Goal: Task Accomplishment & Management: Manage account settings

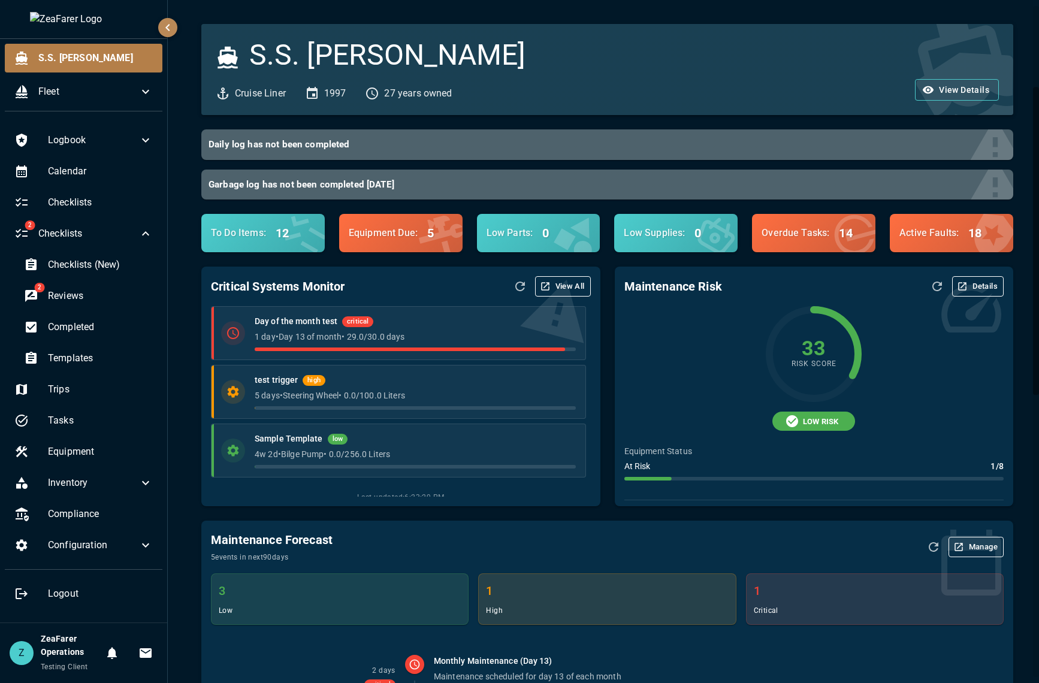
scroll to position [180, 0]
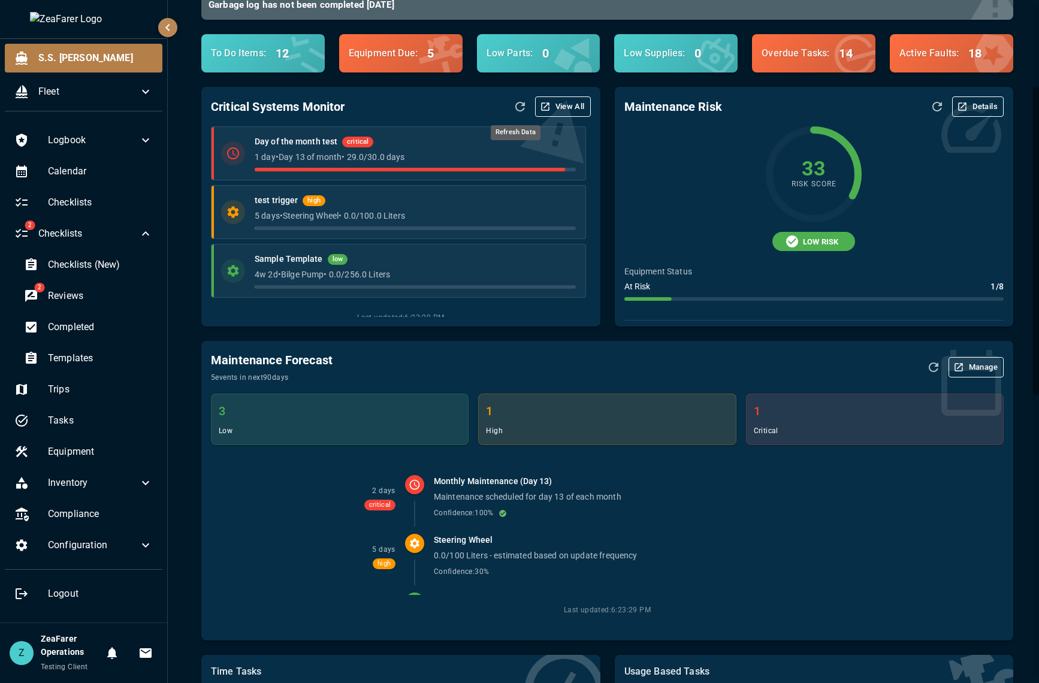
click at [520, 103] on icon "Refresh Data" at bounding box center [521, 107] width 10 height 10
click at [514, 110] on icon "Refresh Data" at bounding box center [520, 107] width 14 height 14
click at [513, 105] on icon "Refresh Data" at bounding box center [520, 107] width 14 height 14
click at [387, 103] on div "Critical Systems Monitor View All" at bounding box center [400, 107] width 379 height 20
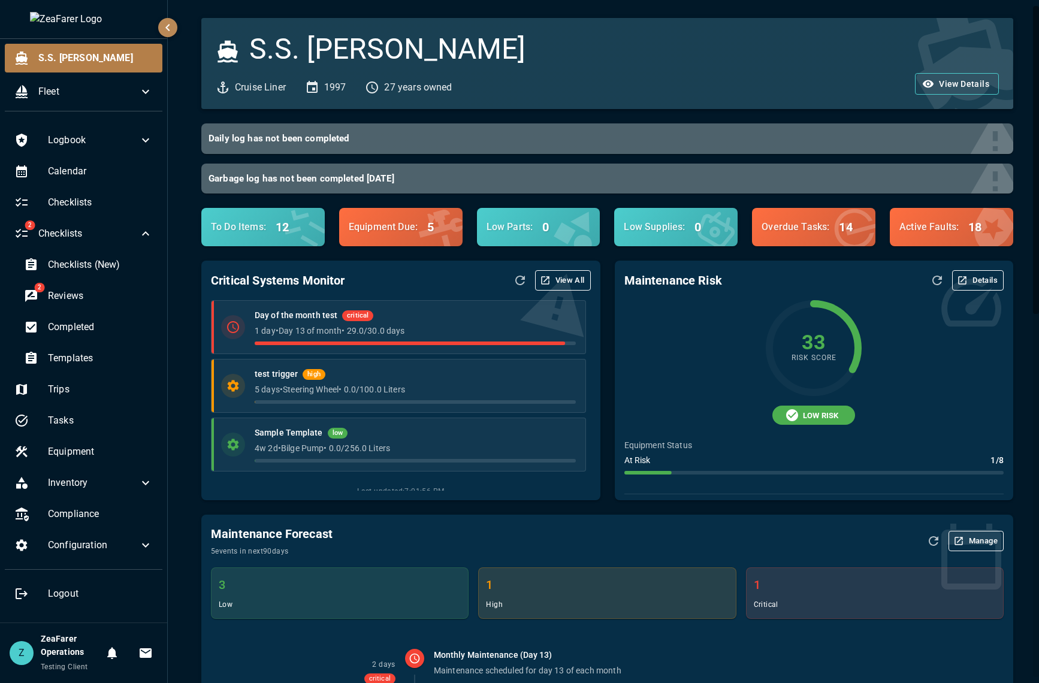
scroll to position [0, 0]
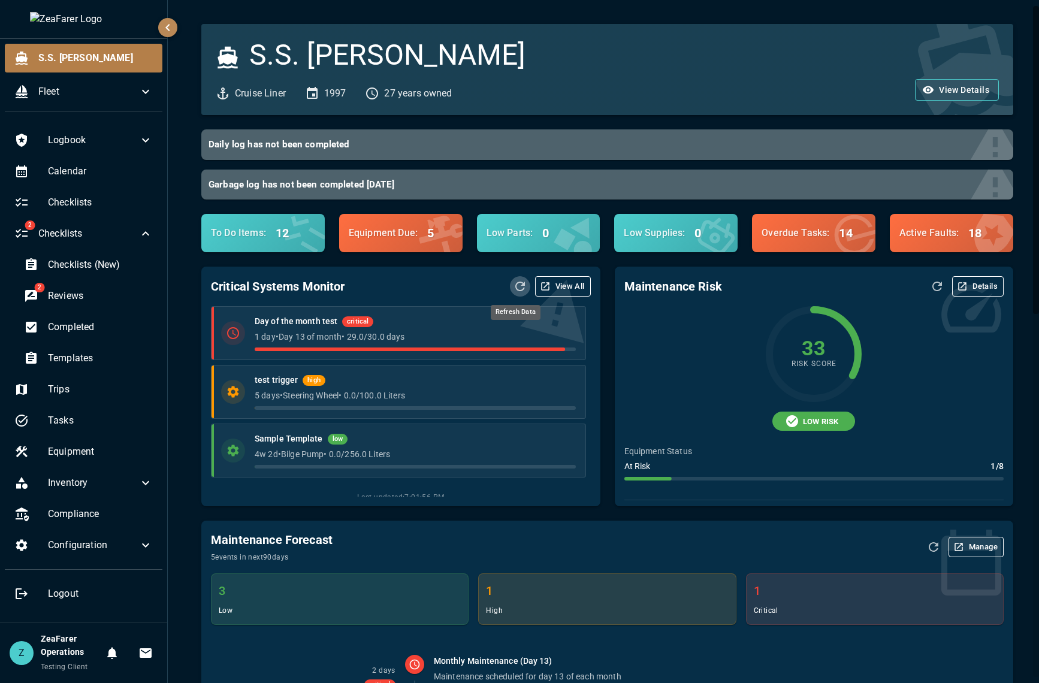
click at [517, 288] on icon "Refresh Data" at bounding box center [520, 286] width 14 height 14
click at [91, 359] on span "Templates" at bounding box center [100, 358] width 105 height 14
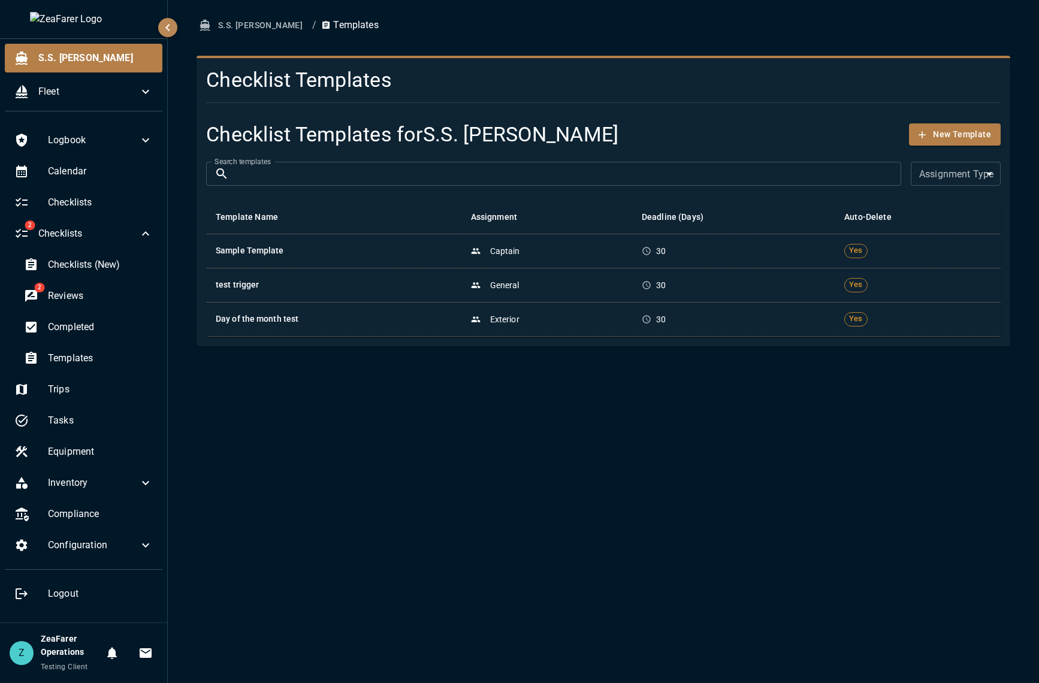
click at [348, 337] on div "Checklist Templates Checklist Templates for S.S. [PERSON_NAME] New Template Sea…" at bounding box center [604, 201] width 814 height 291
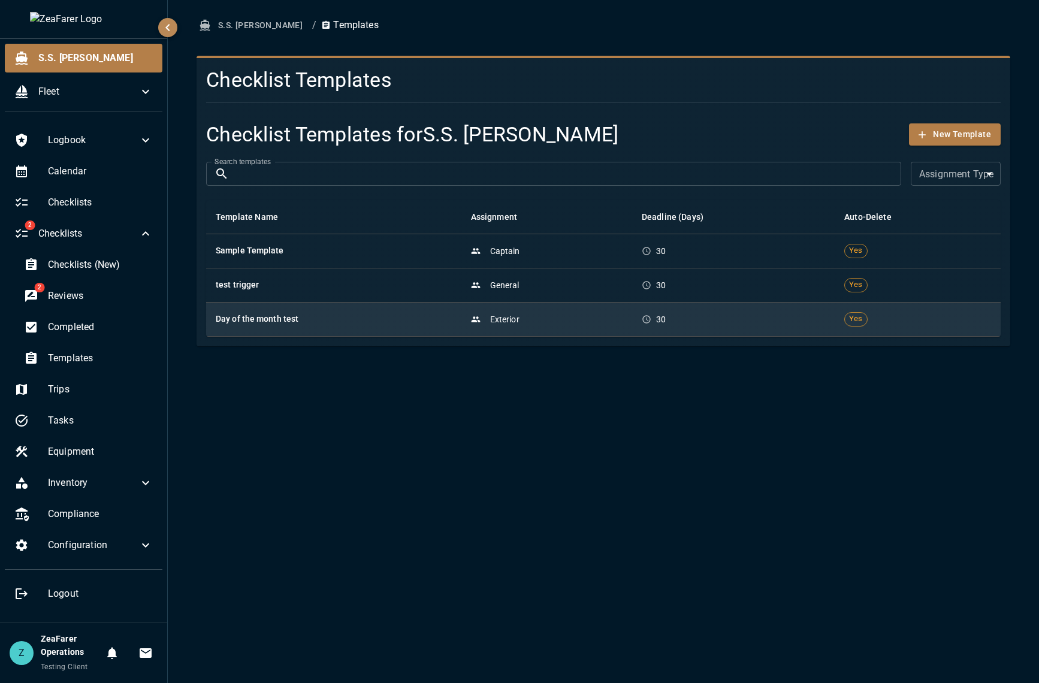
click at [354, 323] on h6 "Day of the month test" at bounding box center [334, 319] width 236 height 13
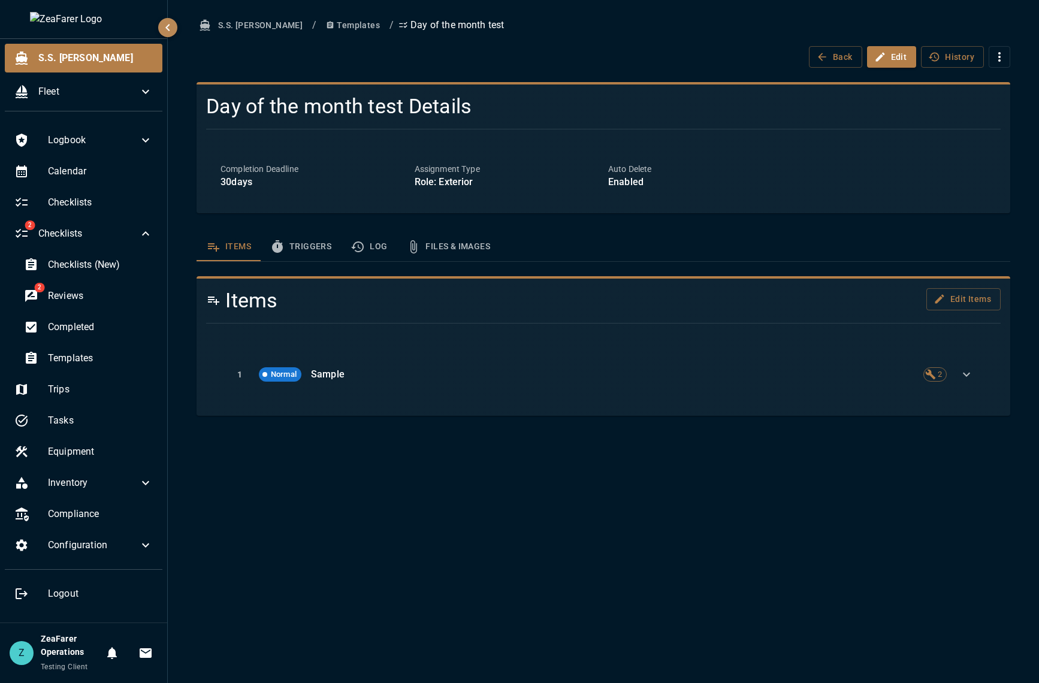
click at [321, 248] on button "Triggers" at bounding box center [301, 247] width 80 height 29
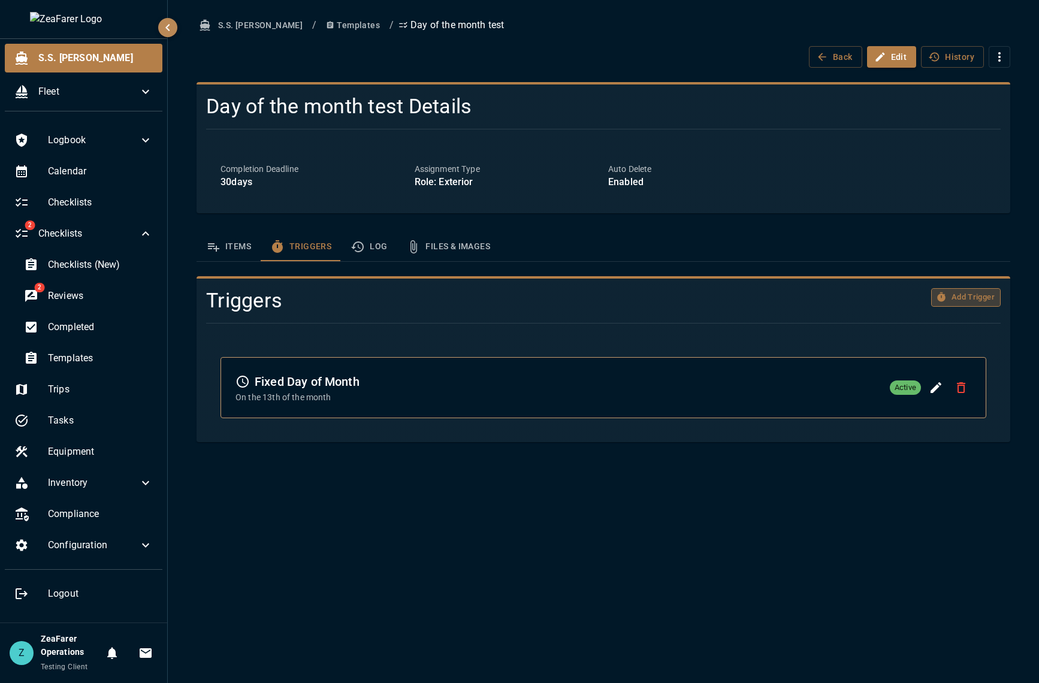
click at [952, 296] on button "Add Trigger" at bounding box center [967, 297] width 70 height 19
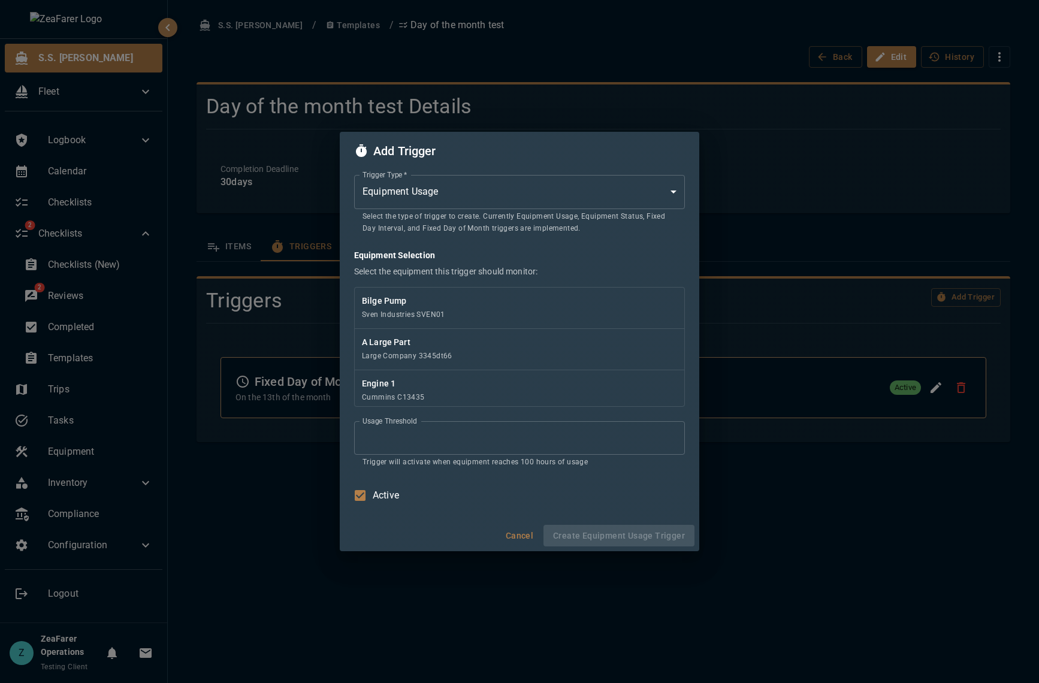
drag, startPoint x: 528, startPoint y: 209, endPoint x: 512, endPoint y: 200, distance: 18.8
click at [526, 208] on div "Trigger Type   * Equipment Usage * Trigger Type   * Select the type of trigger …" at bounding box center [519, 205] width 331 height 60
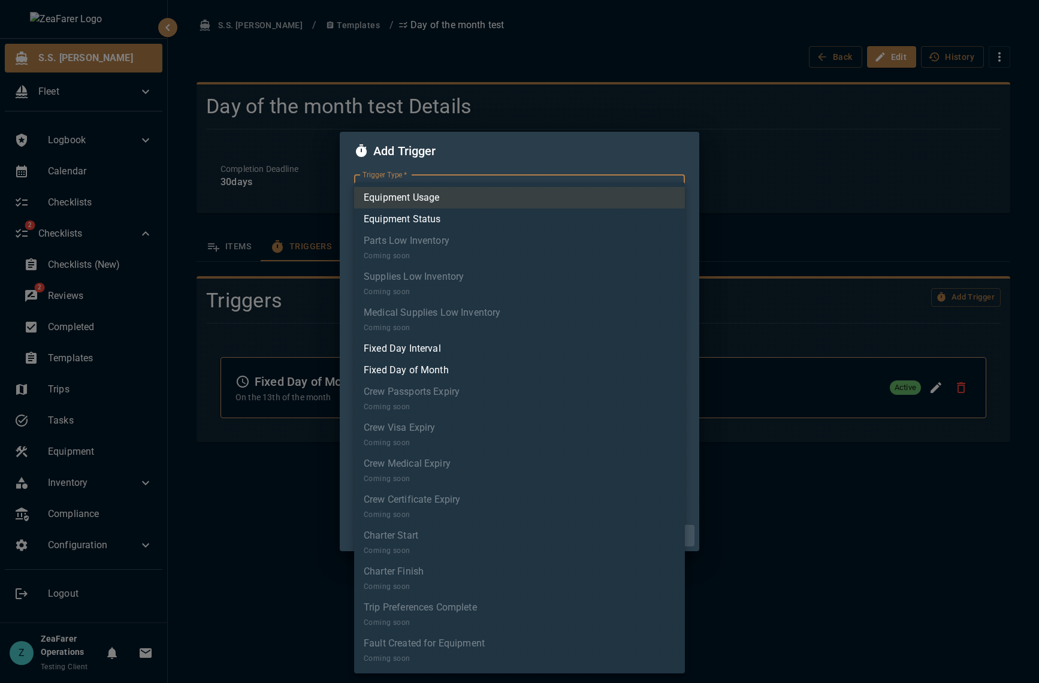
click at [513, 195] on body "S.S. [PERSON_NAME] Fleet Logbook Calendar Checklists 2 Checklists Checklists (N…" at bounding box center [519, 341] width 1039 height 683
click at [789, 162] on div at bounding box center [519, 341] width 1039 height 683
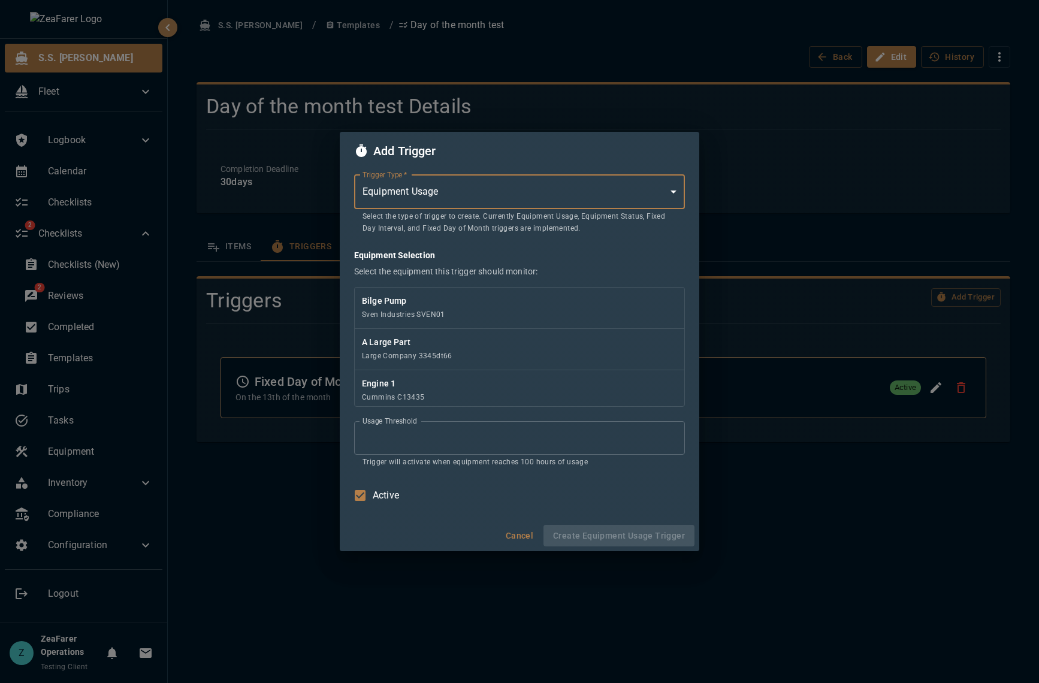
click at [299, 22] on div "Add Trigger Trigger Type   * Equipment Usage * Trigger Type   * Select the type…" at bounding box center [519, 341] width 1039 height 683
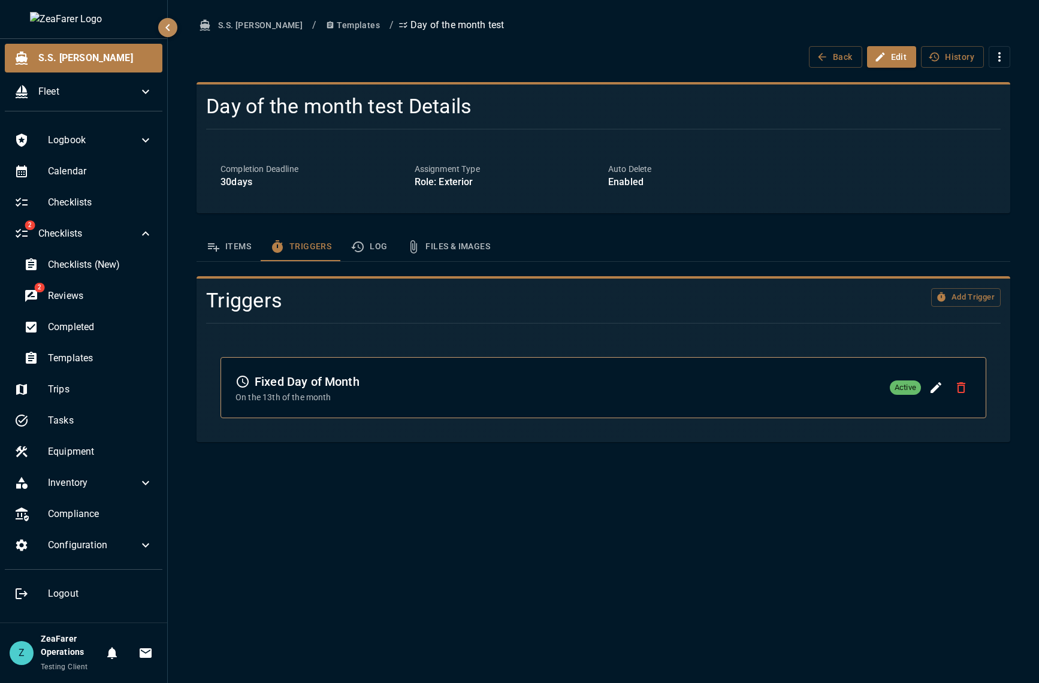
click at [321, 22] on button "Templates" at bounding box center [353, 25] width 64 height 22
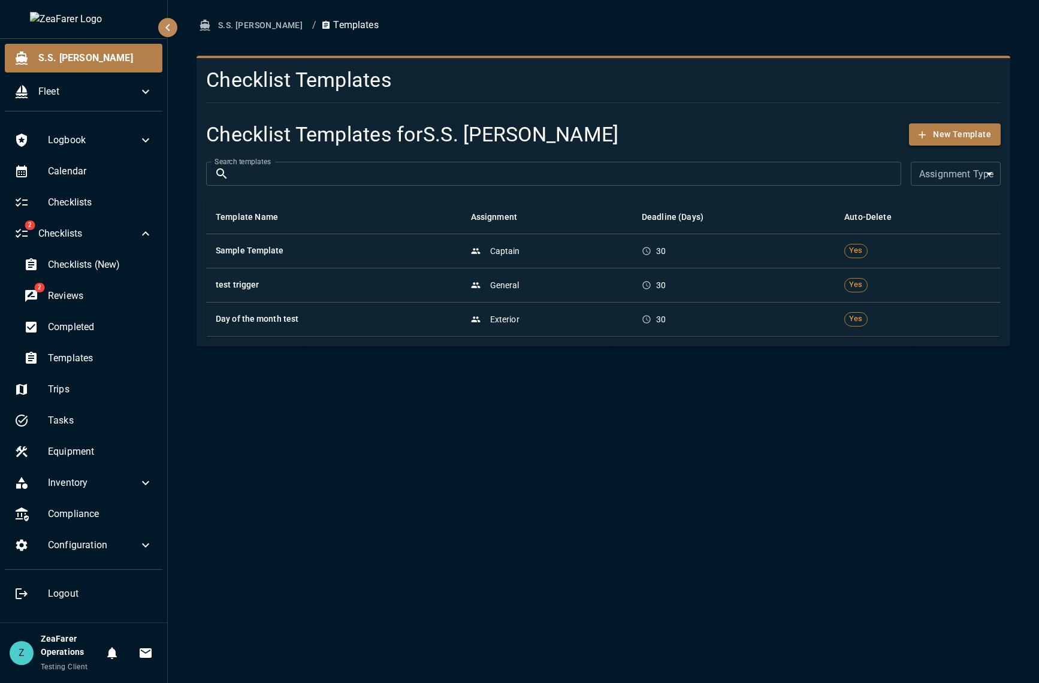
click at [982, 129] on button "New Template" at bounding box center [955, 134] width 92 height 22
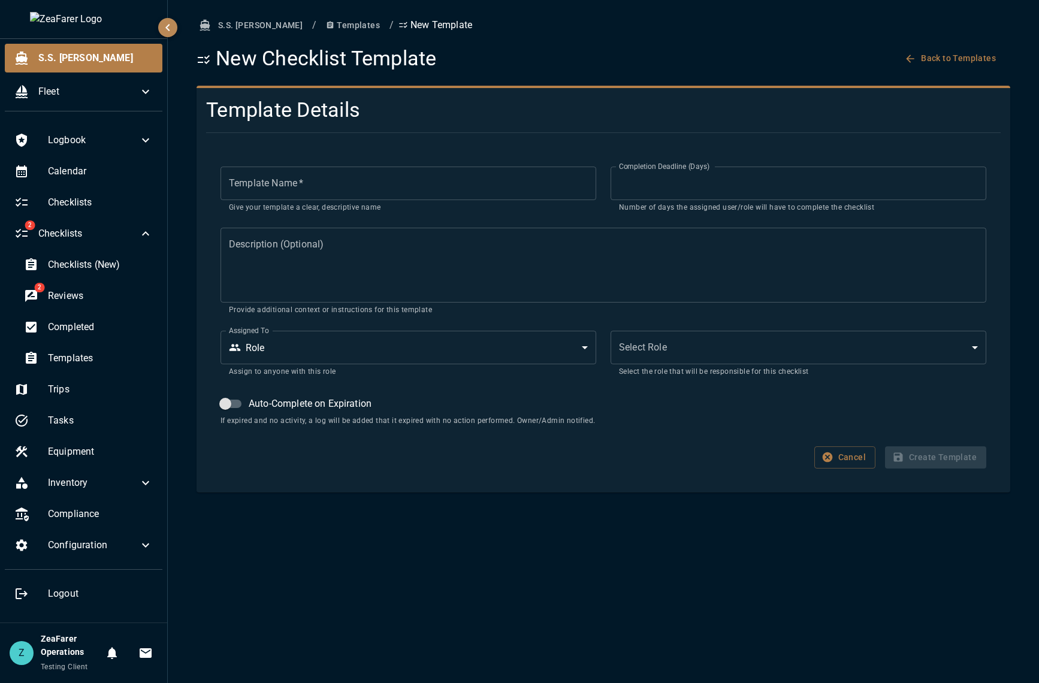
click at [335, 165] on div "Template Name   * Template Name   * Give your template a clear, descriptive name" at bounding box center [401, 183] width 390 height 62
click at [345, 176] on input "Template Name   *" at bounding box center [409, 184] width 376 height 34
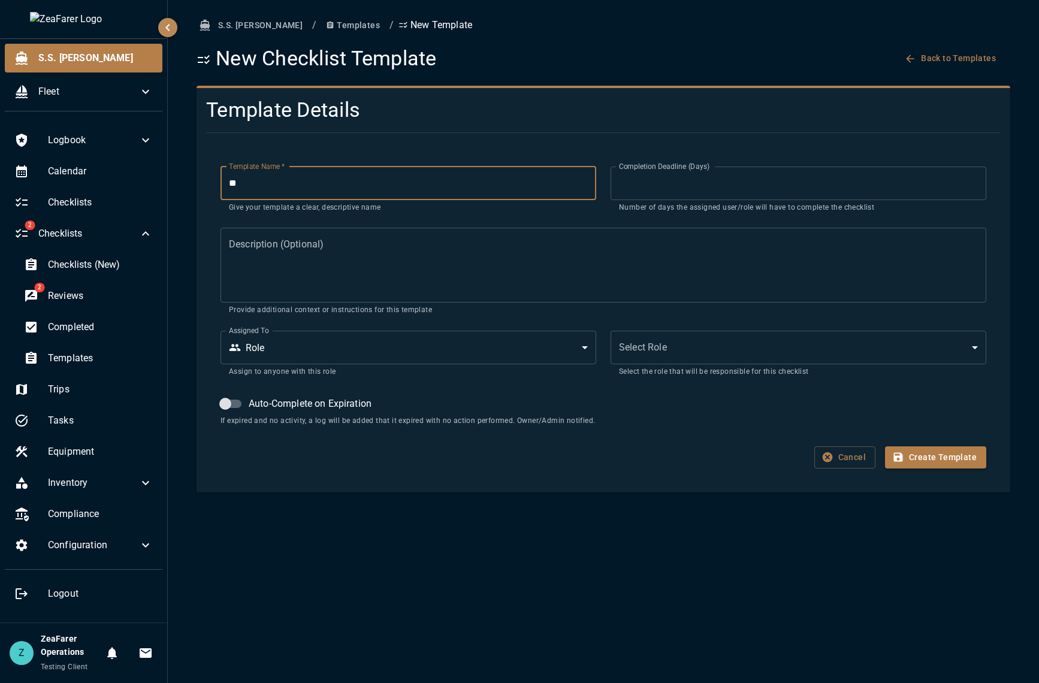
type input "*"
type input "**********"
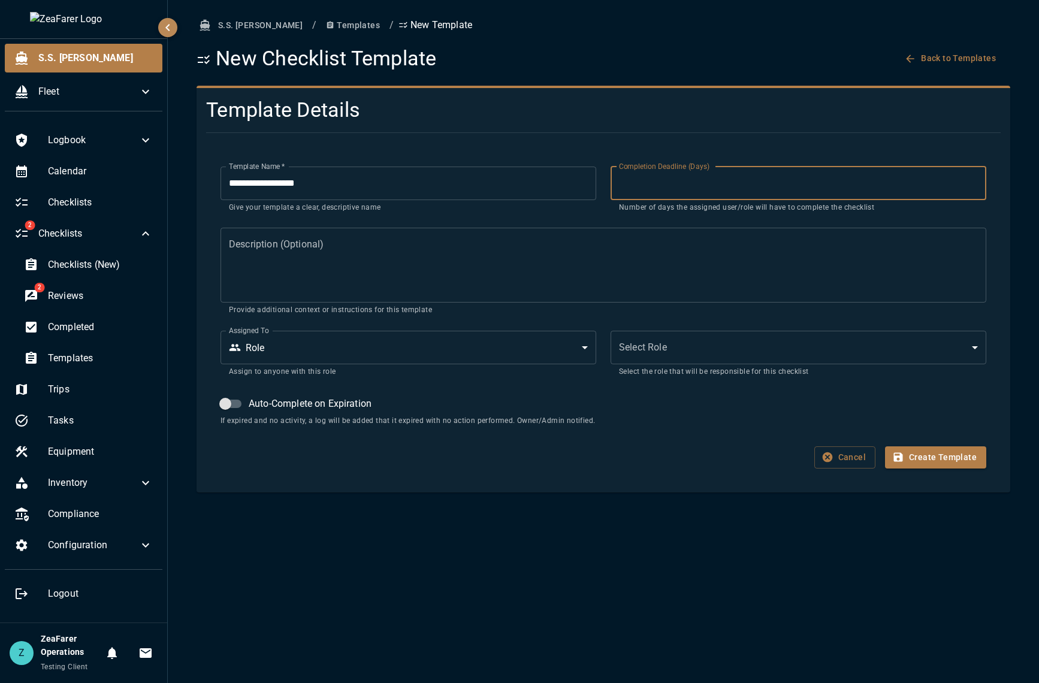
click at [664, 191] on input "**" at bounding box center [799, 184] width 376 height 34
type input "***"
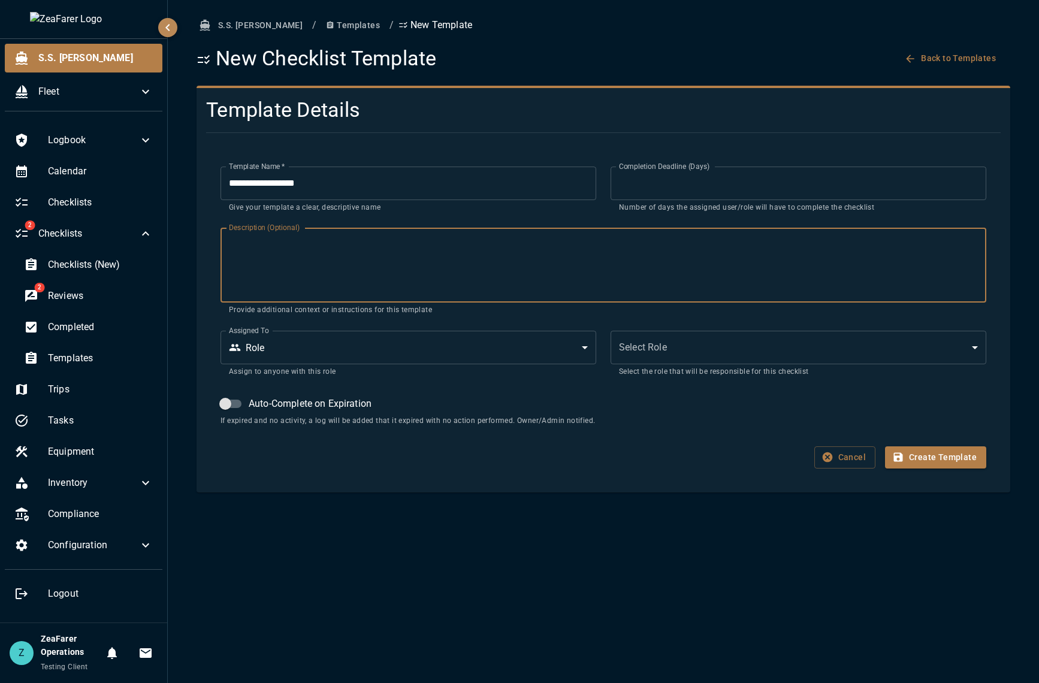
click at [475, 255] on textarea "Description (Optional)" at bounding box center [603, 265] width 749 height 55
type textarea "**********"
click at [747, 354] on body "**********" at bounding box center [519, 341] width 1039 height 683
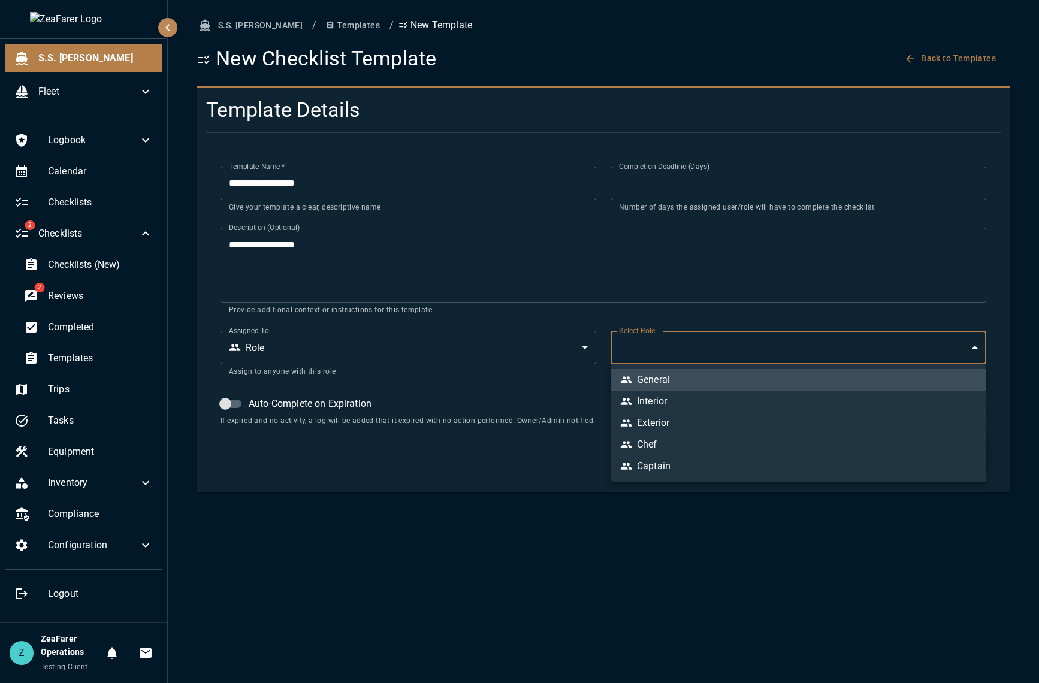
click at [734, 379] on li "General" at bounding box center [799, 380] width 376 height 22
type input "*"
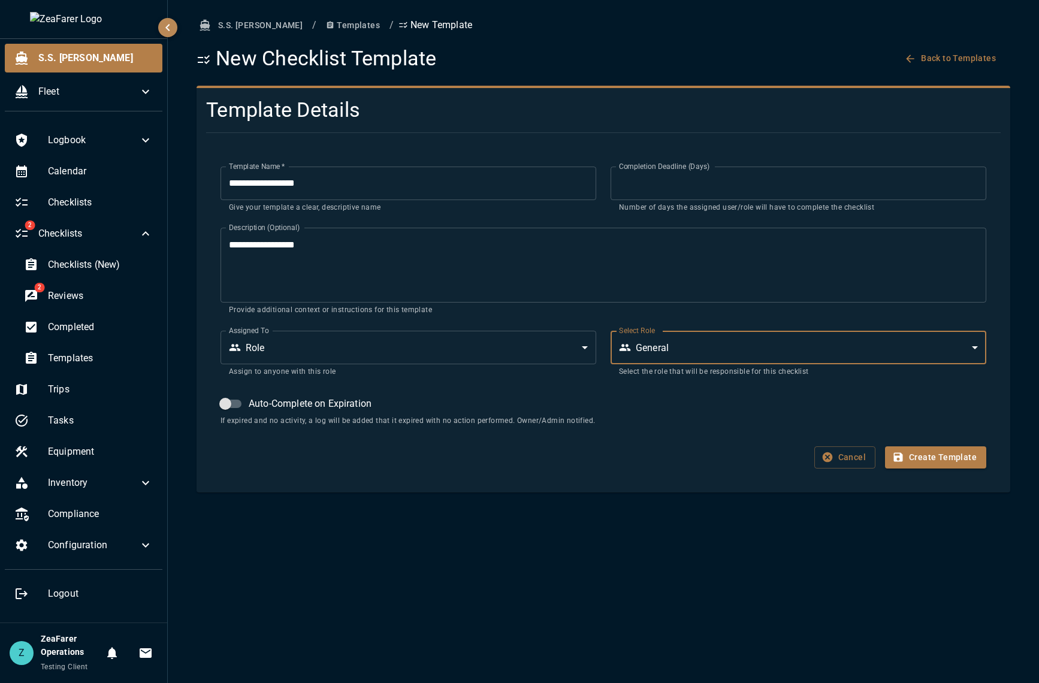
click at [266, 396] on label "Auto-Complete on Expiration" at bounding box center [293, 404] width 158 height 23
click at [966, 464] on button "Create Template" at bounding box center [935, 458] width 101 height 22
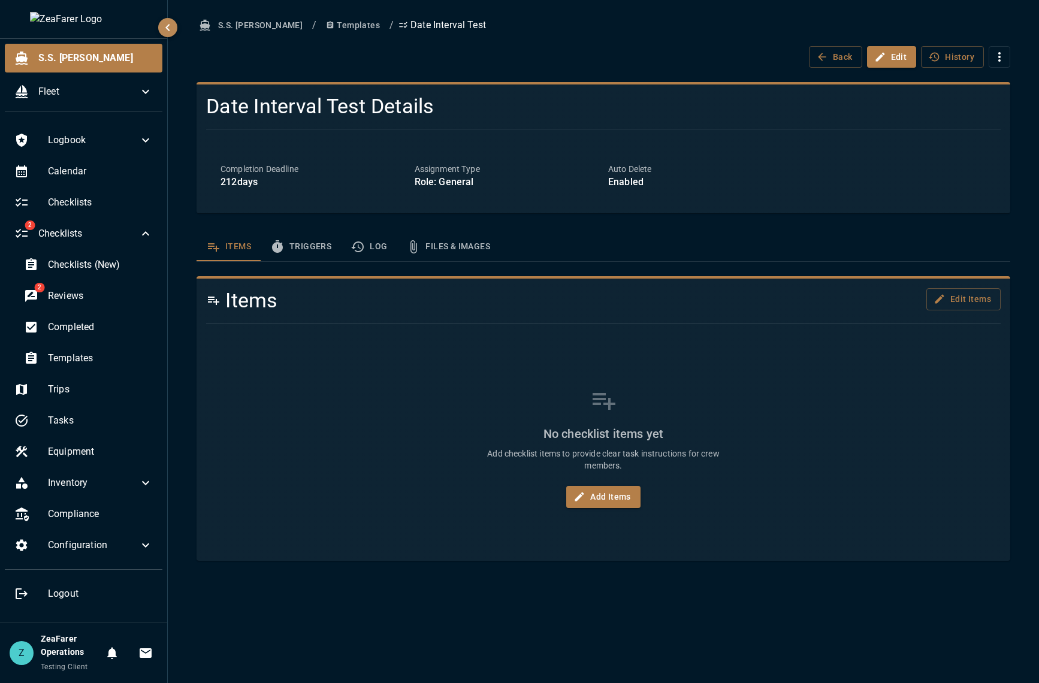
click at [285, 232] on div "S.S. [PERSON_NAME] / Templates / Date Interval Test Back Edit History Date Inte…" at bounding box center [603, 287] width 843 height 547
click at [294, 245] on button "Triggers" at bounding box center [301, 247] width 80 height 29
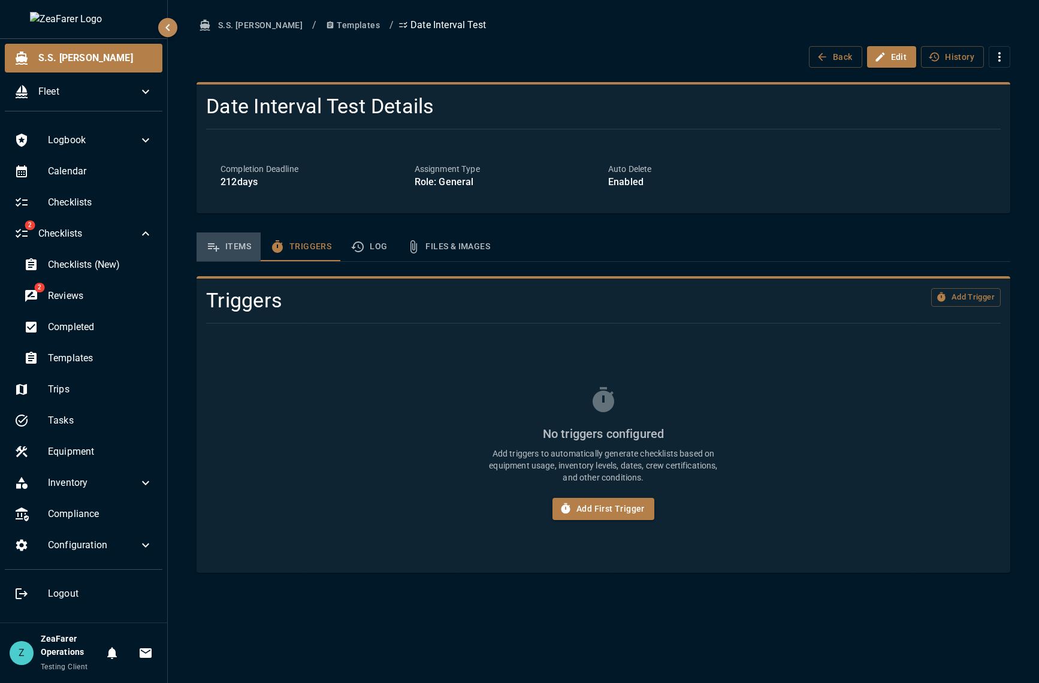
click at [243, 242] on button "Items" at bounding box center [229, 247] width 64 height 29
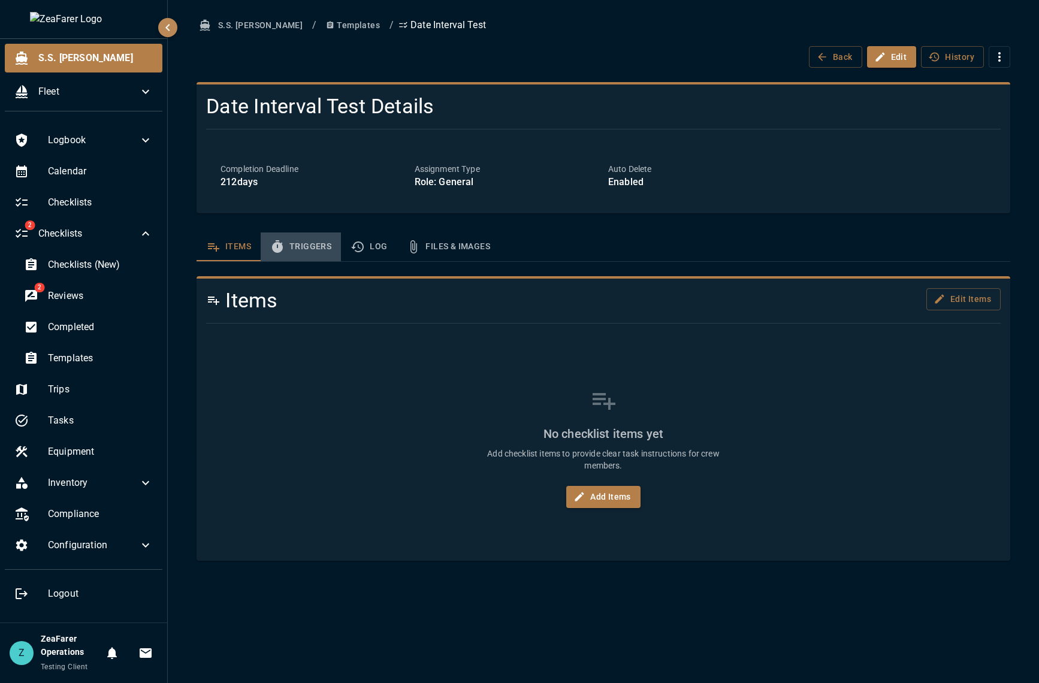
click at [288, 239] on button "Triggers" at bounding box center [301, 247] width 80 height 29
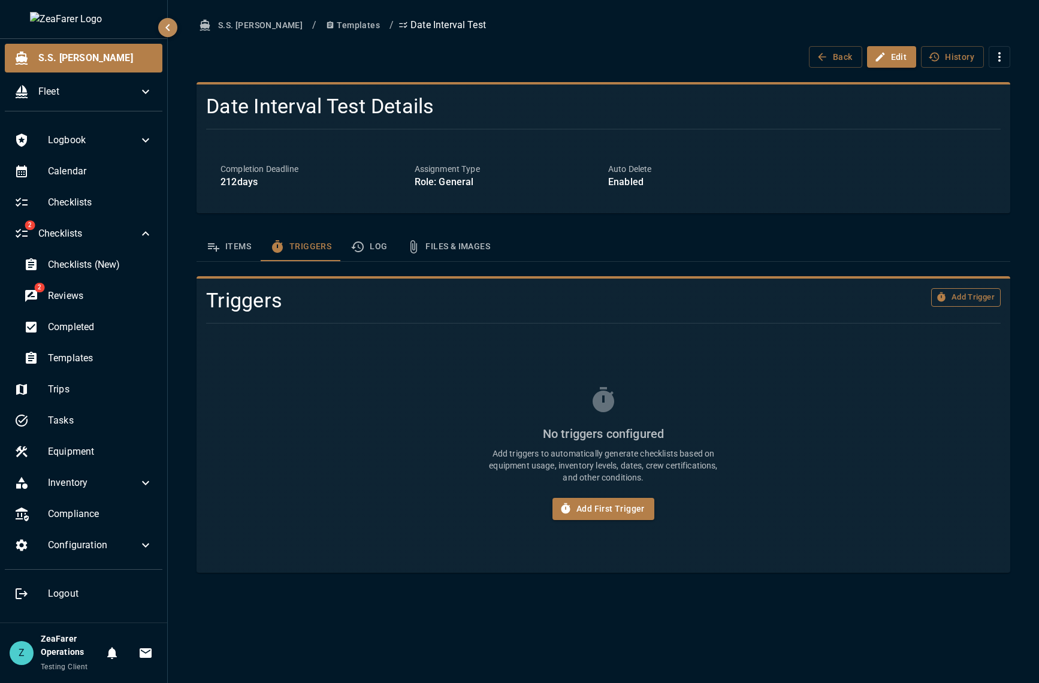
click at [965, 303] on button "Add Trigger" at bounding box center [967, 297] width 70 height 19
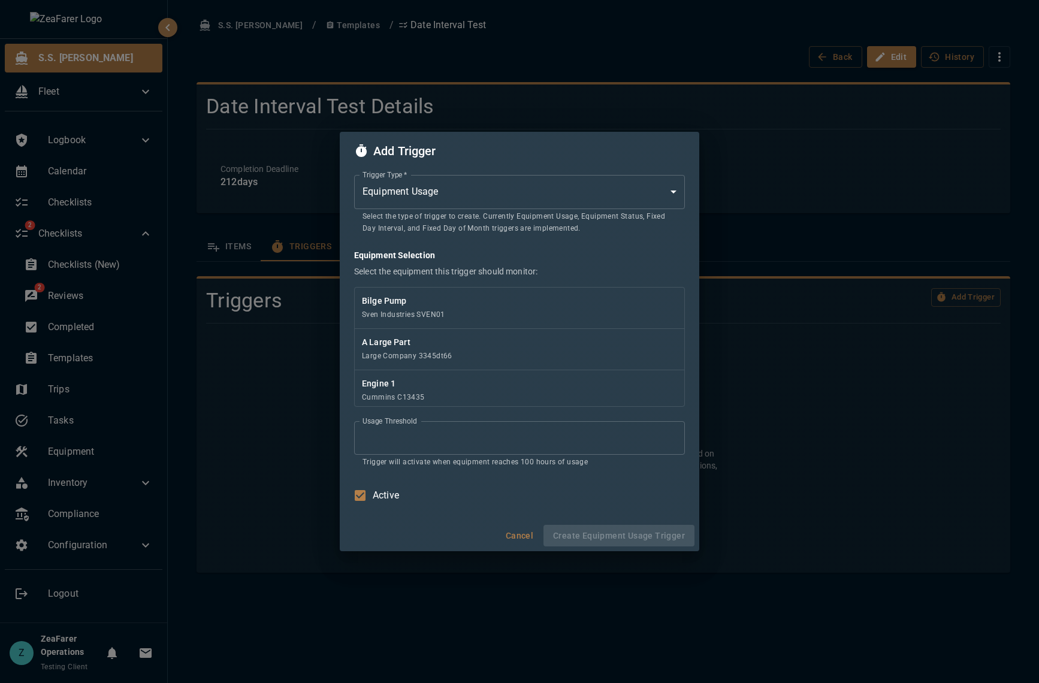
click at [523, 209] on div "Trigger Type   * Equipment Usage * Trigger Type   * Select the type of trigger …" at bounding box center [519, 205] width 331 height 60
click at [505, 191] on body "S.S. [PERSON_NAME] Fleet Logbook Calendar Checklists 2 Checklists Checklists (N…" at bounding box center [519, 341] width 1039 height 683
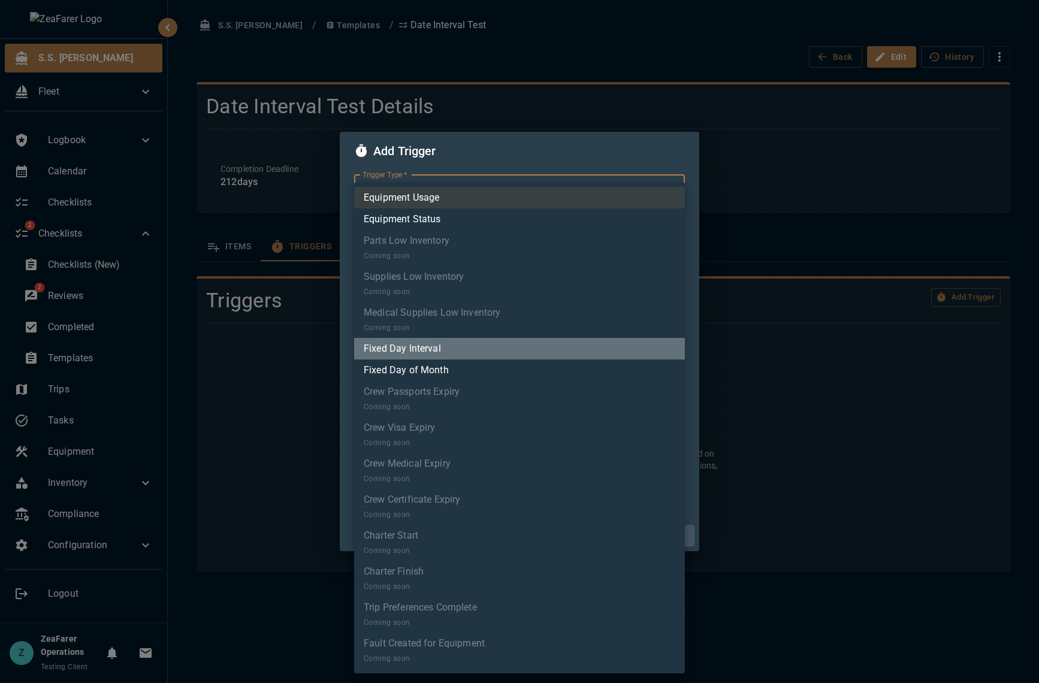
click at [486, 348] on li "Fixed Day Interval" at bounding box center [519, 349] width 331 height 22
type input "*"
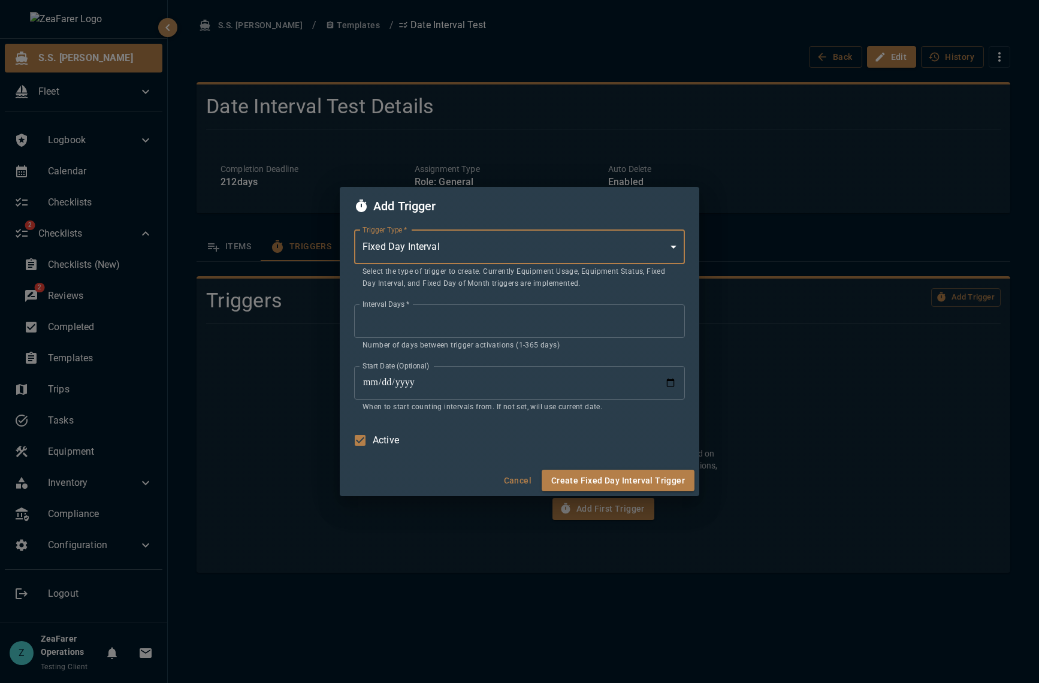
click at [436, 322] on input "**" at bounding box center [519, 322] width 331 height 34
type input "***"
click at [650, 475] on button "Create Fixed Day Interval Trigger" at bounding box center [618, 481] width 153 height 22
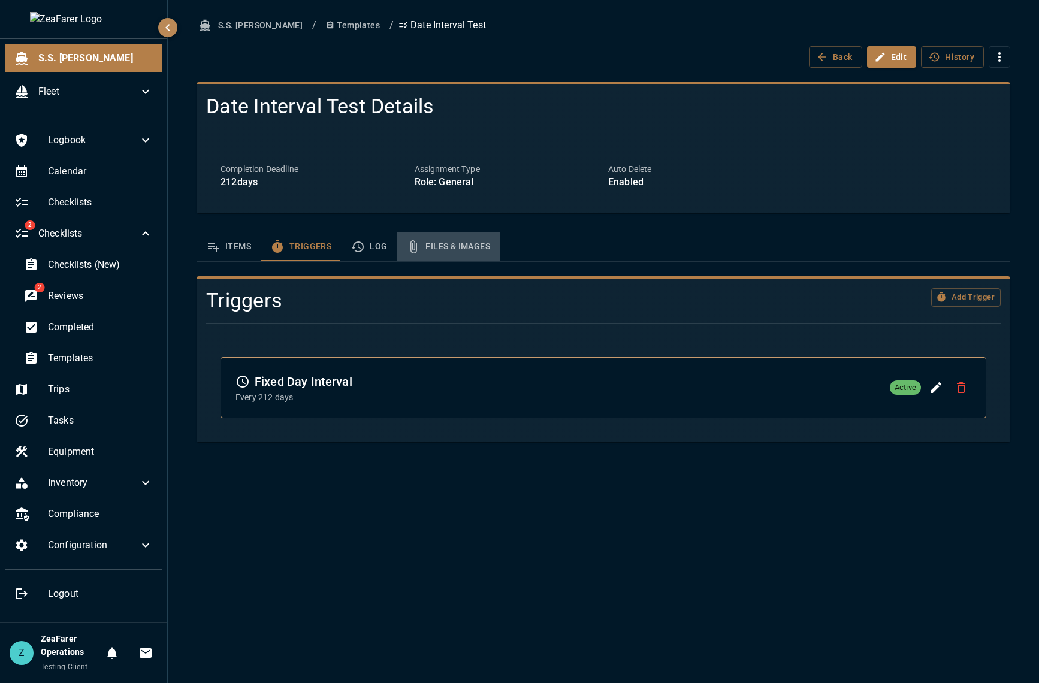
click at [468, 246] on button "Files & Images" at bounding box center [448, 247] width 103 height 29
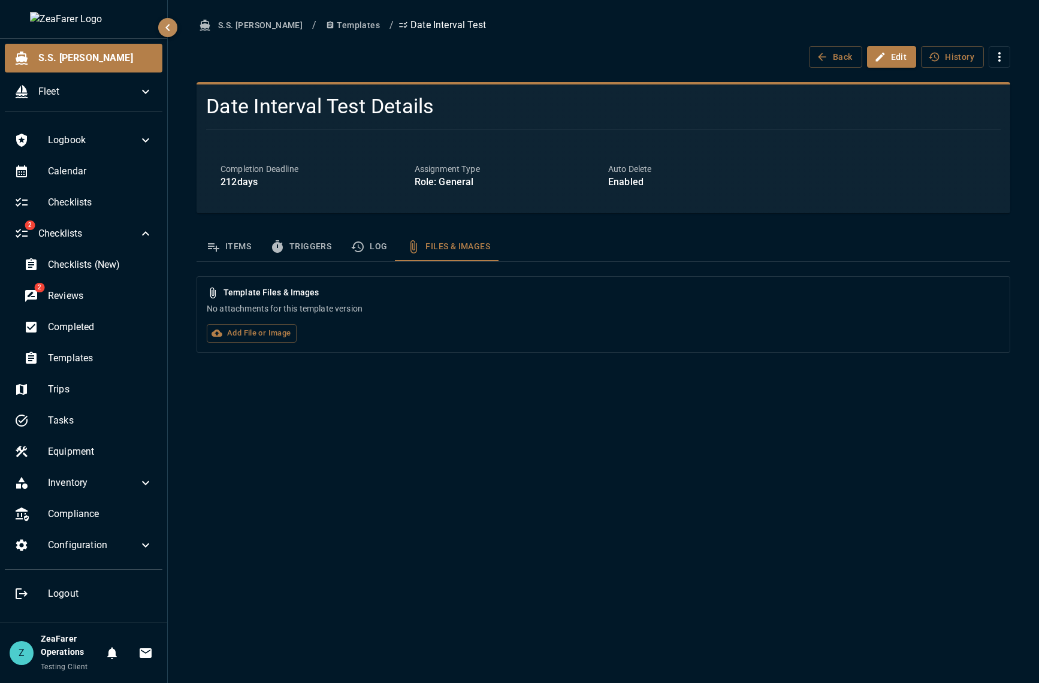
click at [373, 248] on button "Log" at bounding box center [369, 247] width 56 height 29
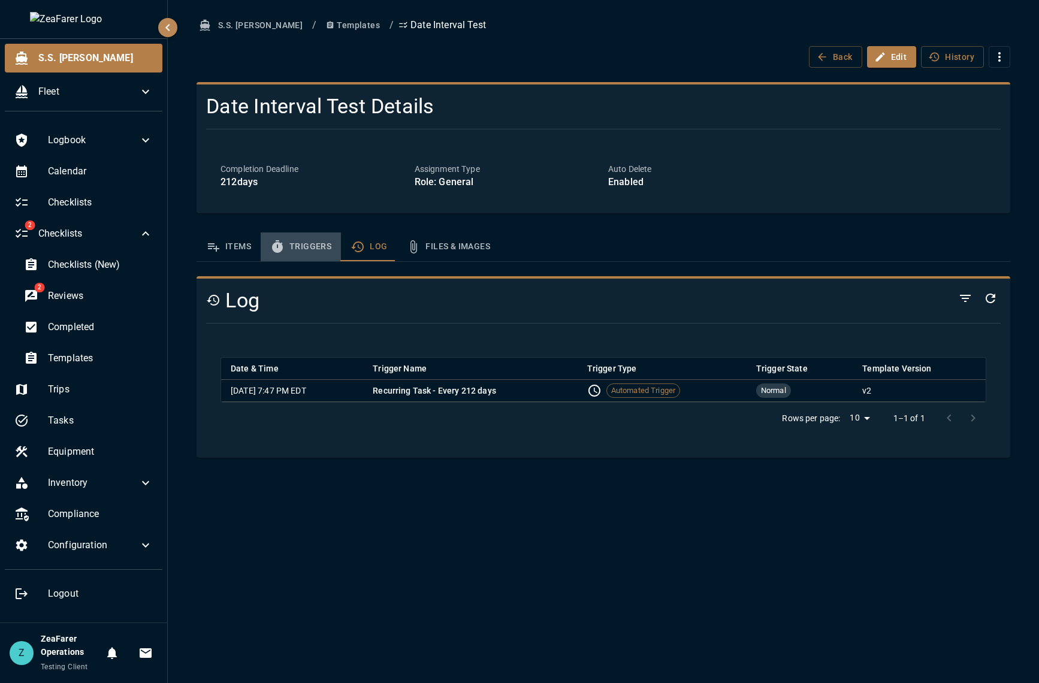
click at [304, 248] on button "Triggers" at bounding box center [301, 247] width 80 height 29
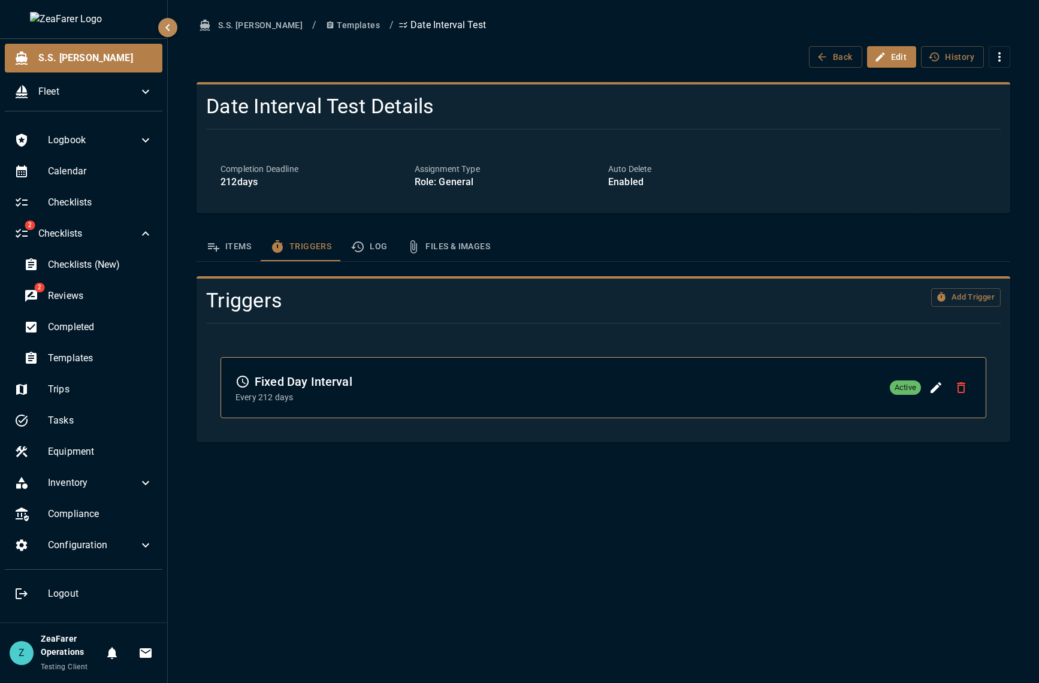
click at [237, 259] on button "Items" at bounding box center [229, 247] width 64 height 29
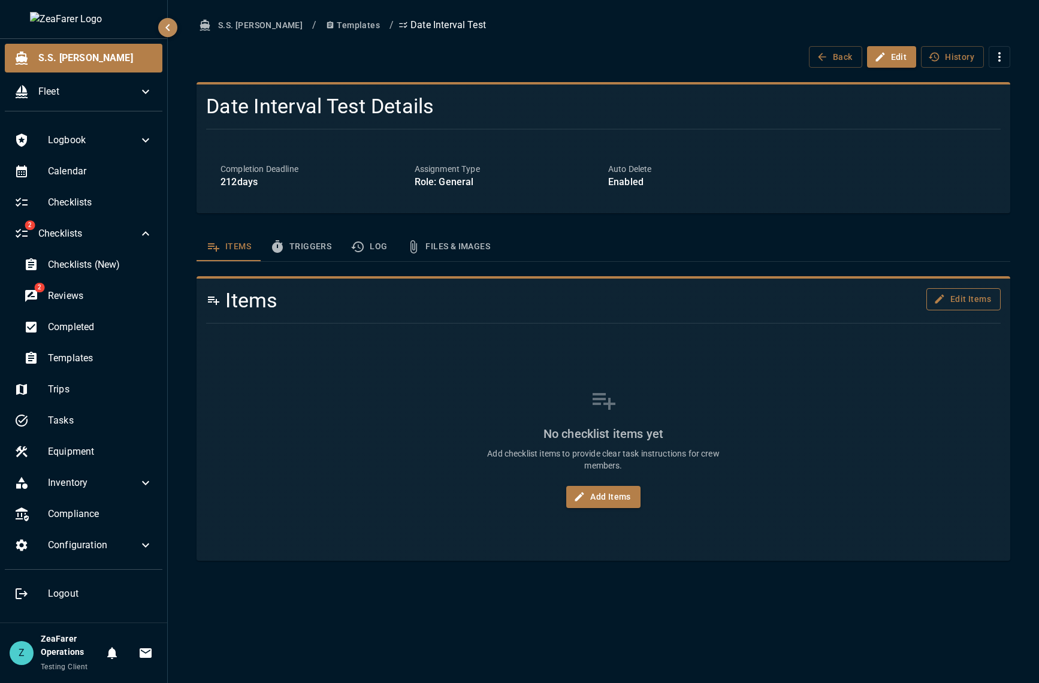
click at [976, 294] on button "Edit Items" at bounding box center [964, 299] width 74 height 22
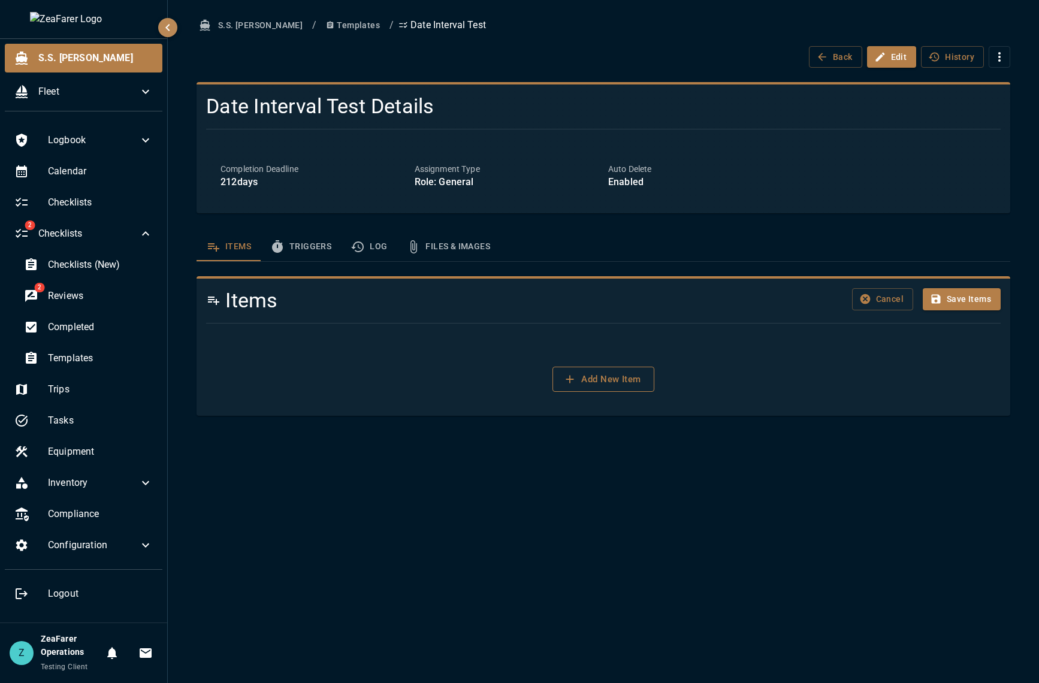
click at [641, 383] on button "Add New Item" at bounding box center [603, 379] width 101 height 25
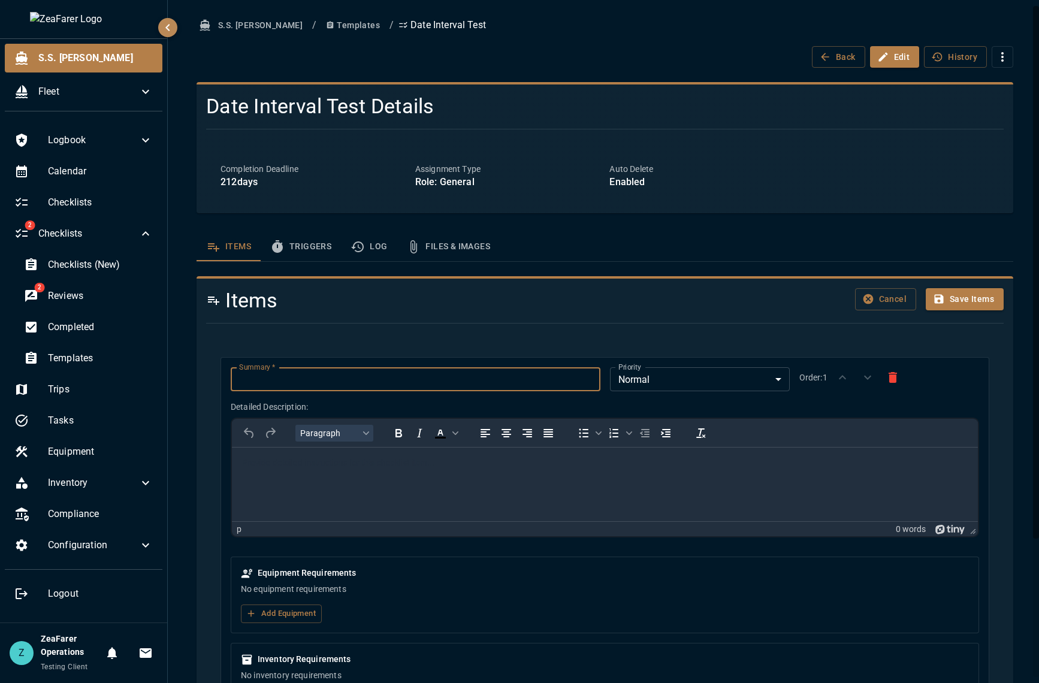
click at [323, 376] on input "Summary   *" at bounding box center [415, 379] width 369 height 24
type input "*********"
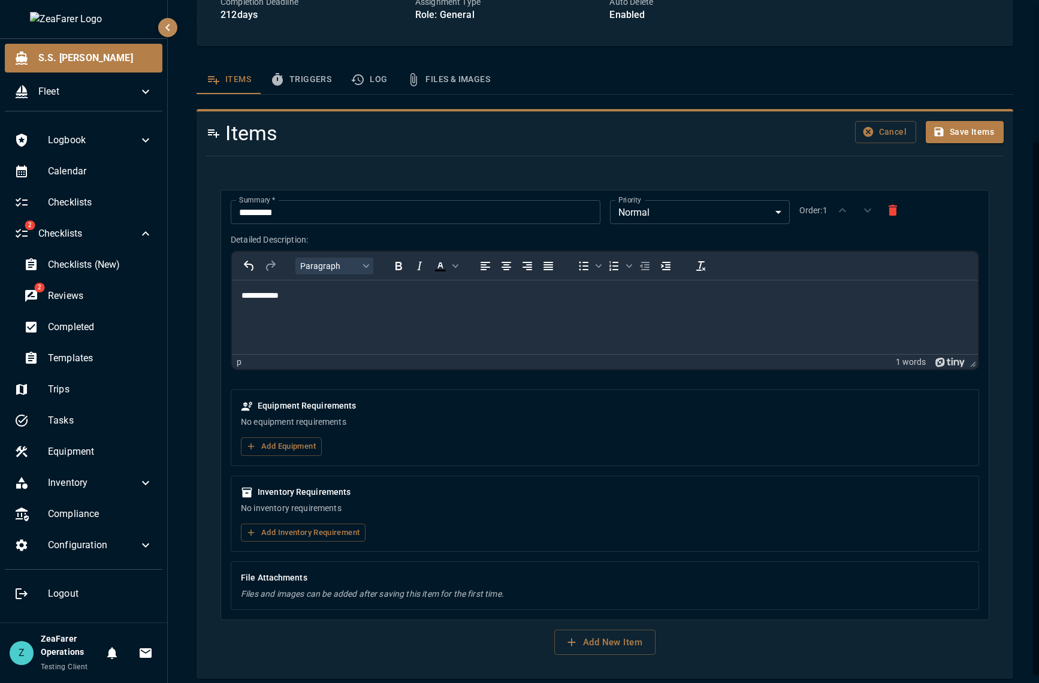
scroll to position [177, 0]
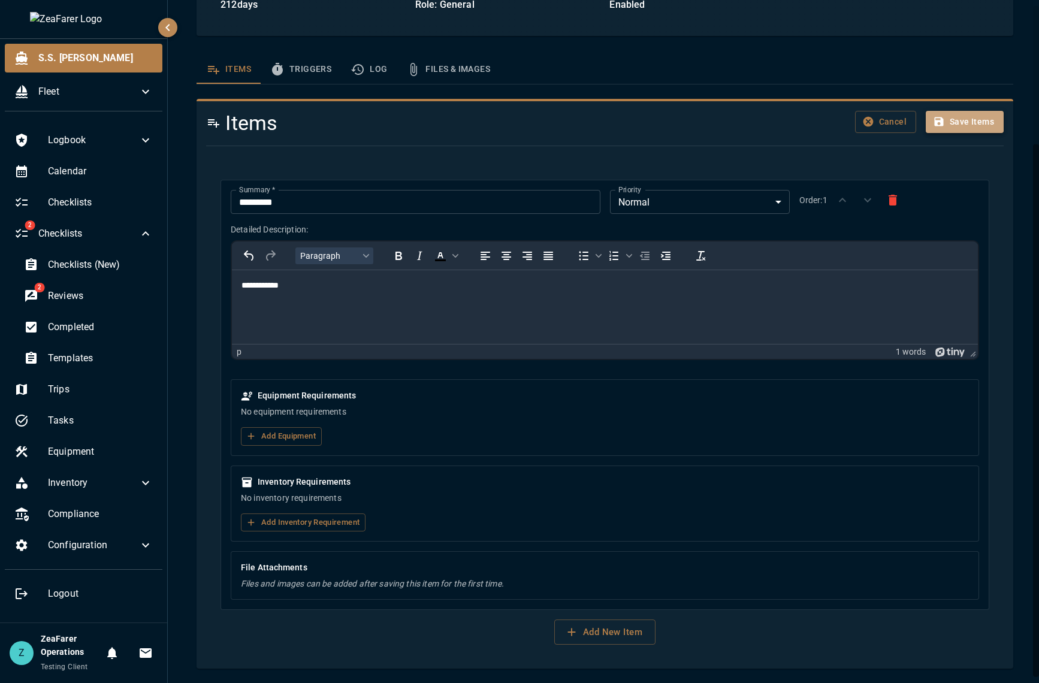
click at [957, 116] on button "Save Items" at bounding box center [965, 122] width 78 height 22
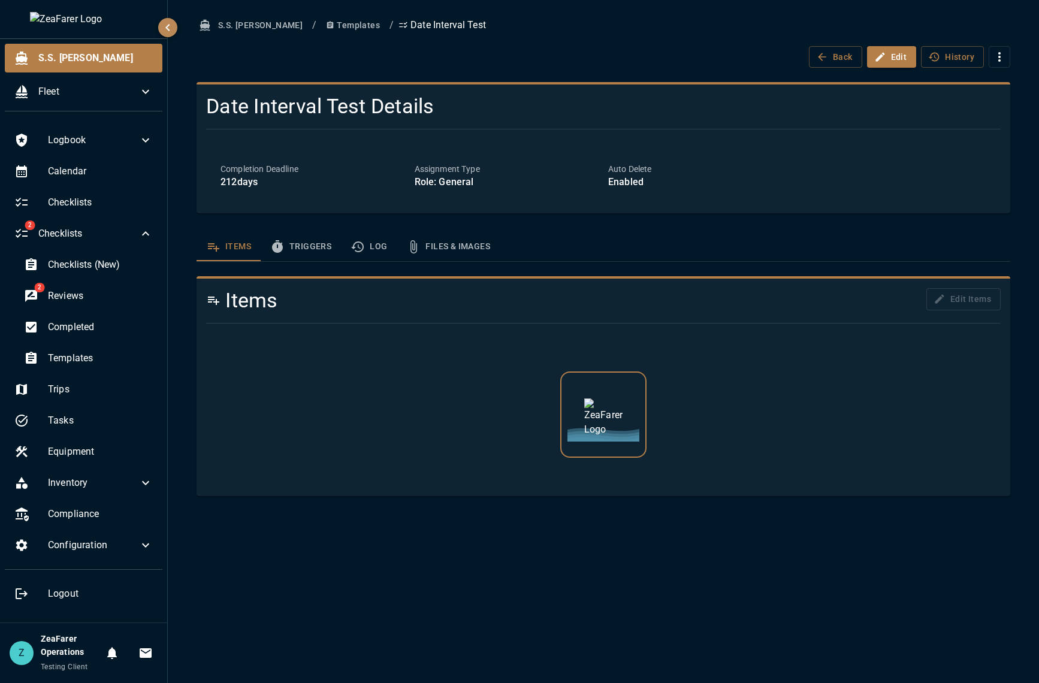
scroll to position [0, 0]
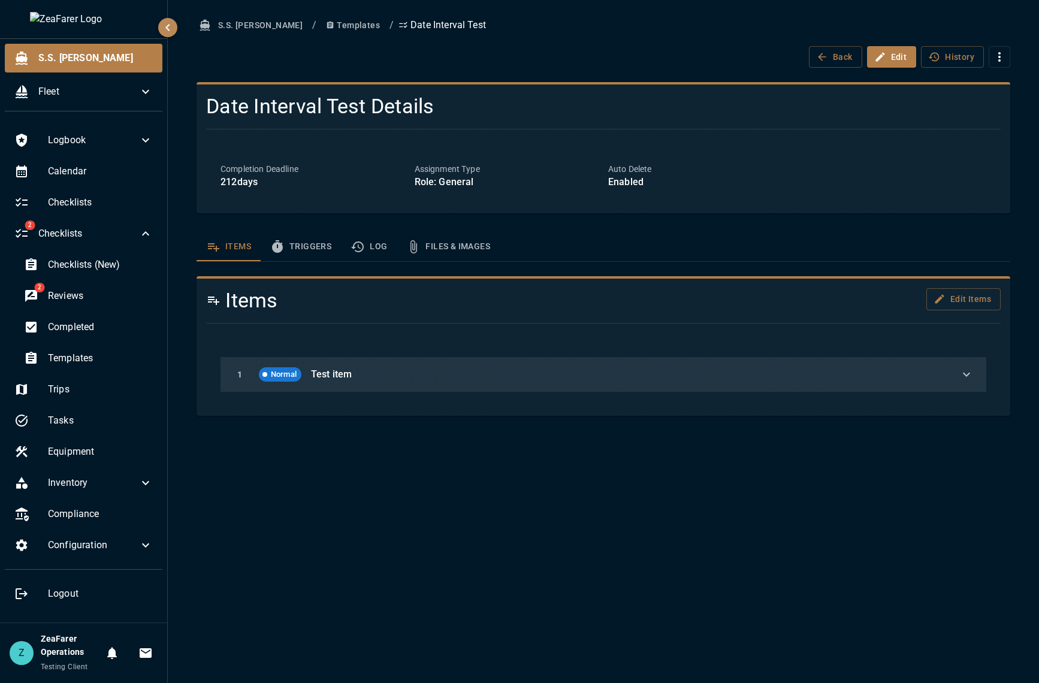
click at [432, 376] on p "Test item" at bounding box center [626, 374] width 631 height 14
click at [979, 368] on div "1 Normal Test item" at bounding box center [604, 374] width 766 height 35
click at [968, 367] on icon "button" at bounding box center [967, 374] width 14 height 14
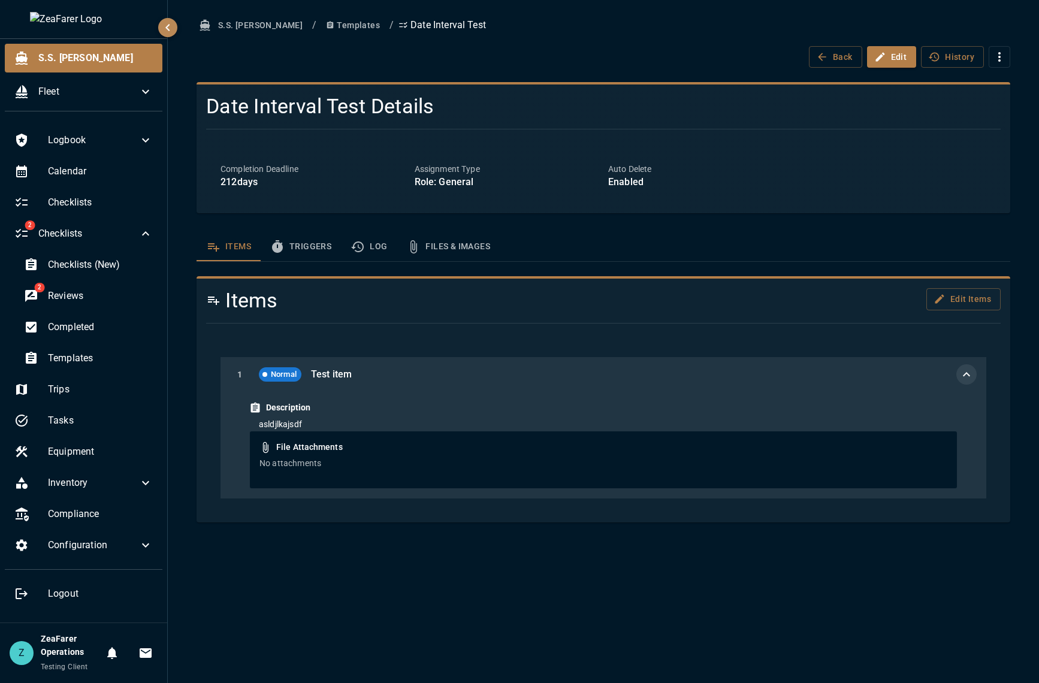
click at [970, 370] on icon "button" at bounding box center [967, 374] width 14 height 14
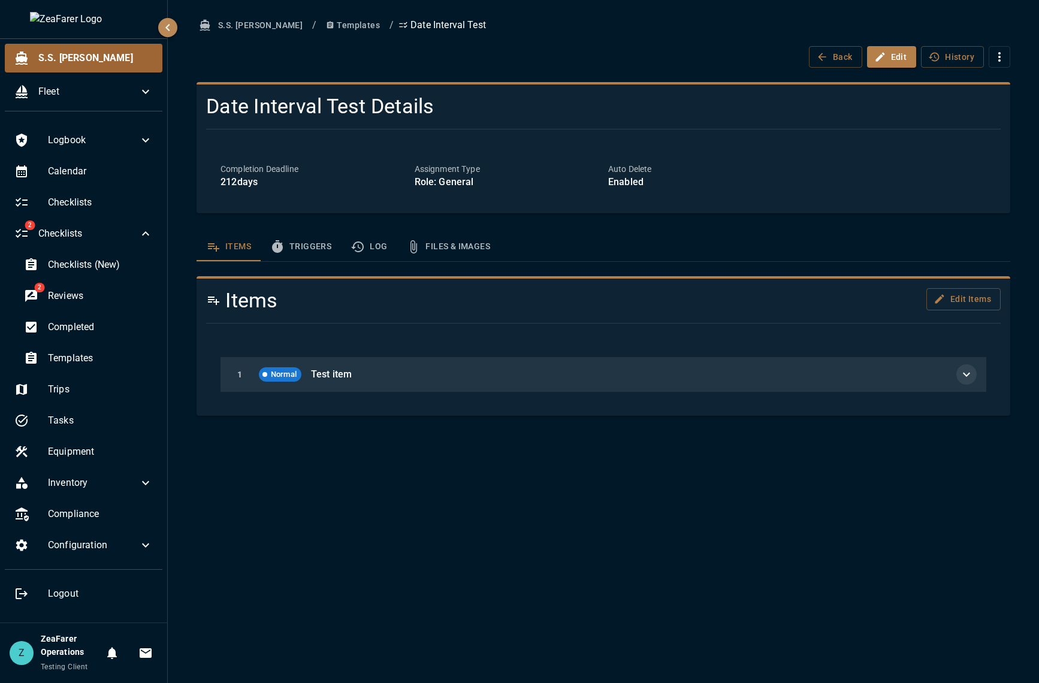
click at [77, 62] on span "S.S. [PERSON_NAME]" at bounding box center [95, 58] width 114 height 14
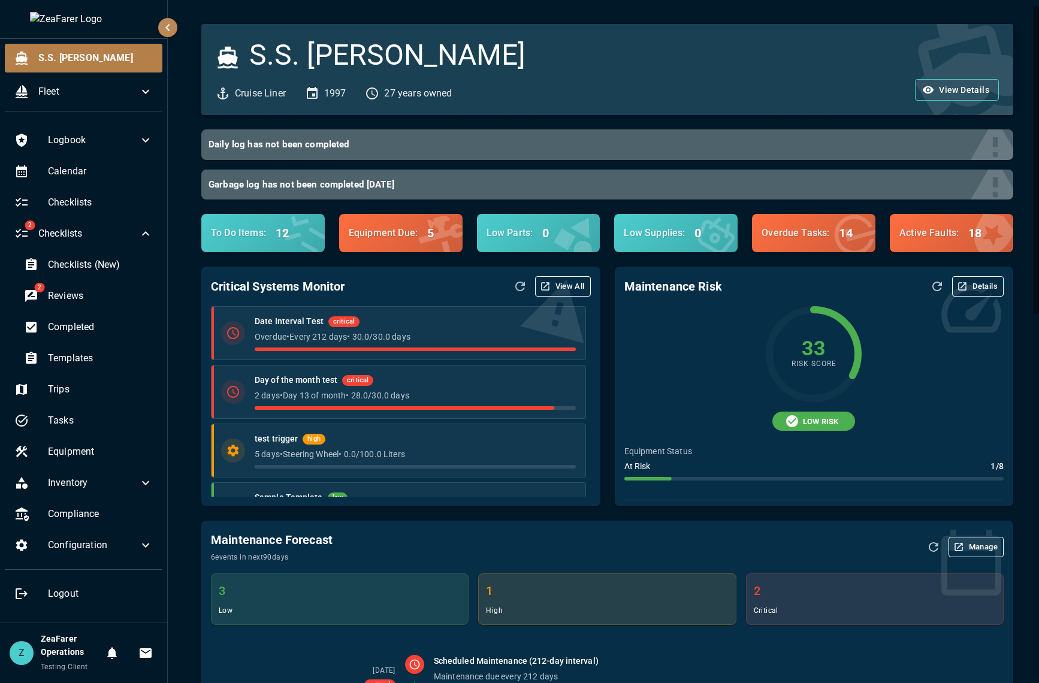
click at [522, 287] on icon "Refresh Data" at bounding box center [520, 286] width 14 height 14
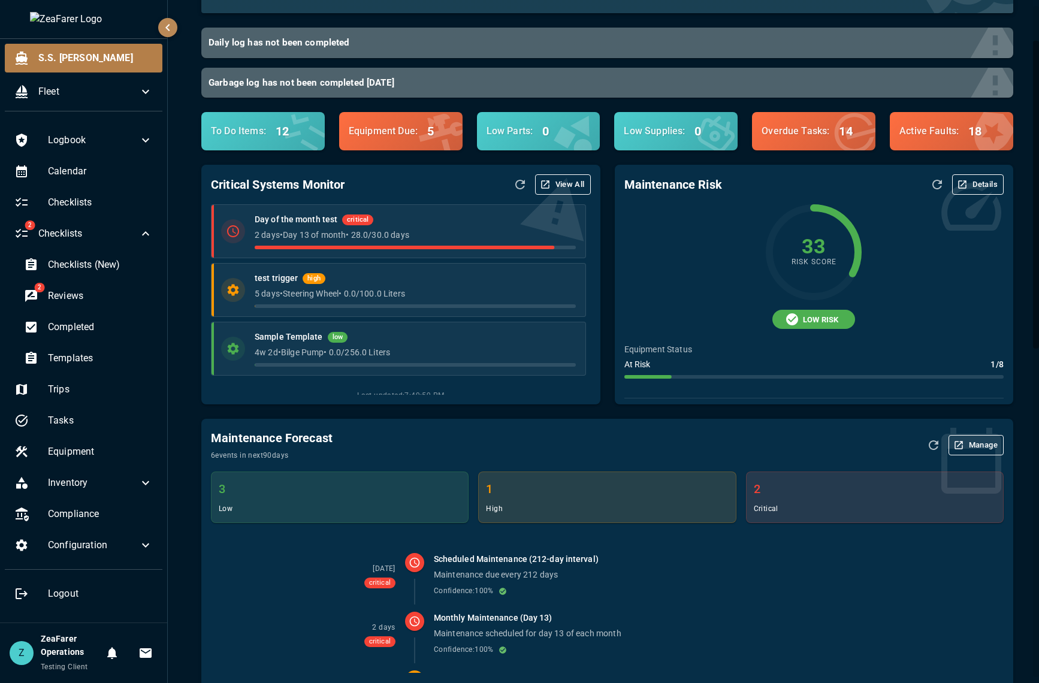
scroll to position [60, 0]
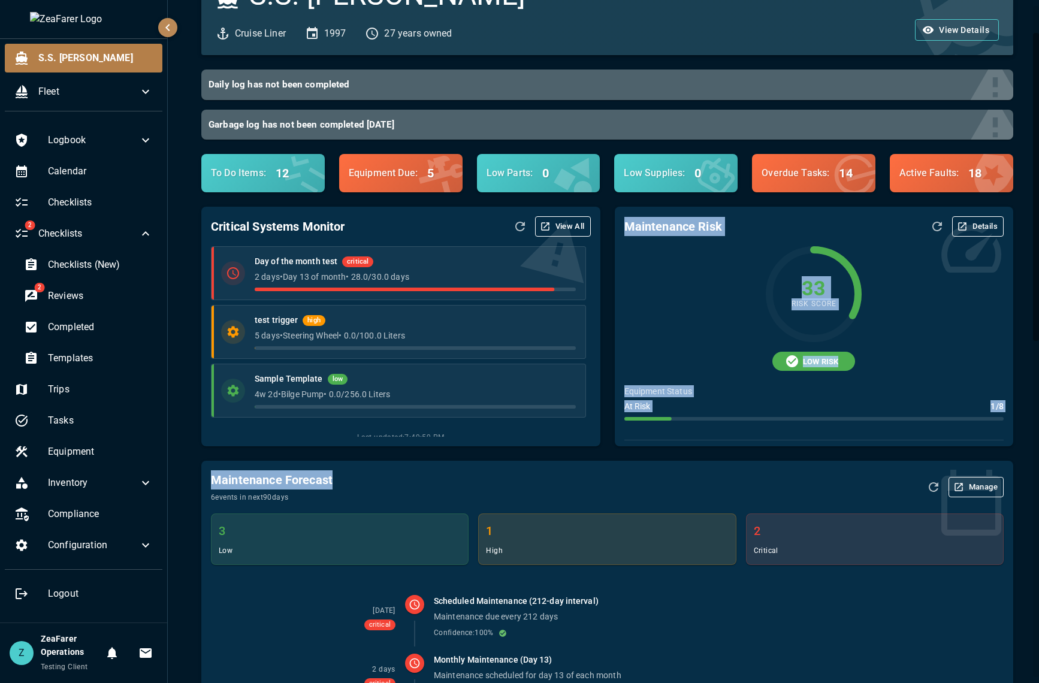
drag, startPoint x: 488, startPoint y: 438, endPoint x: 424, endPoint y: 442, distance: 63.6
click at [459, 454] on div "S.S. [PERSON_NAME] Liner 1997 27 years owned View Details Daily log has not bee…" at bounding box center [600, 672] width 827 height 1445
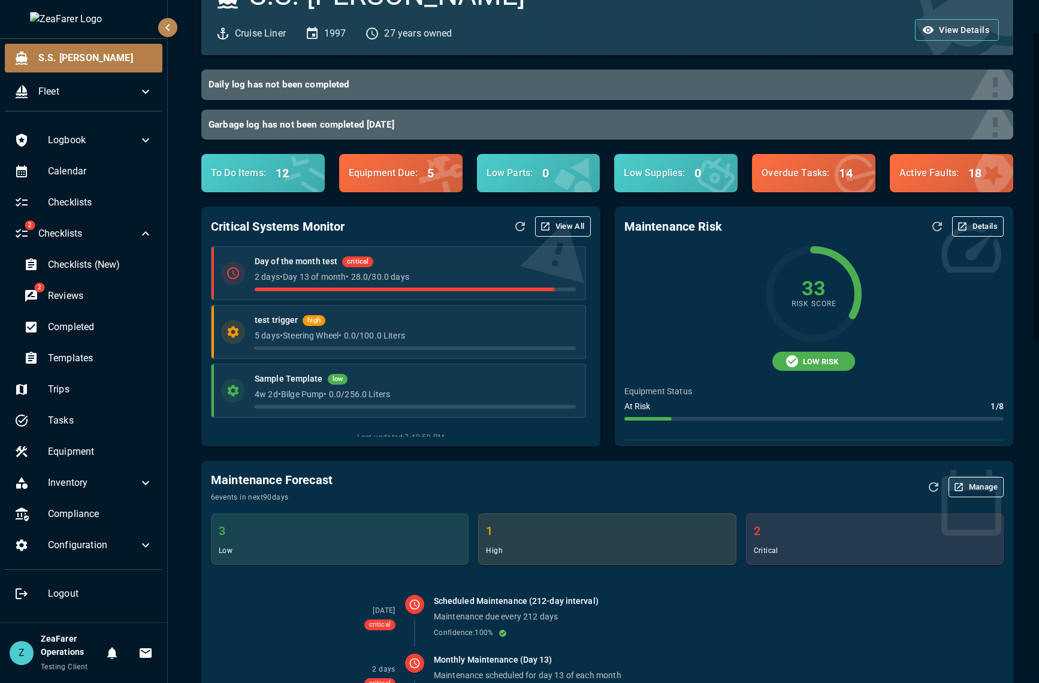
click at [424, 436] on span "Last updated: 7:49:59 PM" at bounding box center [400, 438] width 379 height 12
click at [437, 428] on div "Day of the month test critical 2 days • Day 13 of month • 28.0 / 30.0 days test…" at bounding box center [400, 341] width 379 height 191
click at [520, 223] on icon "Refresh Data" at bounding box center [520, 226] width 14 height 14
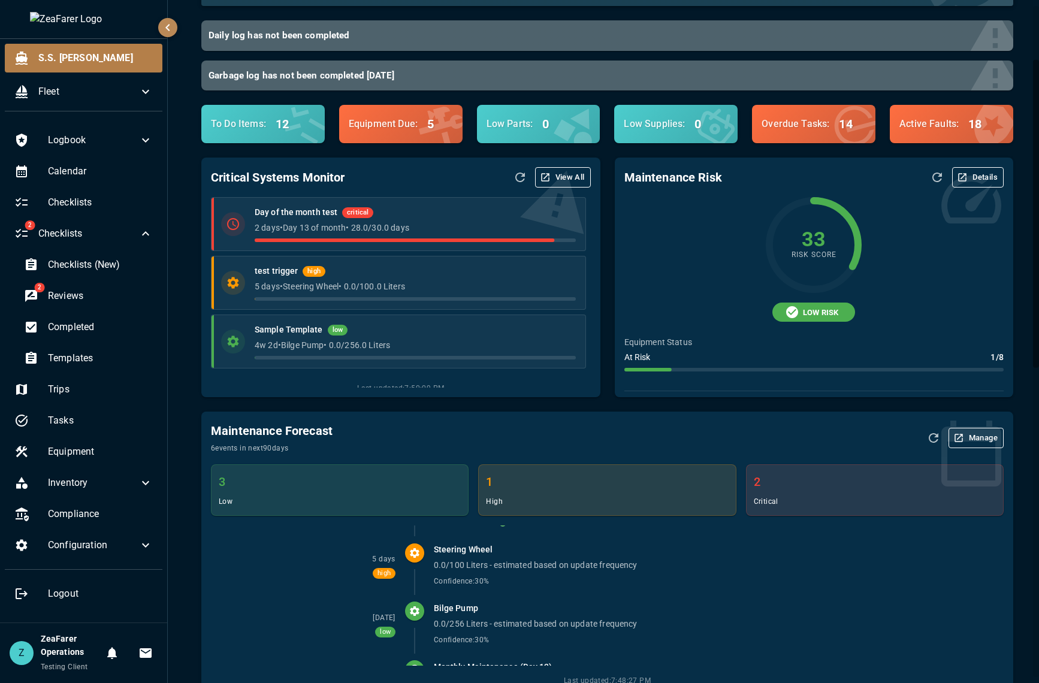
scroll to position [120, 0]
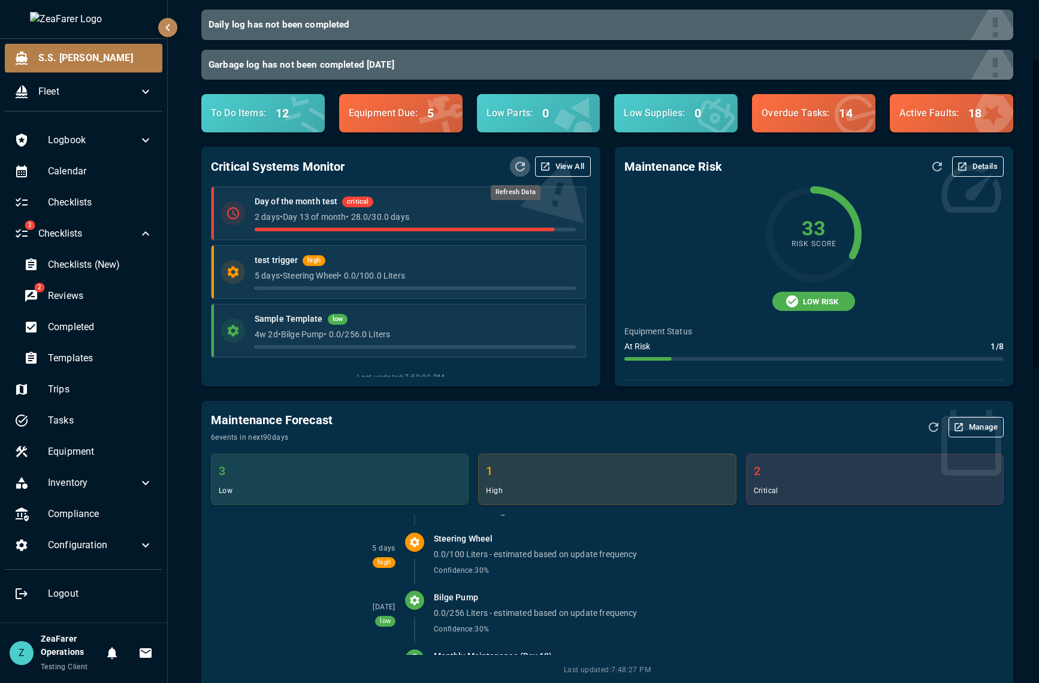
click at [515, 164] on icon "Refresh Data" at bounding box center [520, 166] width 14 height 14
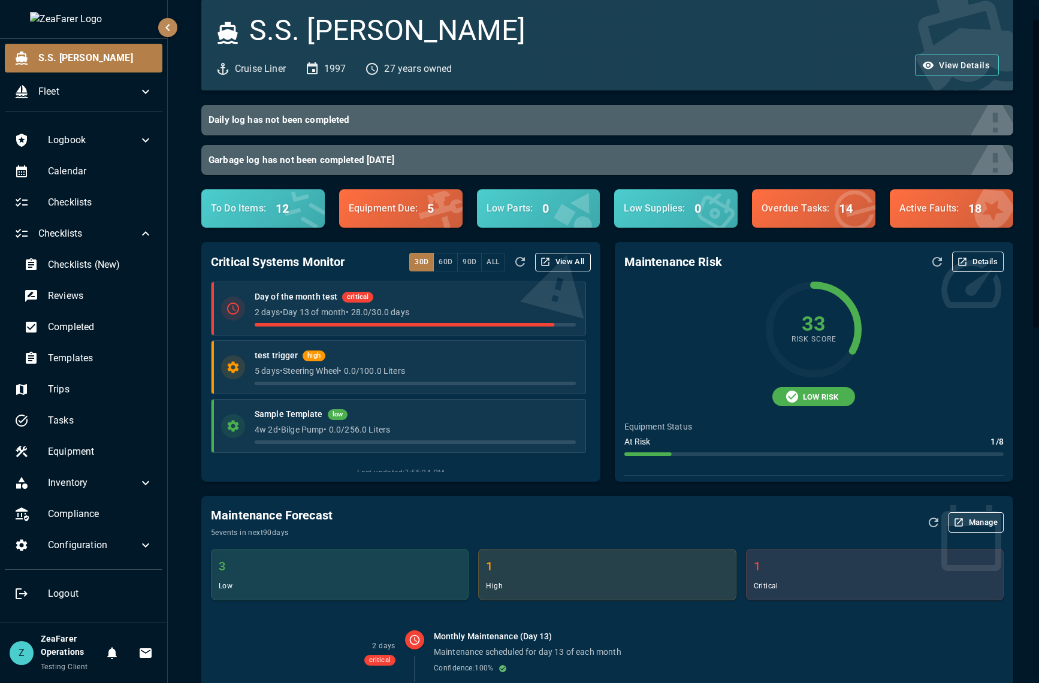
scroll to position [0, 0]
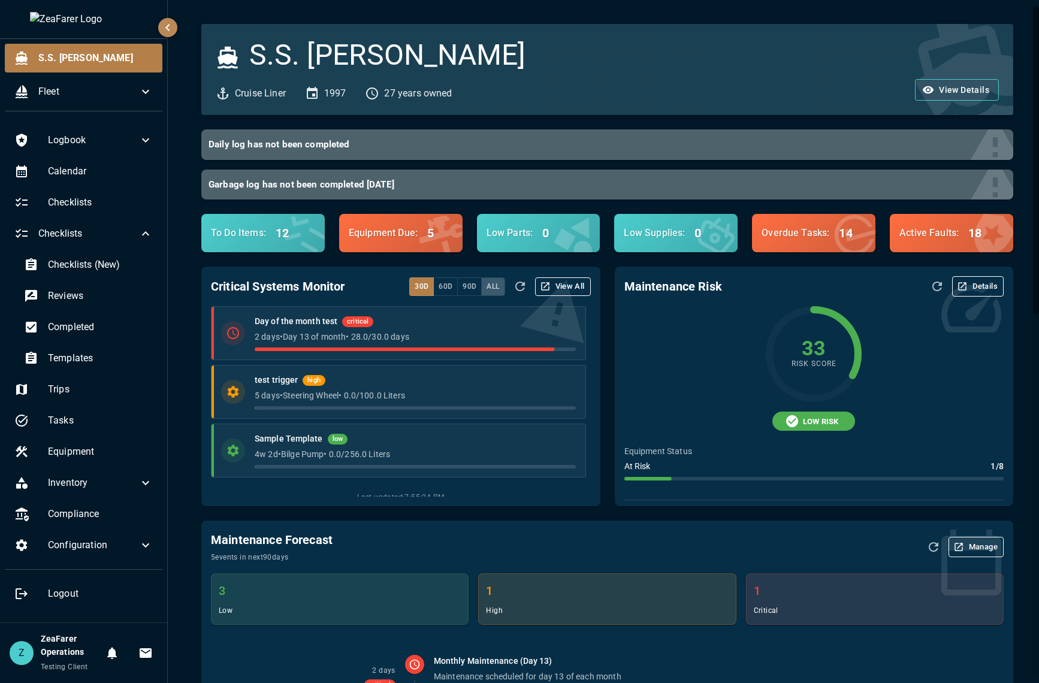
click at [484, 286] on button "All" at bounding box center [492, 287] width 23 height 19
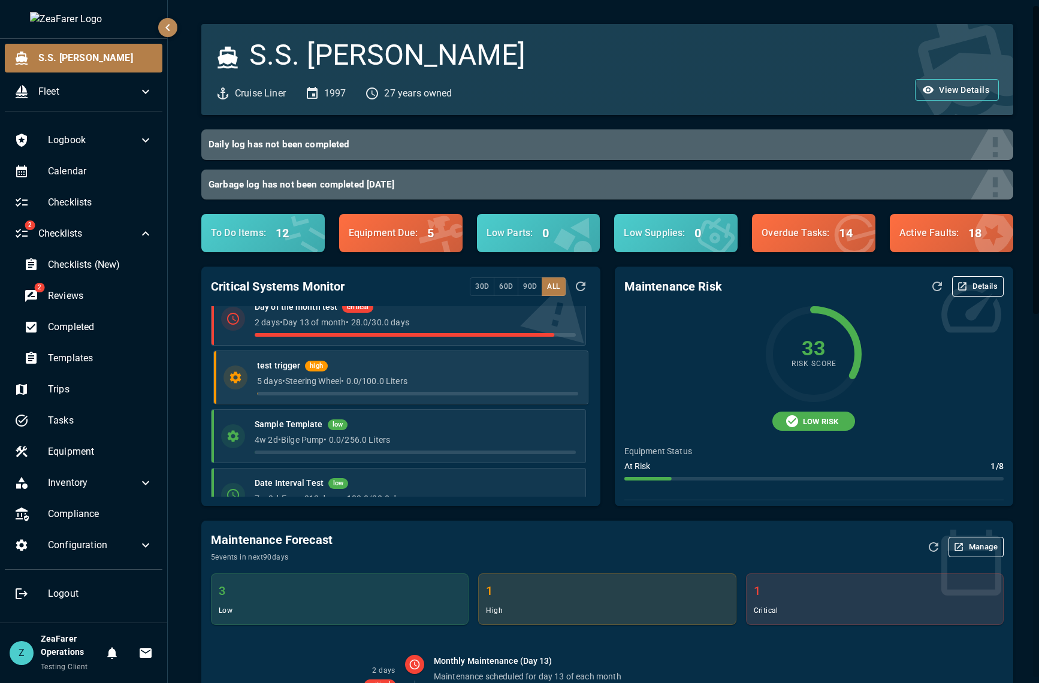
scroll to position [44, 0]
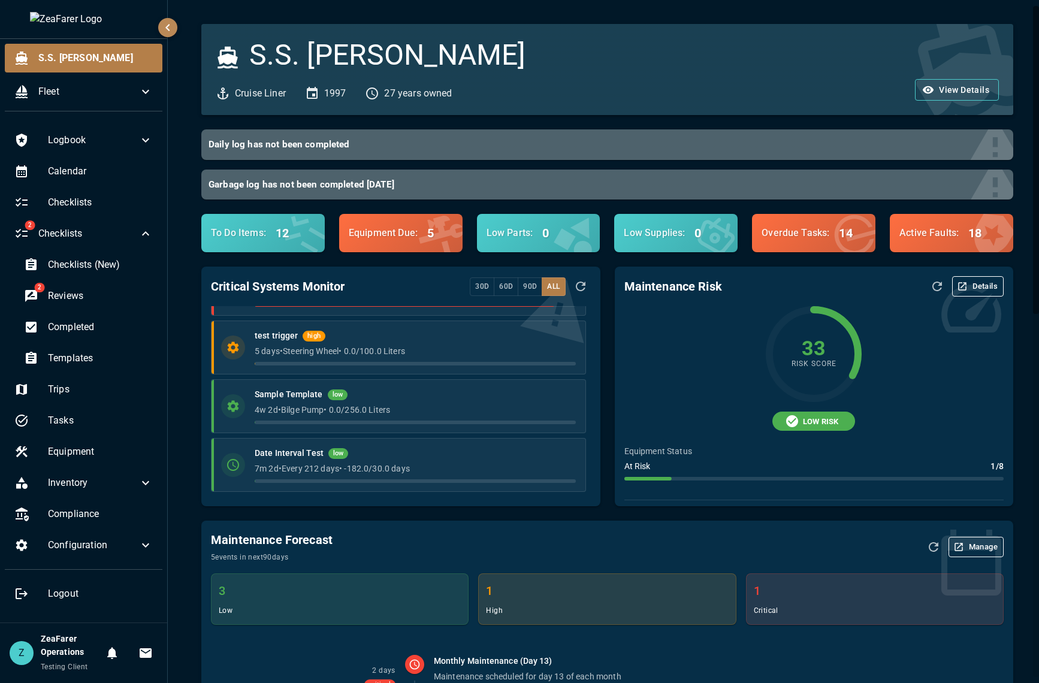
click at [574, 286] on icon "Refresh Data" at bounding box center [581, 286] width 14 height 14
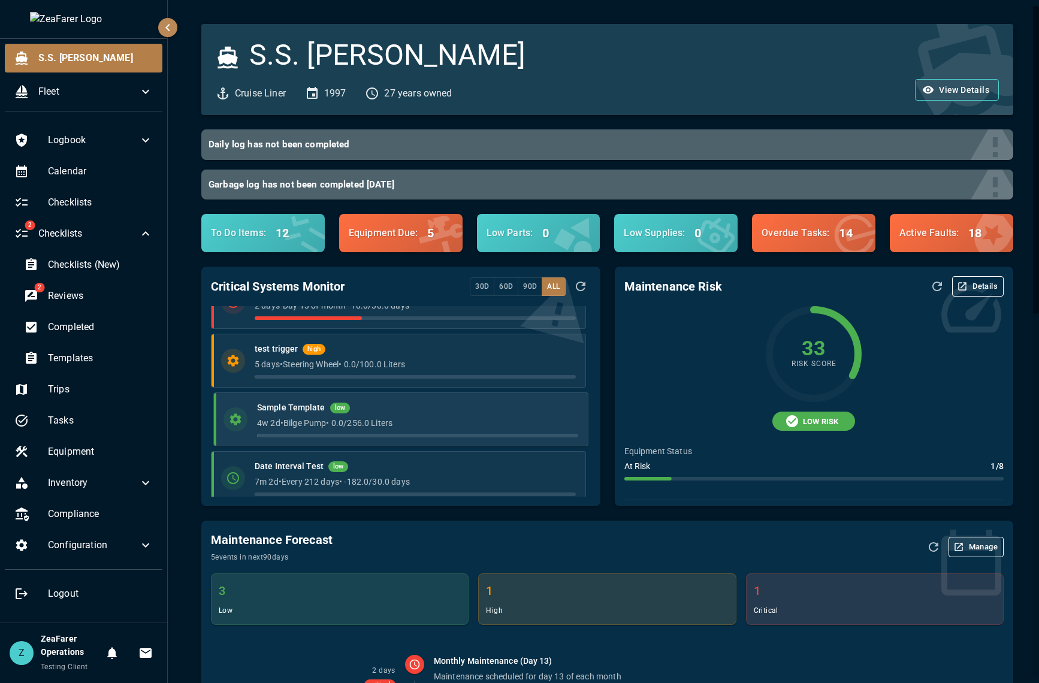
scroll to position [0, 0]
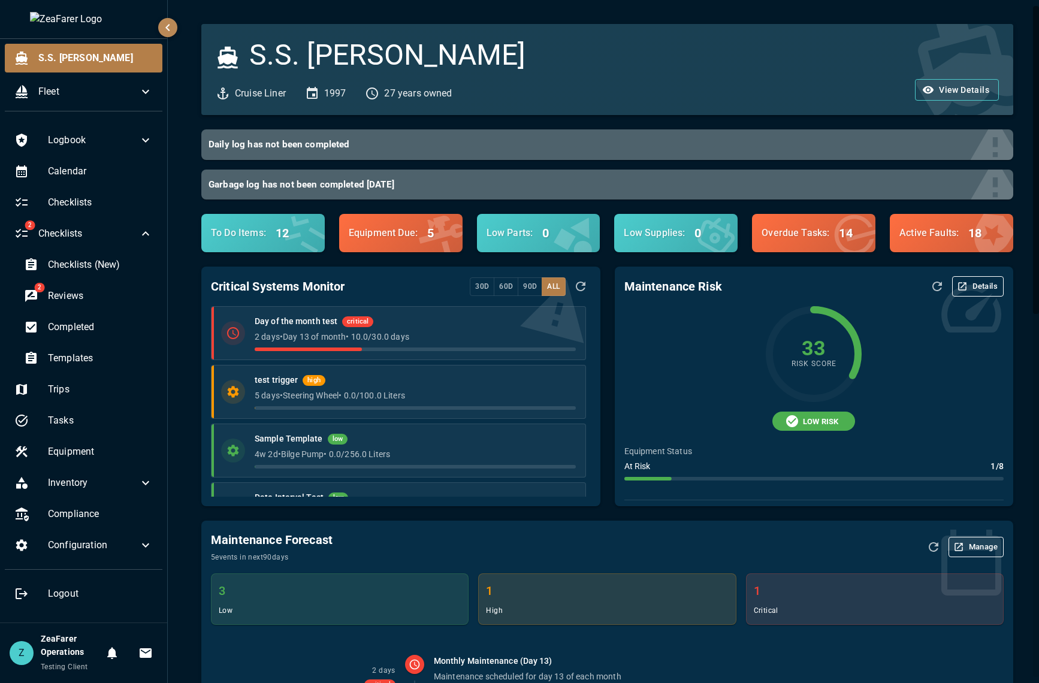
click at [577, 288] on icon "Refresh Data" at bounding box center [581, 286] width 14 height 14
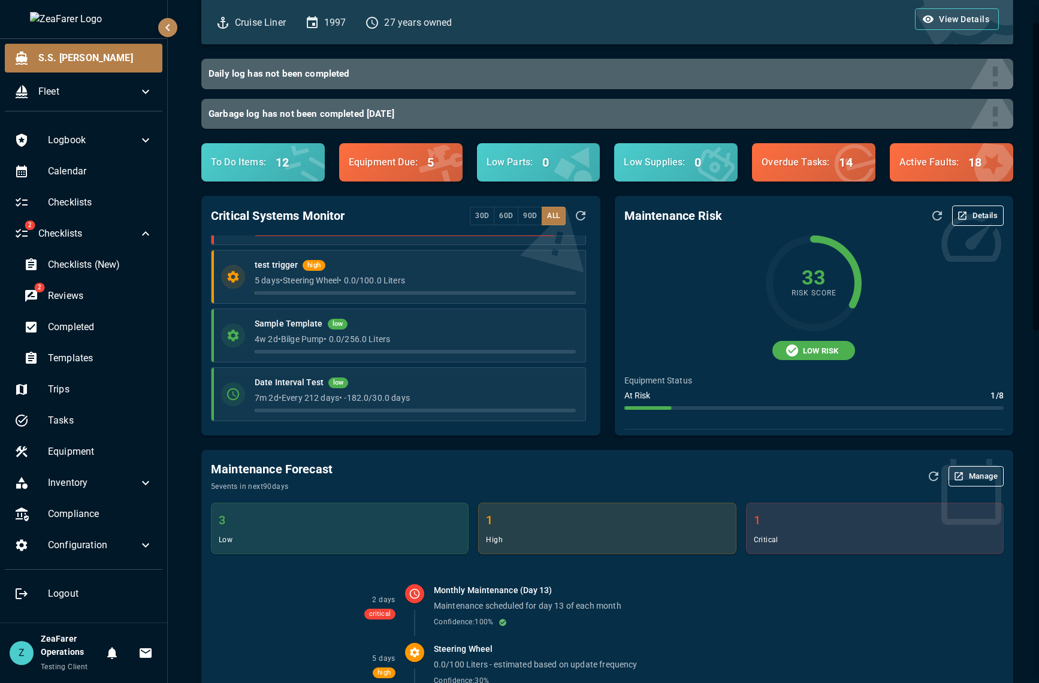
scroll to position [120, 0]
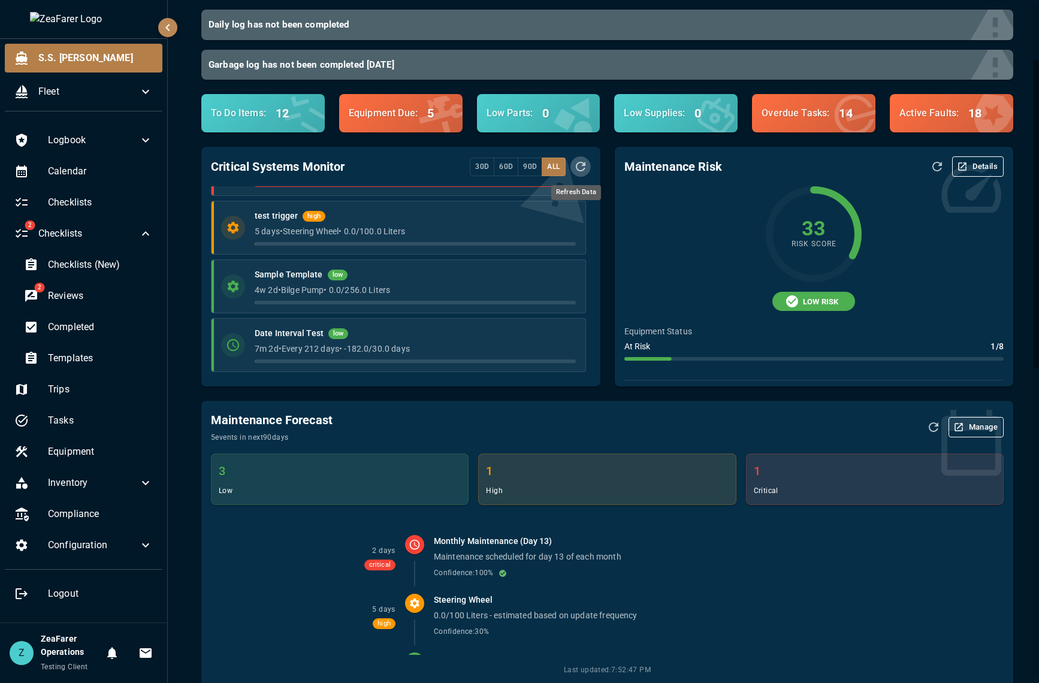
click at [571, 164] on button "Refresh Data" at bounding box center [581, 166] width 20 height 20
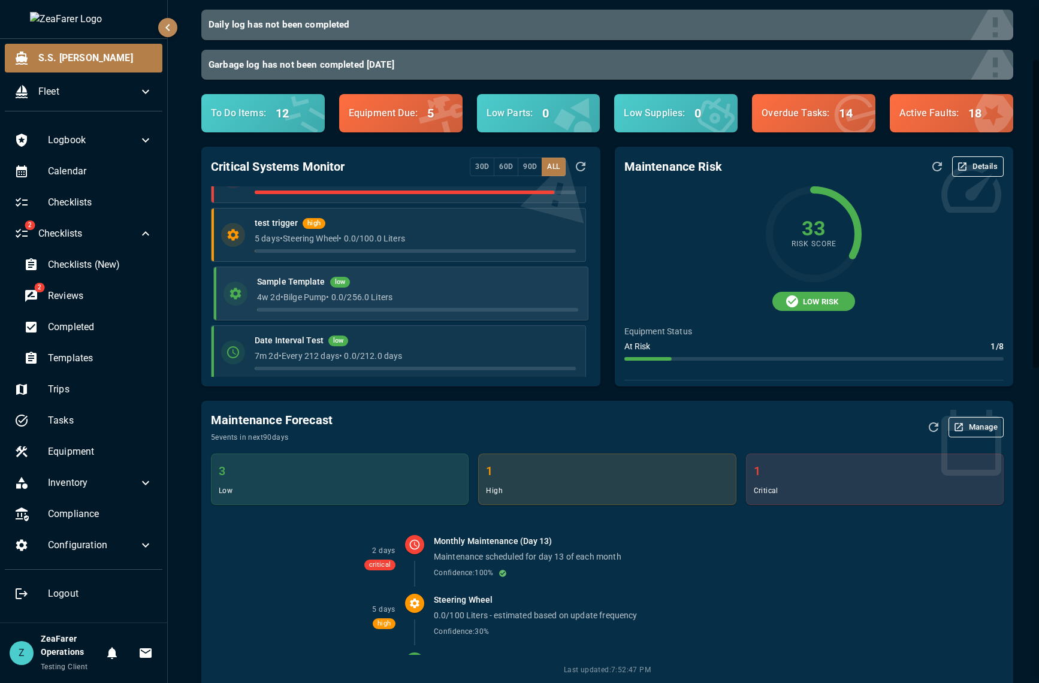
scroll to position [44, 0]
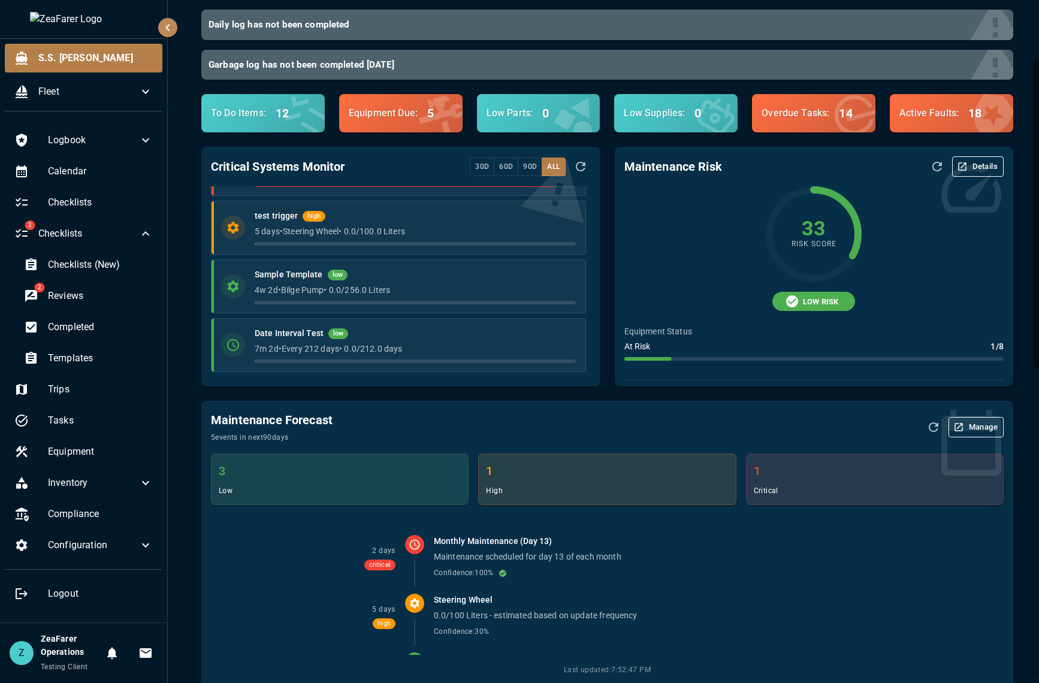
click at [303, 396] on div "Maintenance Forecast 5 events in next 90 days Manage 3 low 1 high 1 critical 2 …" at bounding box center [600, 544] width 827 height 314
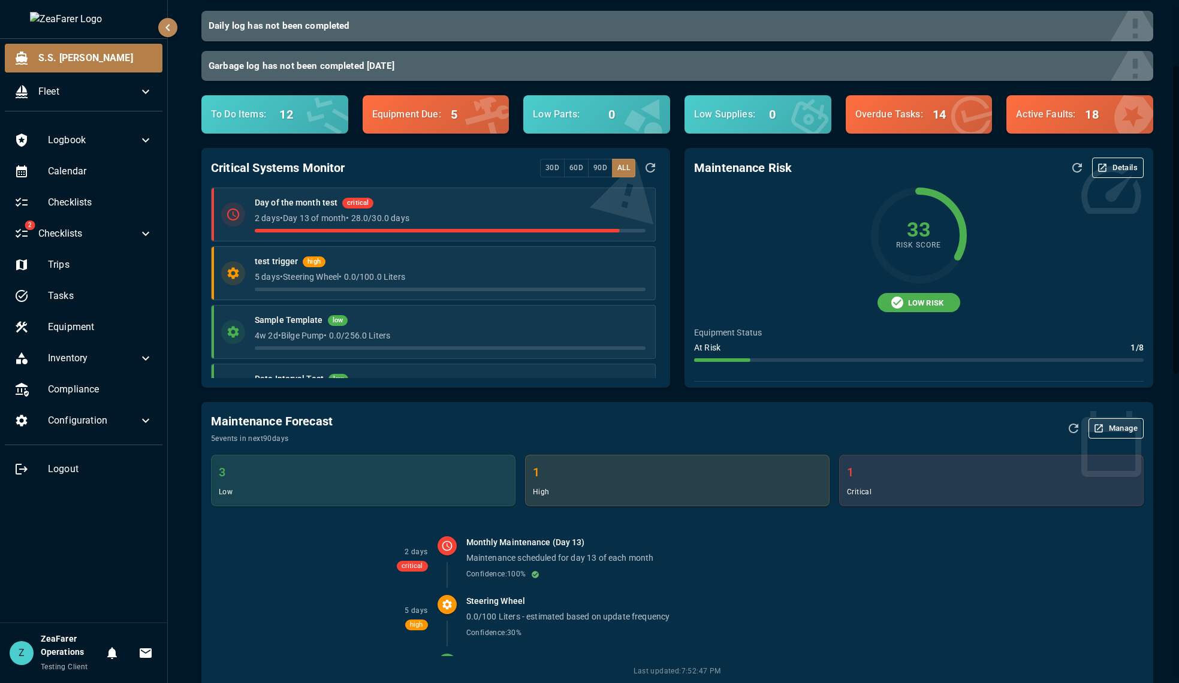
scroll to position [60, 0]
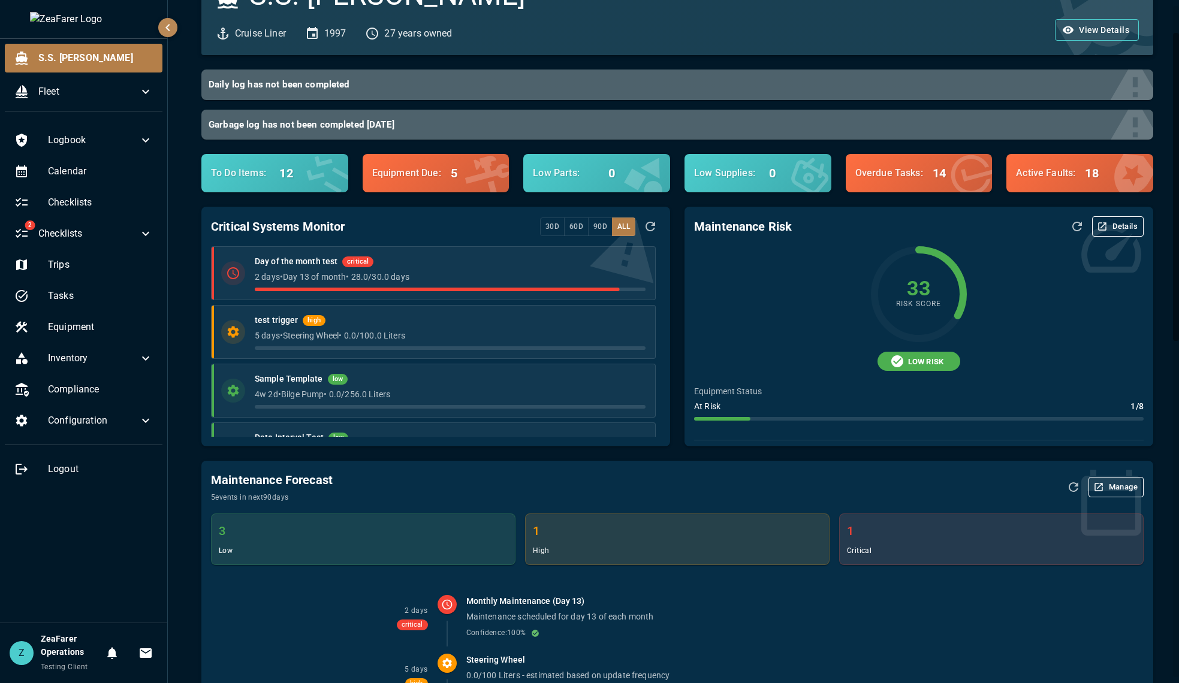
click at [740, 362] on div "LOW RISK" at bounding box center [919, 361] width 450 height 19
click at [103, 321] on span "Equipment" at bounding box center [100, 327] width 105 height 14
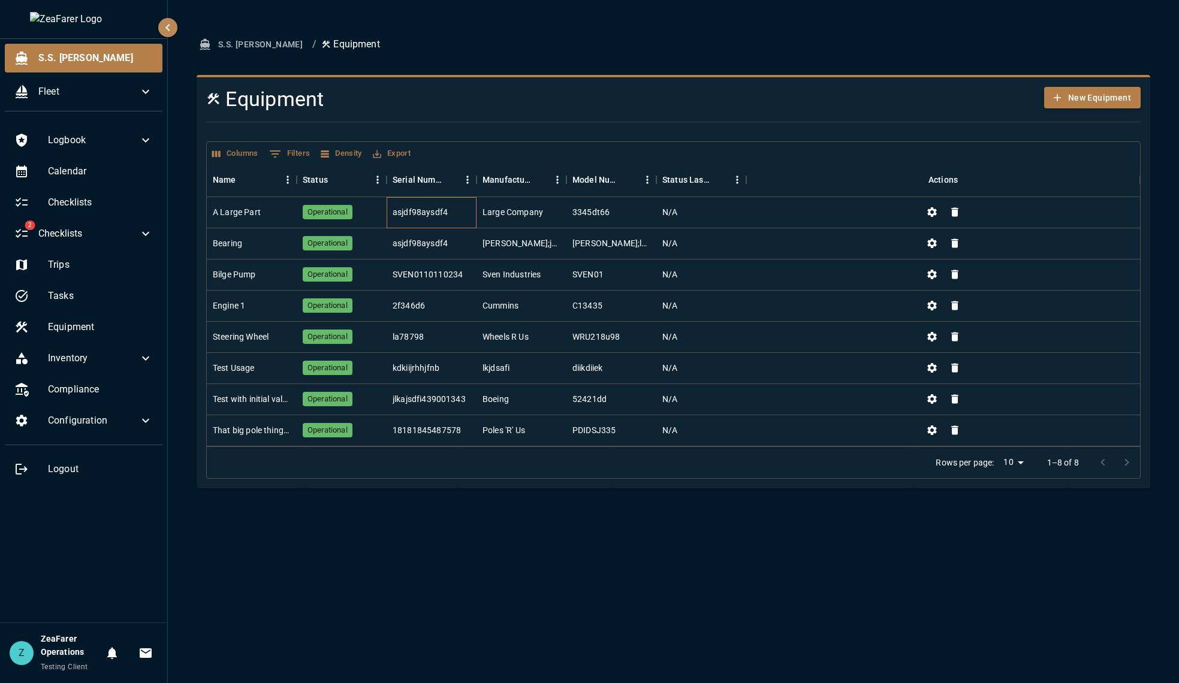
click at [393, 218] on div "asjdf98aysdf4" at bounding box center [420, 212] width 55 height 12
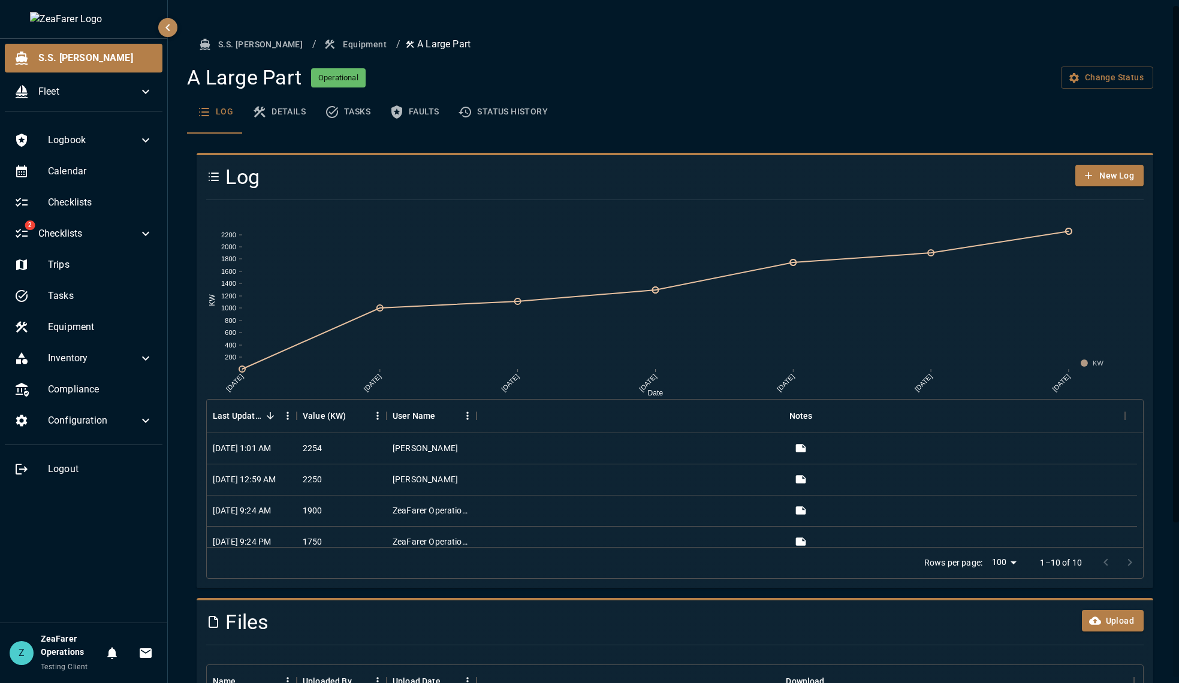
click at [298, 113] on button "Details" at bounding box center [279, 112] width 73 height 43
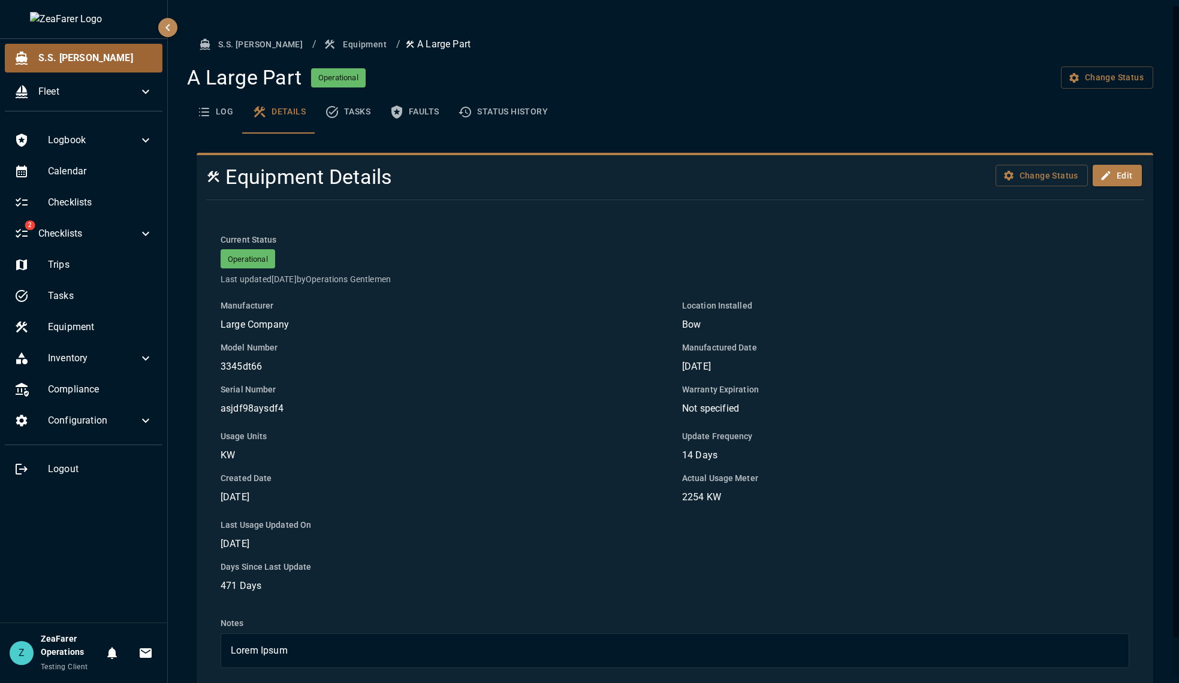
click at [94, 52] on span "S.S. [PERSON_NAME]" at bounding box center [95, 58] width 114 height 14
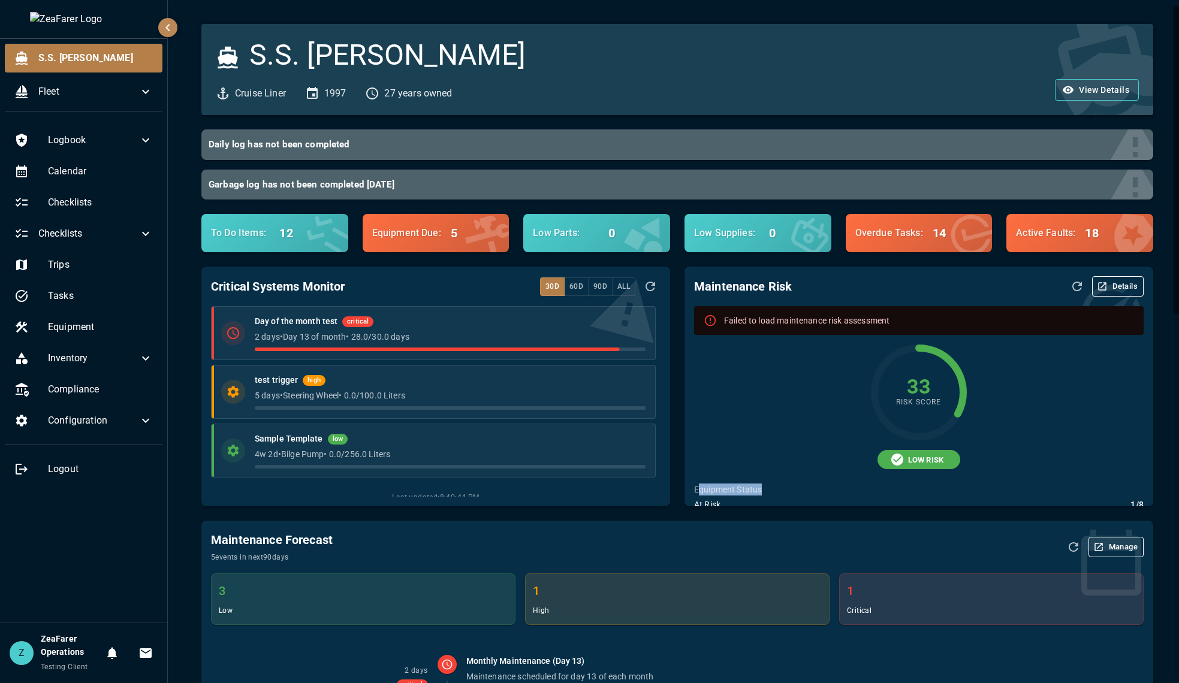
drag, startPoint x: 694, startPoint y: 486, endPoint x: 789, endPoint y: 488, distance: 95.3
click at [789, 488] on p "Equipment Status" at bounding box center [919, 490] width 450 height 12
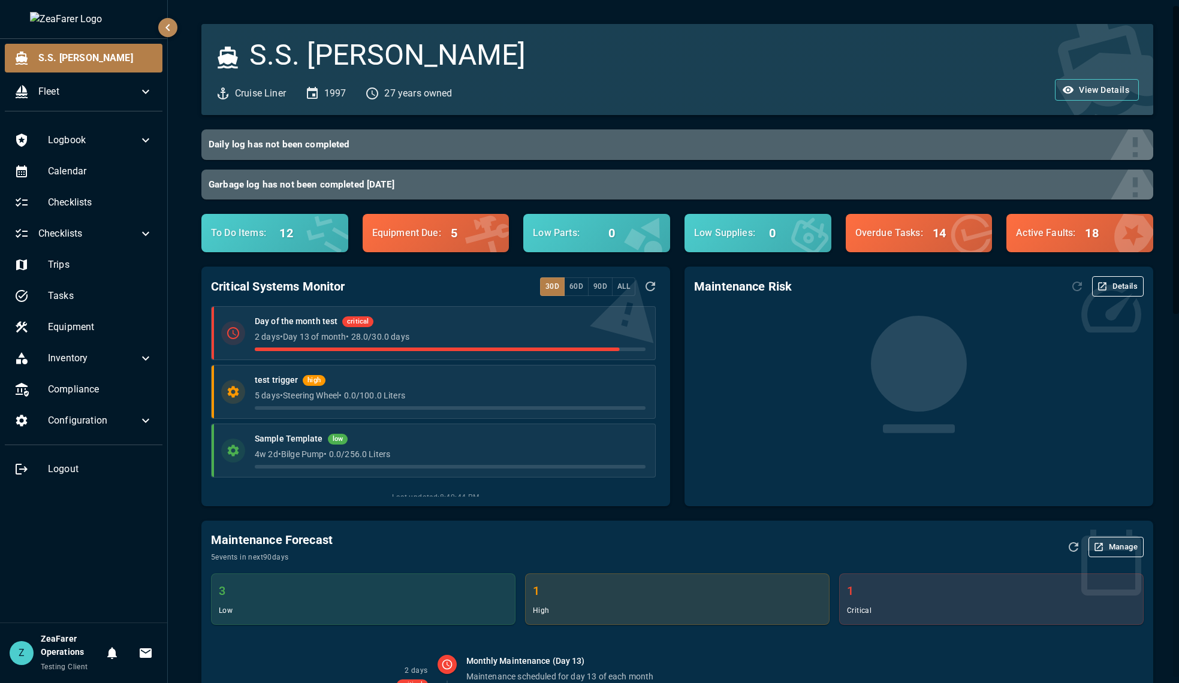
click at [838, 466] on div at bounding box center [919, 401] width 450 height 191
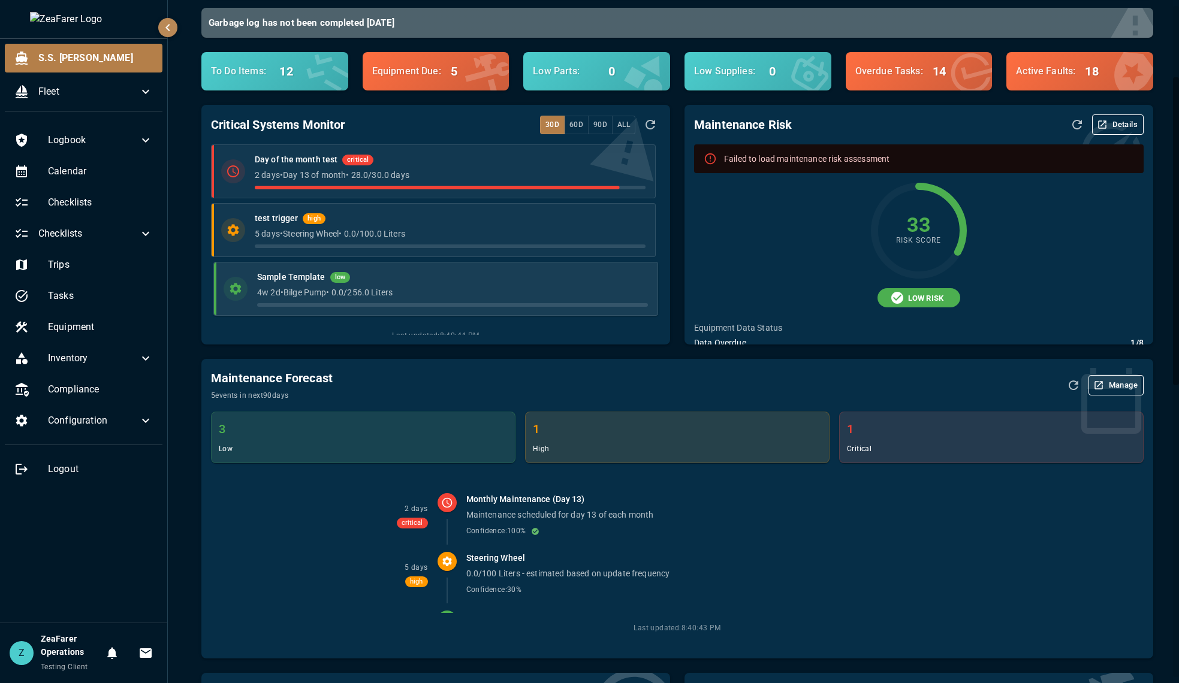
scroll to position [120, 0]
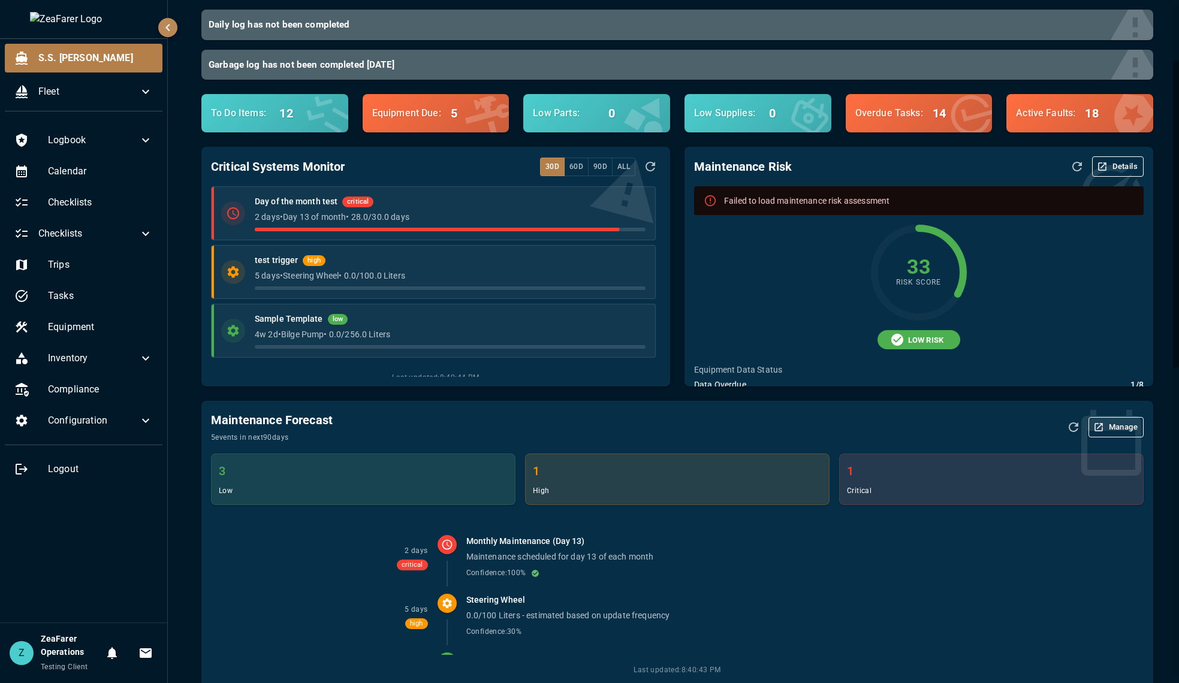
click at [616, 170] on button "All" at bounding box center [623, 167] width 23 height 19
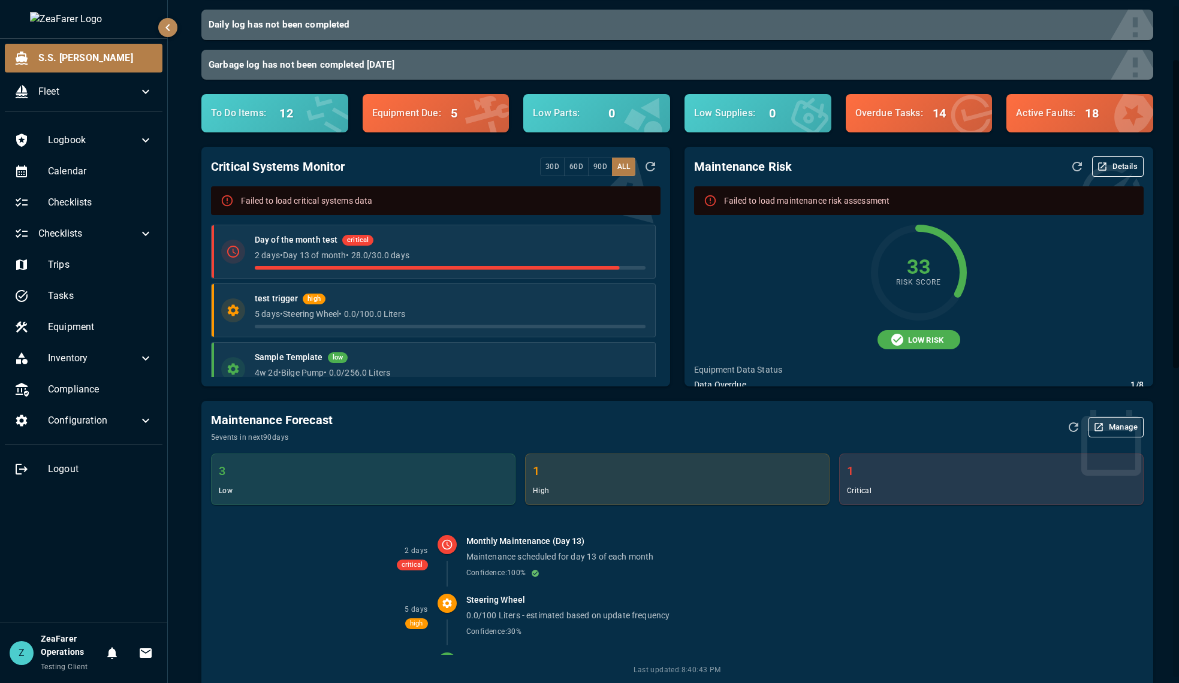
click at [650, 201] on div "Failed to load critical systems data" at bounding box center [436, 200] width 450 height 29
click at [862, 201] on div "Failed to load maintenance risk assessment" at bounding box center [806, 201] width 165 height 22
click at [193, 281] on div "Critical Systems Monitor 30d 60d 90d All Failed to load critical systems data D…" at bounding box center [428, 259] width 483 height 254
click at [472, 421] on div "Maintenance Forecast 5 events in next 90 days Manage" at bounding box center [677, 428] width 933 height 34
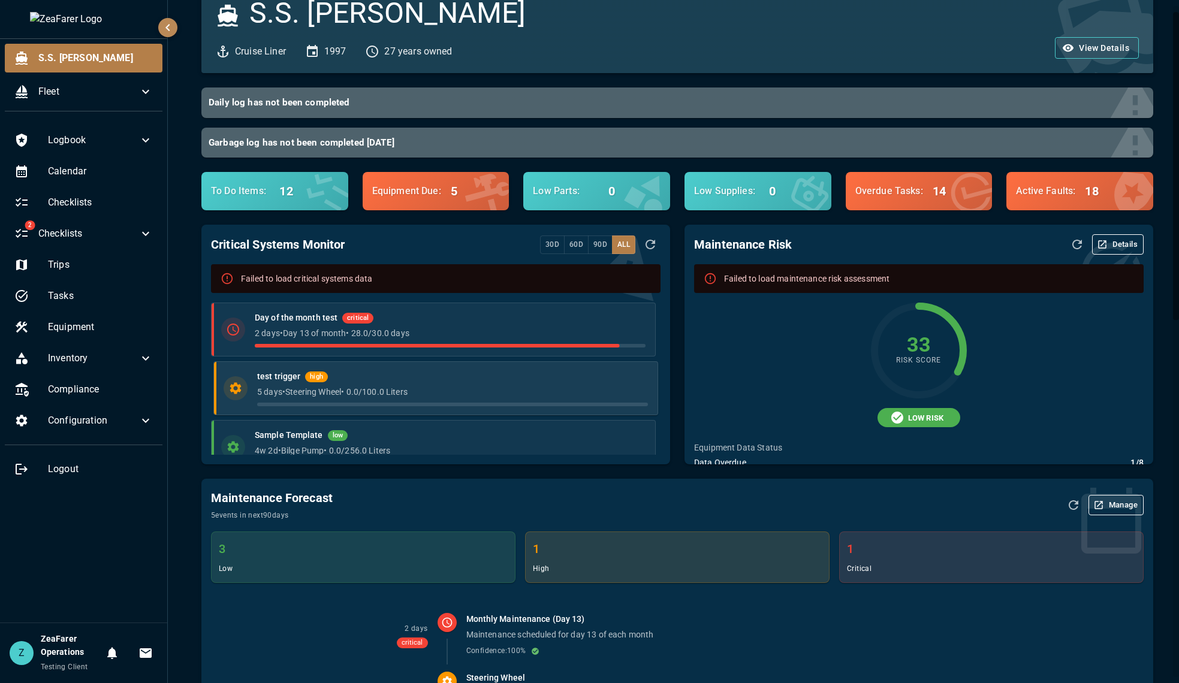
scroll to position [0, 0]
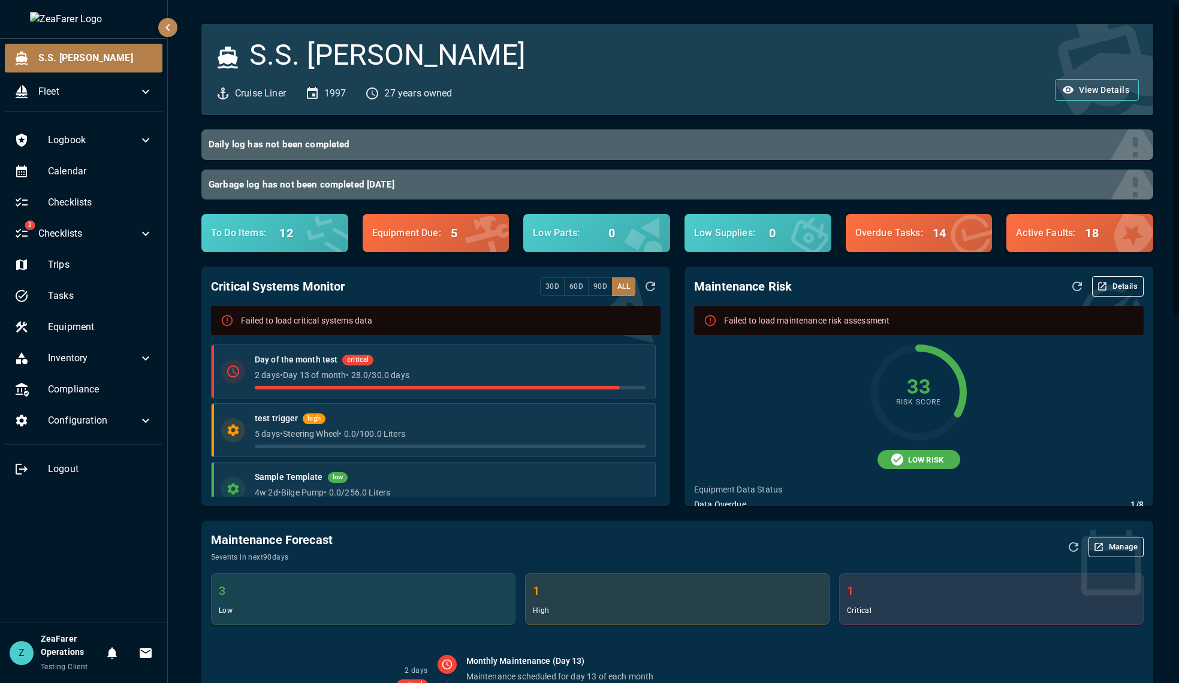
click at [646, 289] on icon "Refresh Data" at bounding box center [650, 286] width 14 height 14
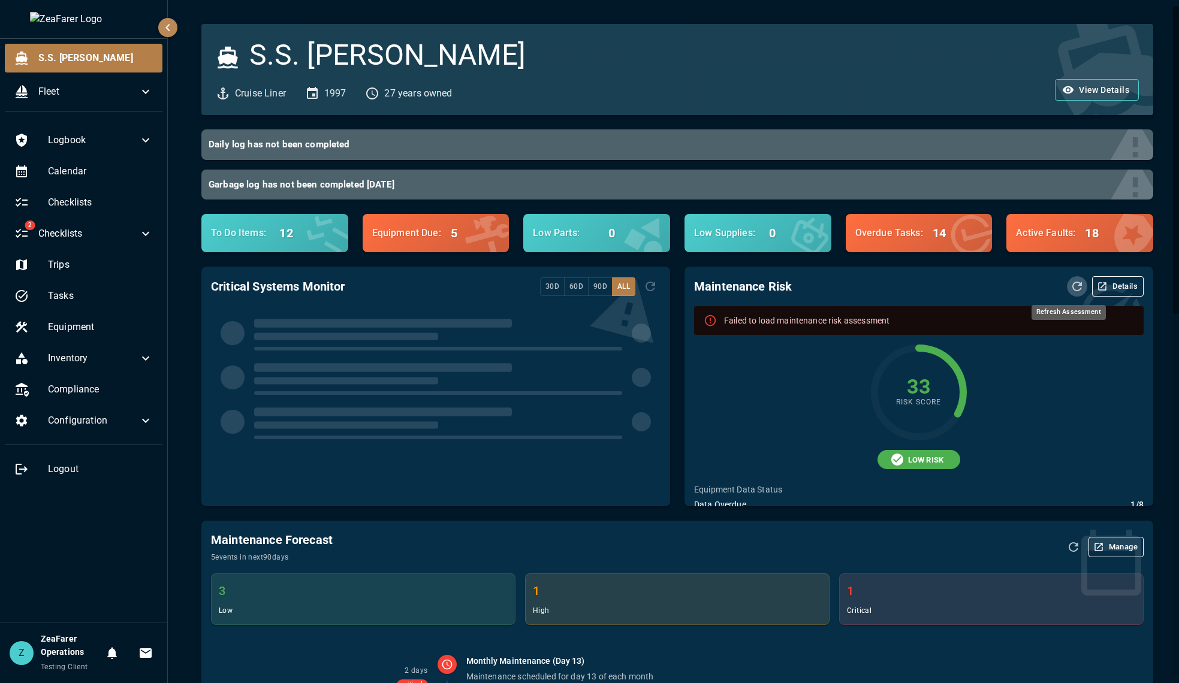
click at [1039, 288] on icon "Refresh Assessment" at bounding box center [1077, 286] width 14 height 14
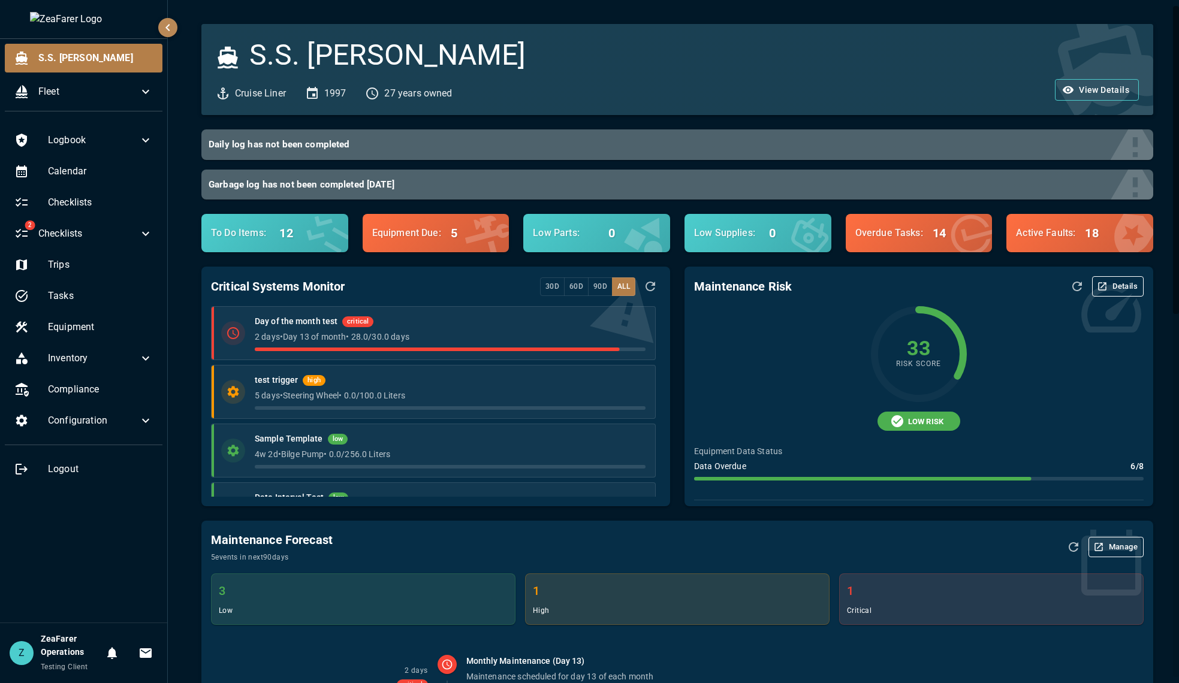
drag, startPoint x: 889, startPoint y: 422, endPoint x: 961, endPoint y: 423, distance: 72.5
click at [961, 423] on div "LOW RISK" at bounding box center [919, 421] width 450 height 19
click at [937, 423] on span "LOW RISK" at bounding box center [926, 422] width 50 height 12
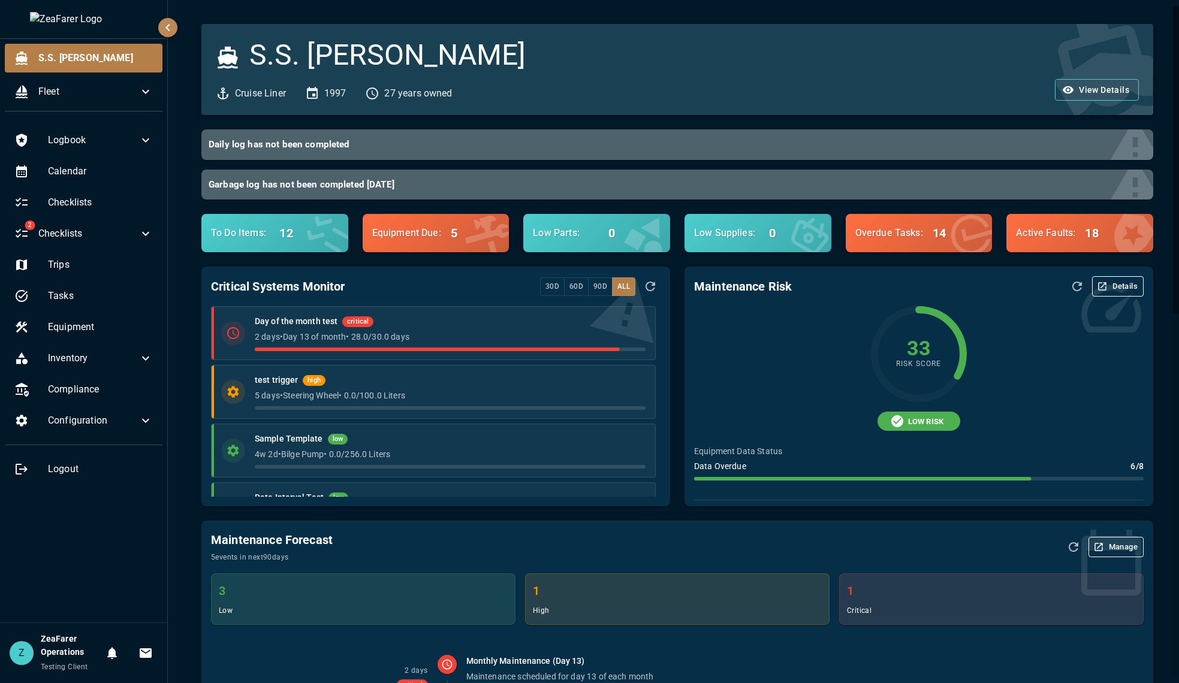
click at [1039, 516] on div "Maintenance Forecast 5 events in next 90 days Manage 3 low 1 high 1 critical 2 …" at bounding box center [670, 664] width 966 height 314
click at [1039, 353] on div "Maintenance Risk Details 33 Risk Score LOW RISK Equipment Data Status Data Over…" at bounding box center [919, 387] width 469 height 240
click at [1015, 449] on p "Equipment Data Status" at bounding box center [919, 451] width 450 height 12
click at [875, 485] on div "33 Risk Score LOW RISK Equipment Data Status Data Overdue 6 / 8 Risk Breakdown …" at bounding box center [919, 481] width 450 height 351
click at [1039, 288] on icon "Refresh Assessment" at bounding box center [1077, 287] width 10 height 10
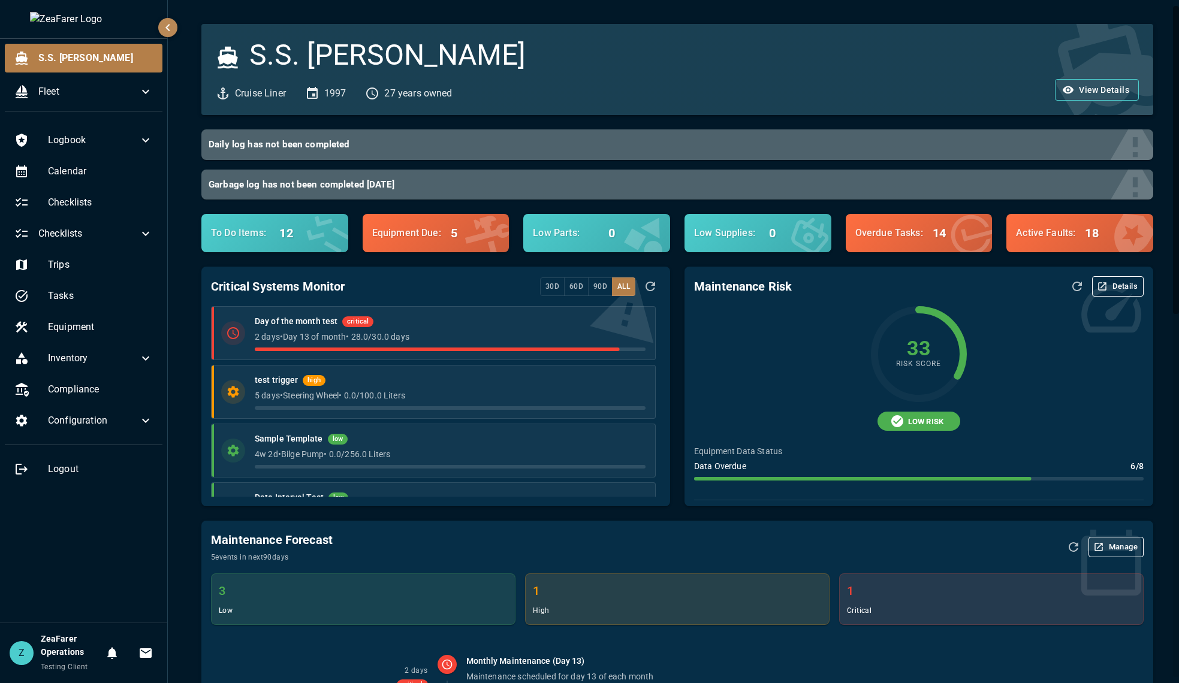
click at [1039, 287] on icon "Refresh Assessment" at bounding box center [1077, 286] width 14 height 14
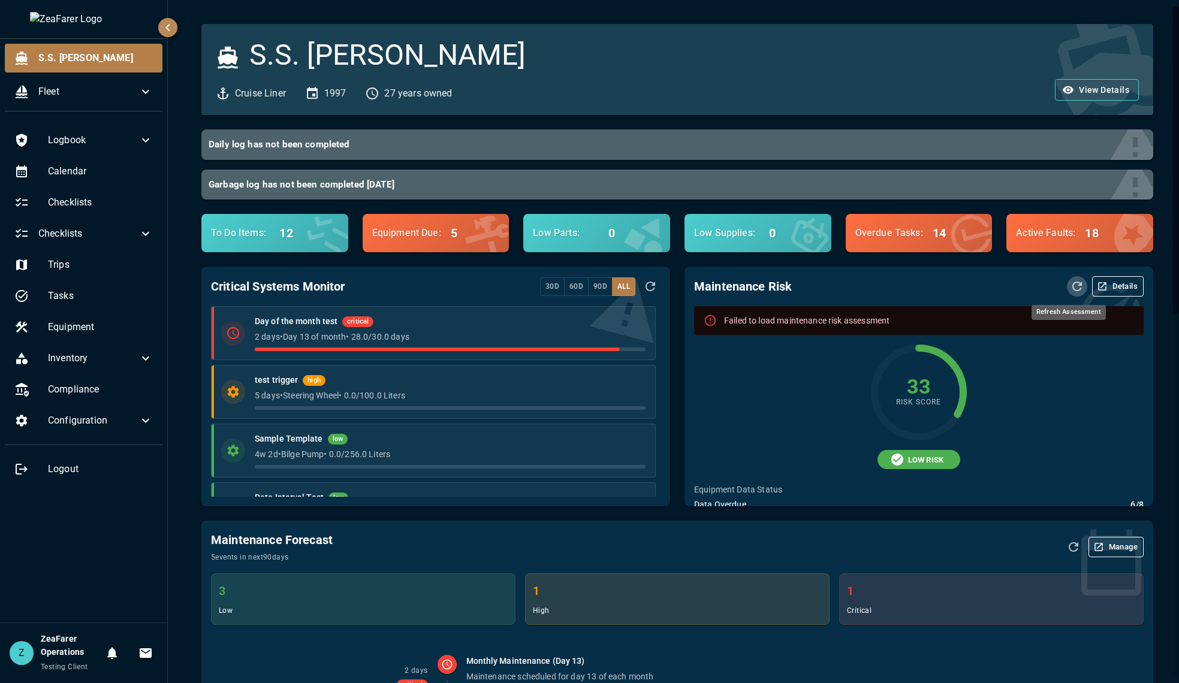
click at [1039, 285] on button "Refresh Assessment" at bounding box center [1077, 286] width 20 height 20
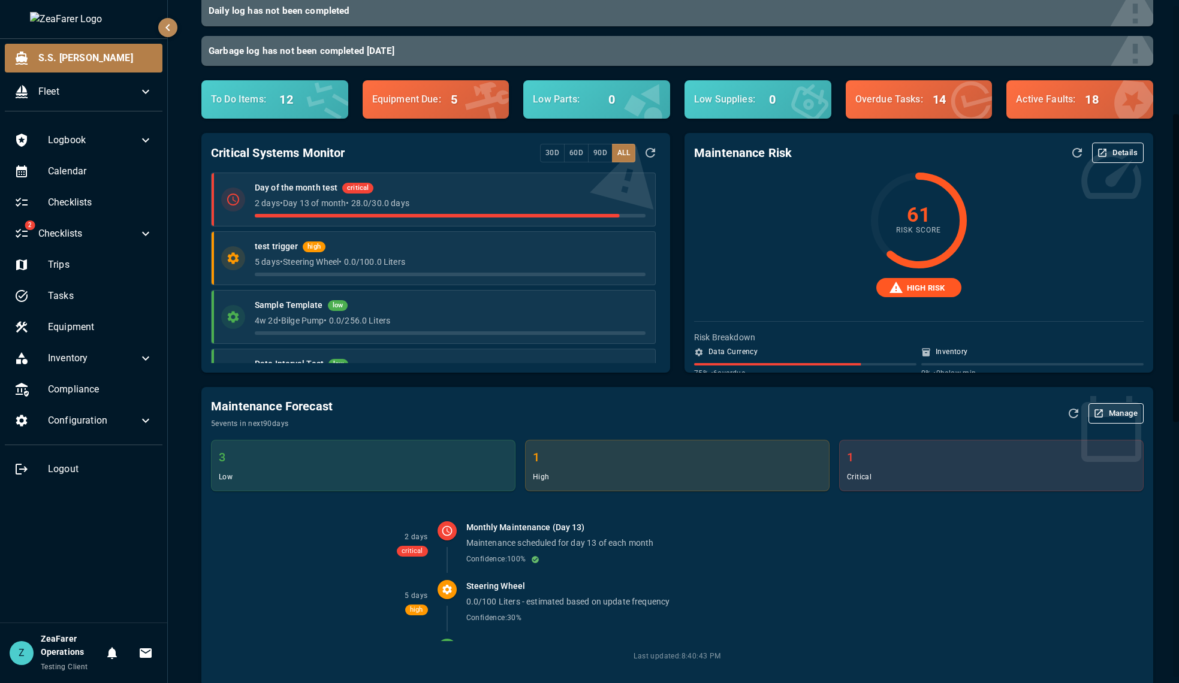
scroll to position [60, 0]
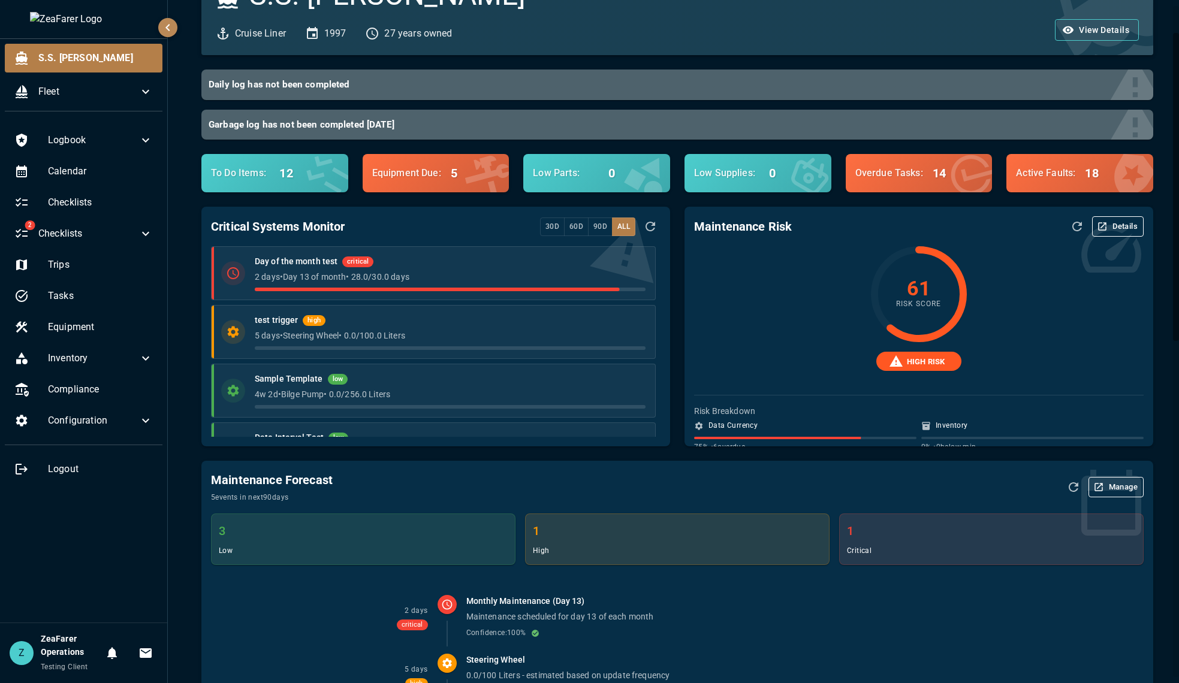
click at [1039, 376] on div "61 Risk Score HIGH RISK Risk Breakdown Data Currency 75 % • 6 overdue Inventory…" at bounding box center [919, 399] width 450 height 306
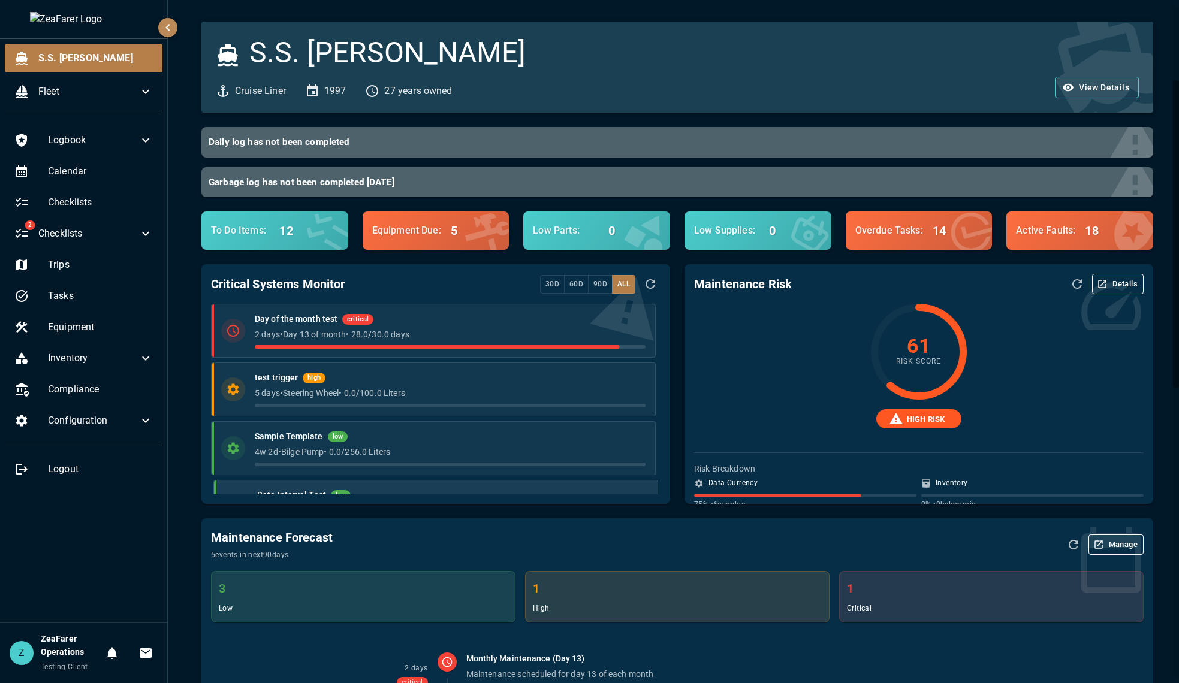
scroll to position [0, 0]
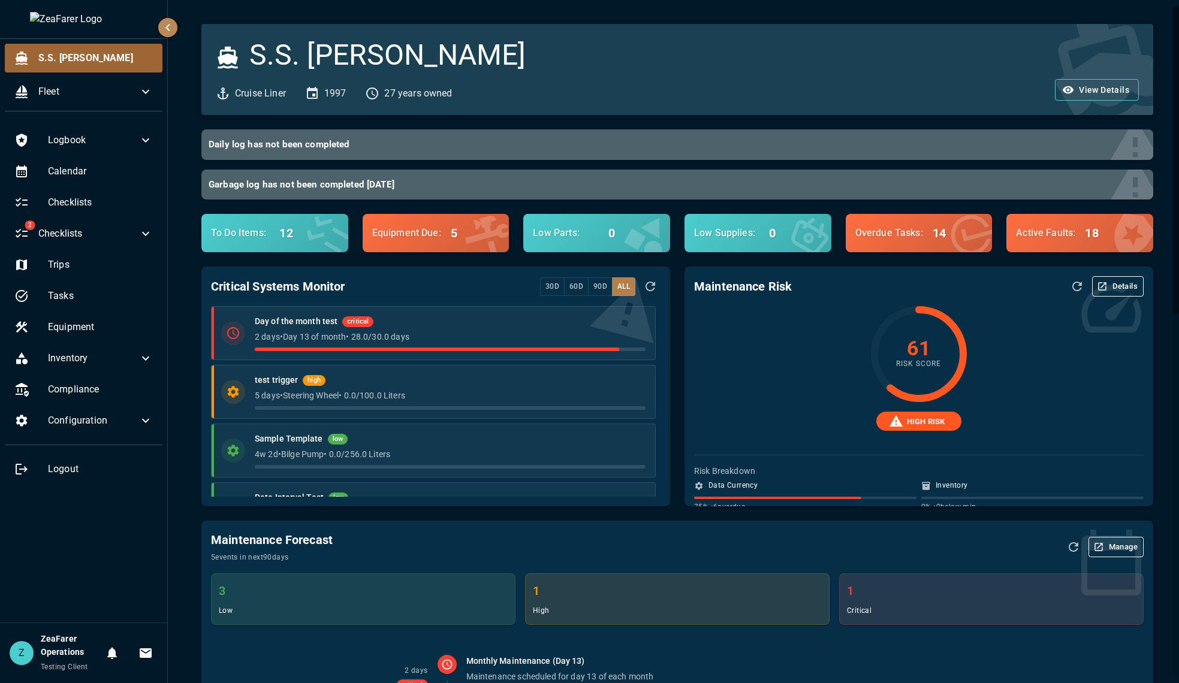
click at [54, 60] on span "S.S. [PERSON_NAME]" at bounding box center [95, 58] width 114 height 14
click at [73, 161] on div "Calendar" at bounding box center [84, 171] width 158 height 29
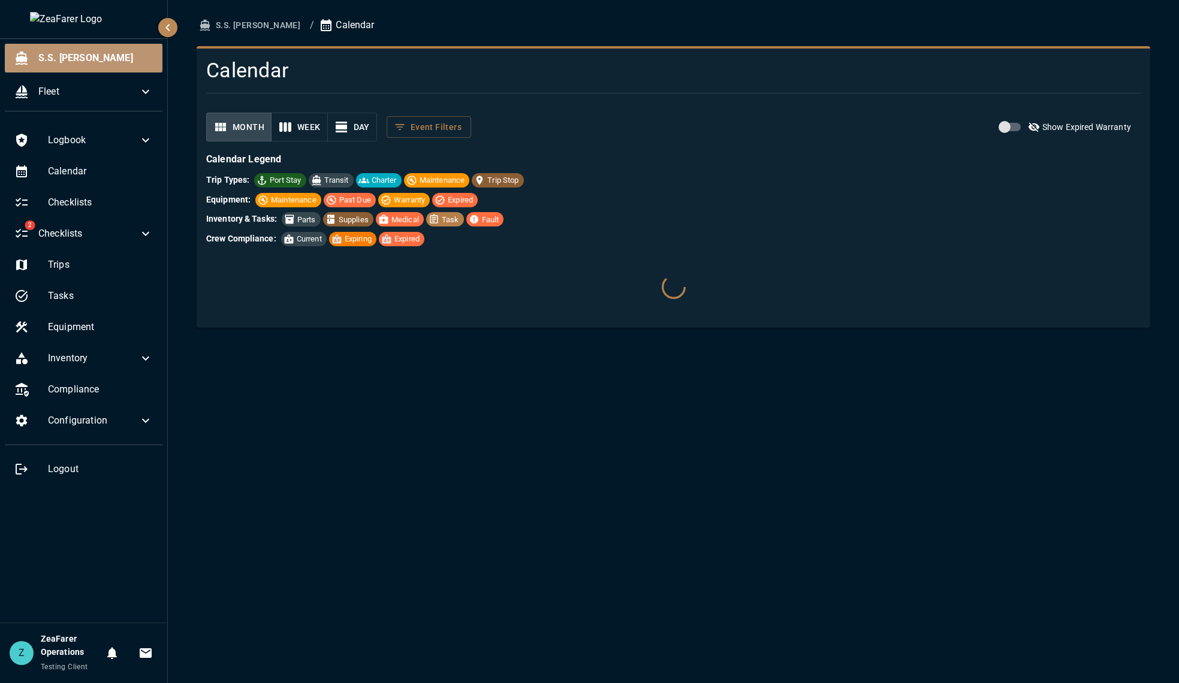
click at [76, 53] on span "S.S. [PERSON_NAME]" at bounding box center [95, 58] width 114 height 14
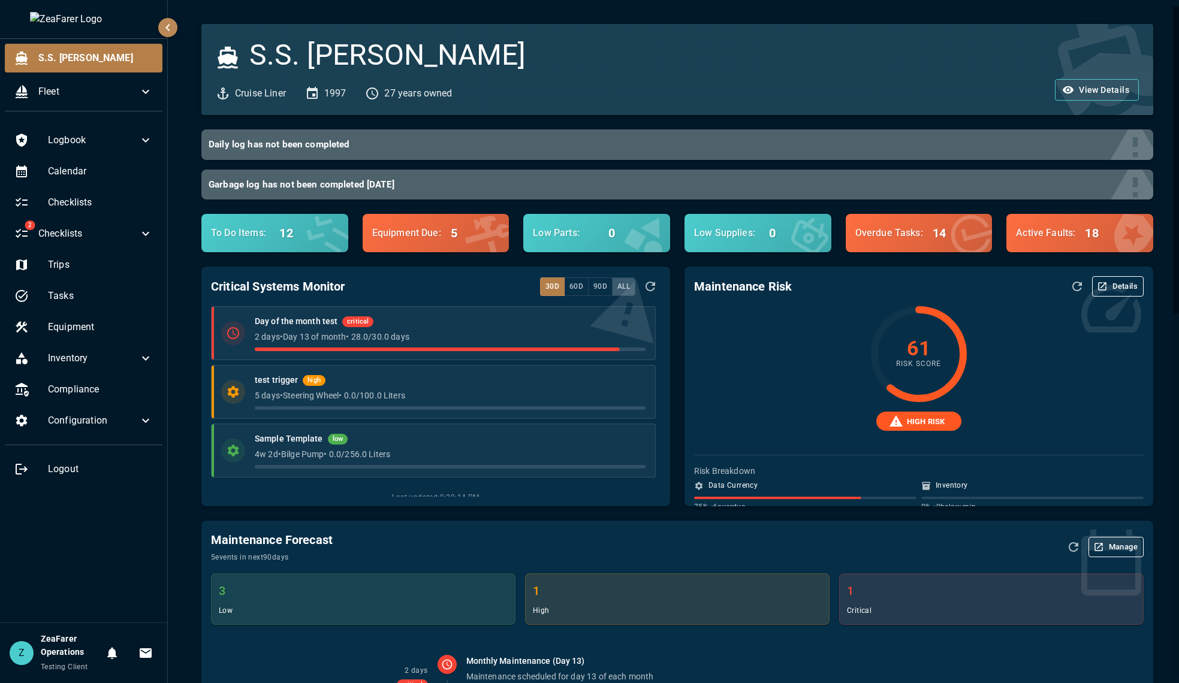
click at [614, 289] on button "All" at bounding box center [623, 287] width 23 height 19
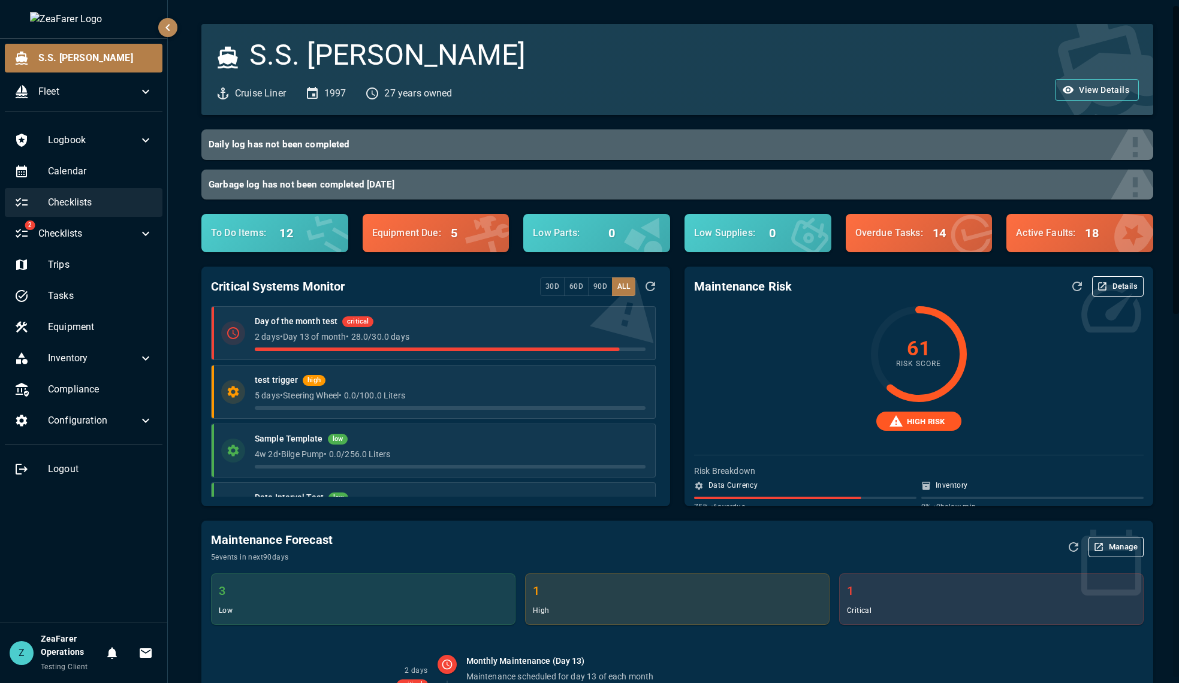
click at [108, 188] on div "Checklists" at bounding box center [84, 202] width 158 height 29
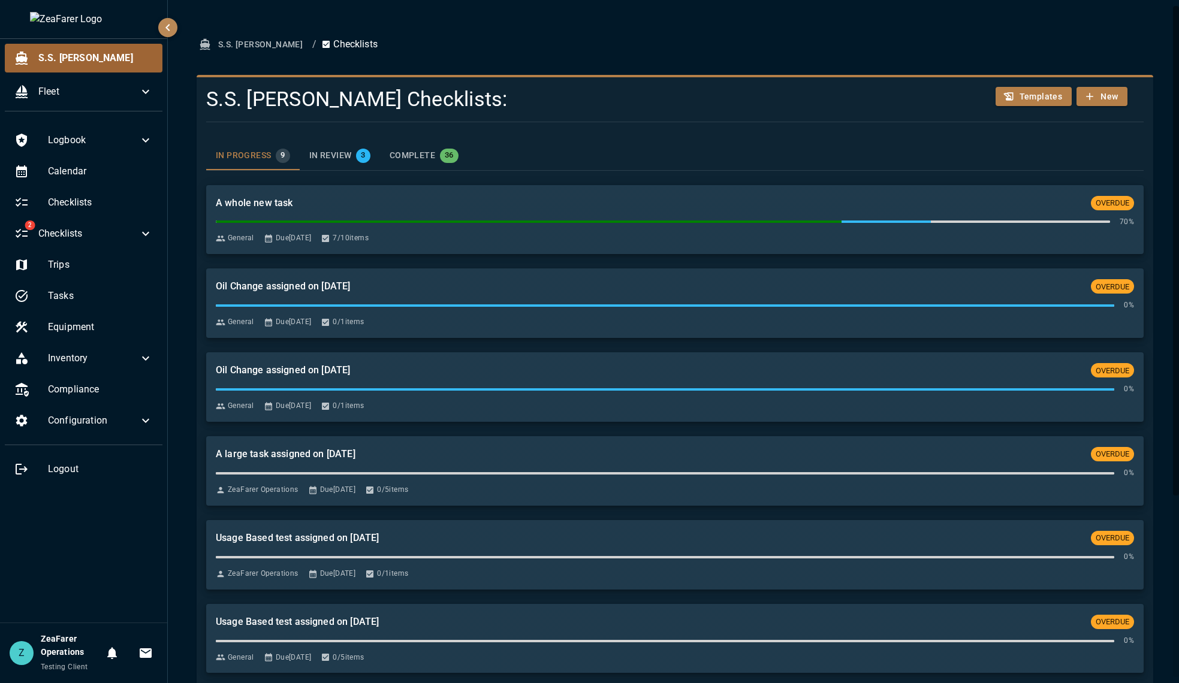
click at [75, 49] on div "S.S. [PERSON_NAME]" at bounding box center [84, 58] width 158 height 29
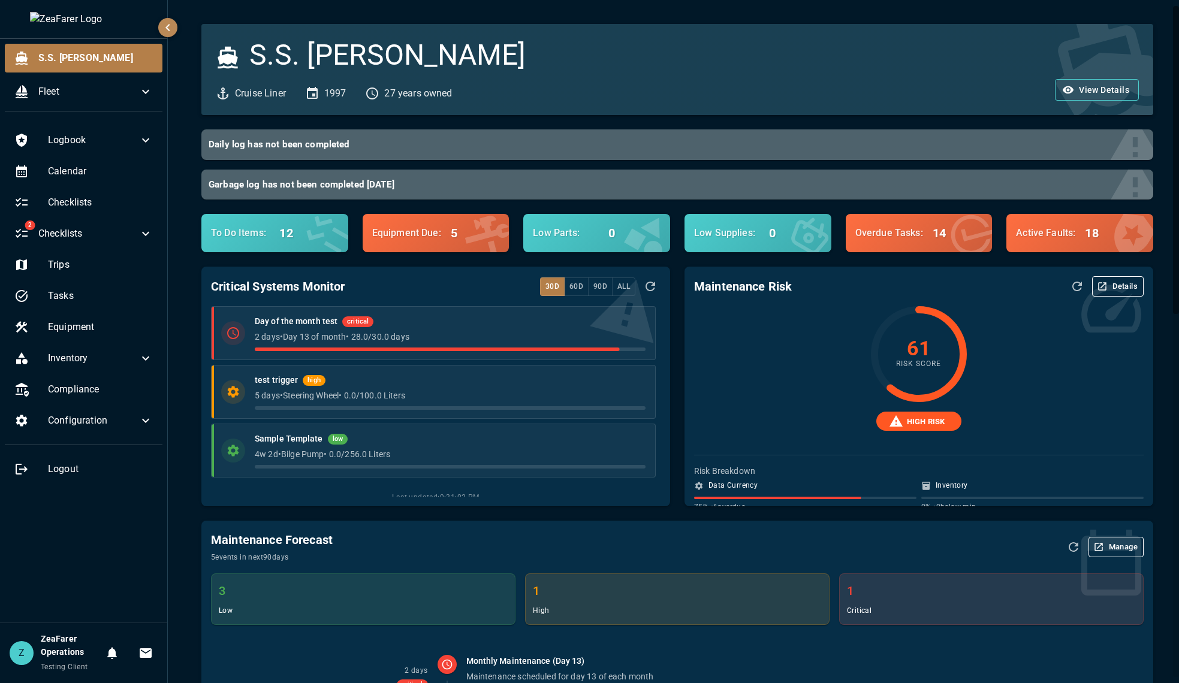
click at [1039, 292] on button "Details" at bounding box center [1118, 286] width 52 height 20
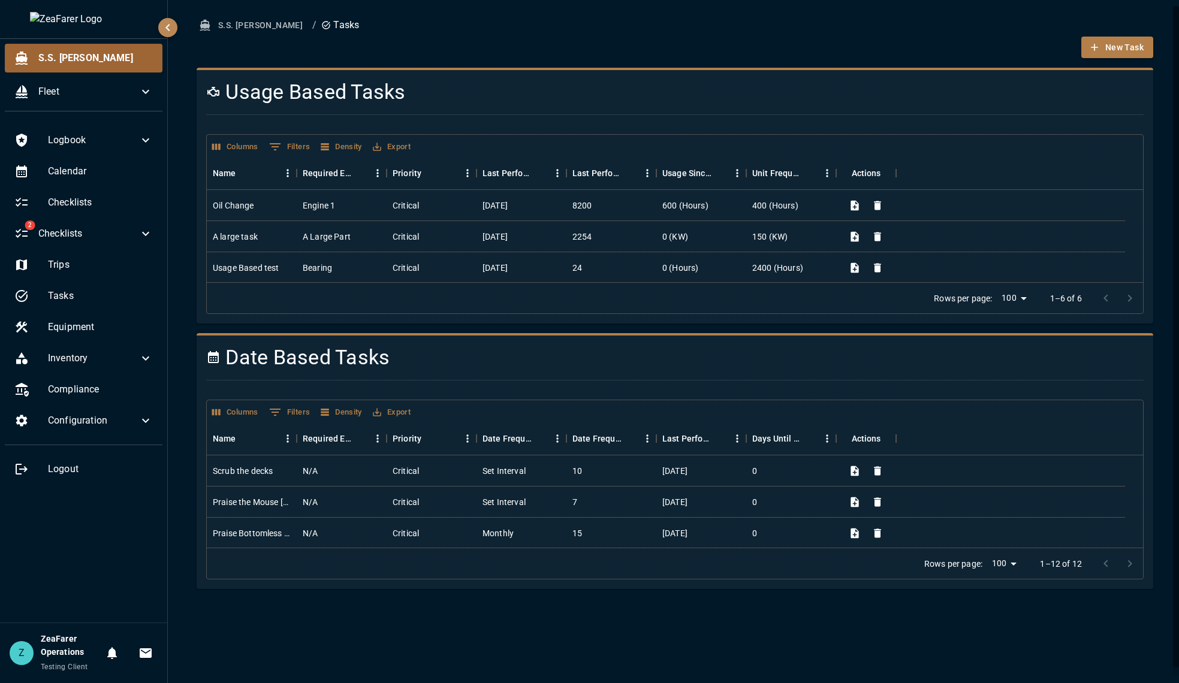
click at [83, 49] on div "S.S. [PERSON_NAME]" at bounding box center [84, 58] width 158 height 29
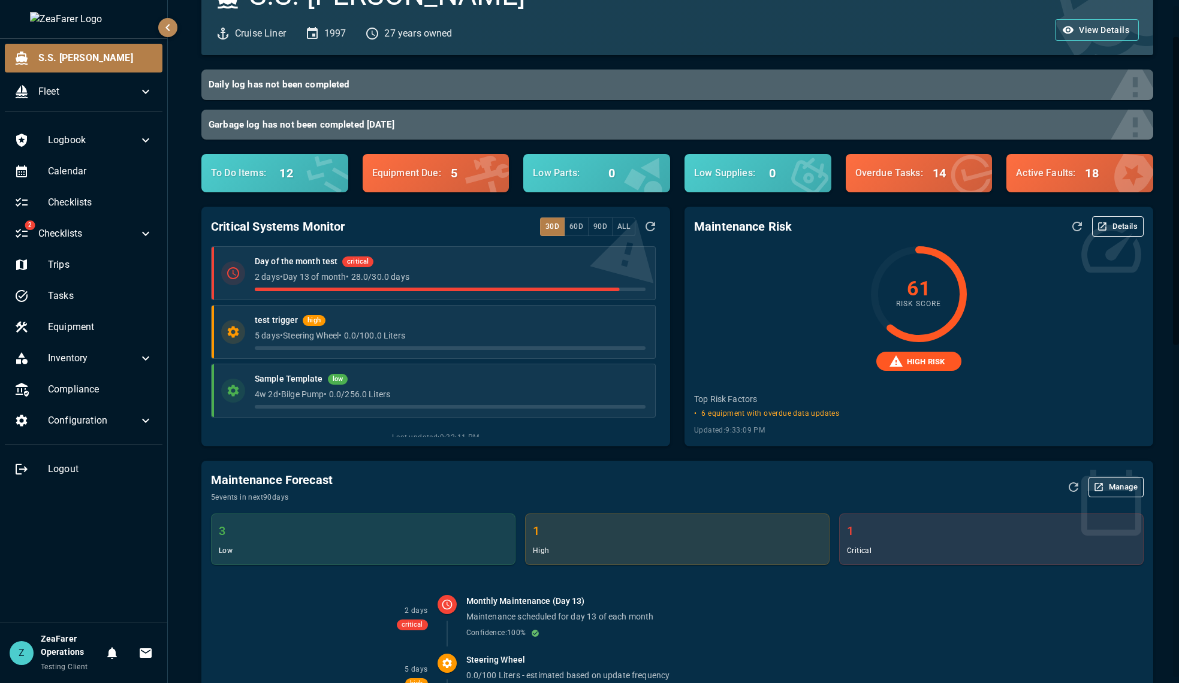
scroll to position [120, 0]
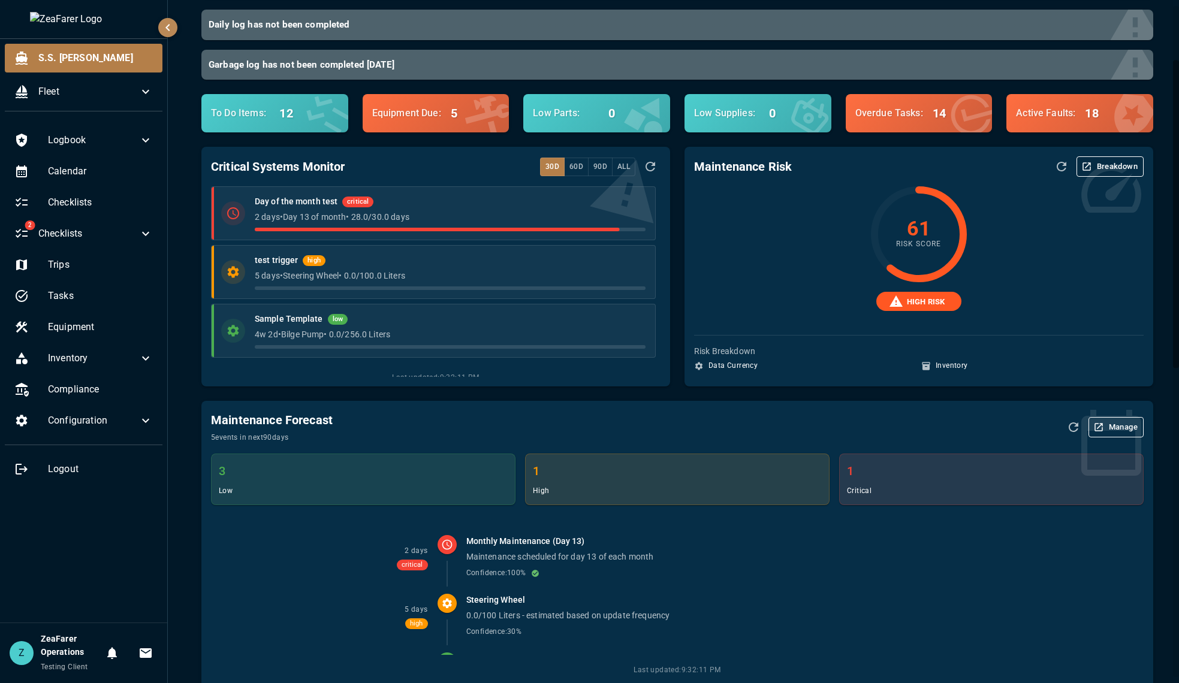
click at [1126, 167] on button "Breakdown" at bounding box center [1110, 166] width 67 height 20
click at [1114, 166] on button "Breakdown" at bounding box center [1110, 166] width 67 height 20
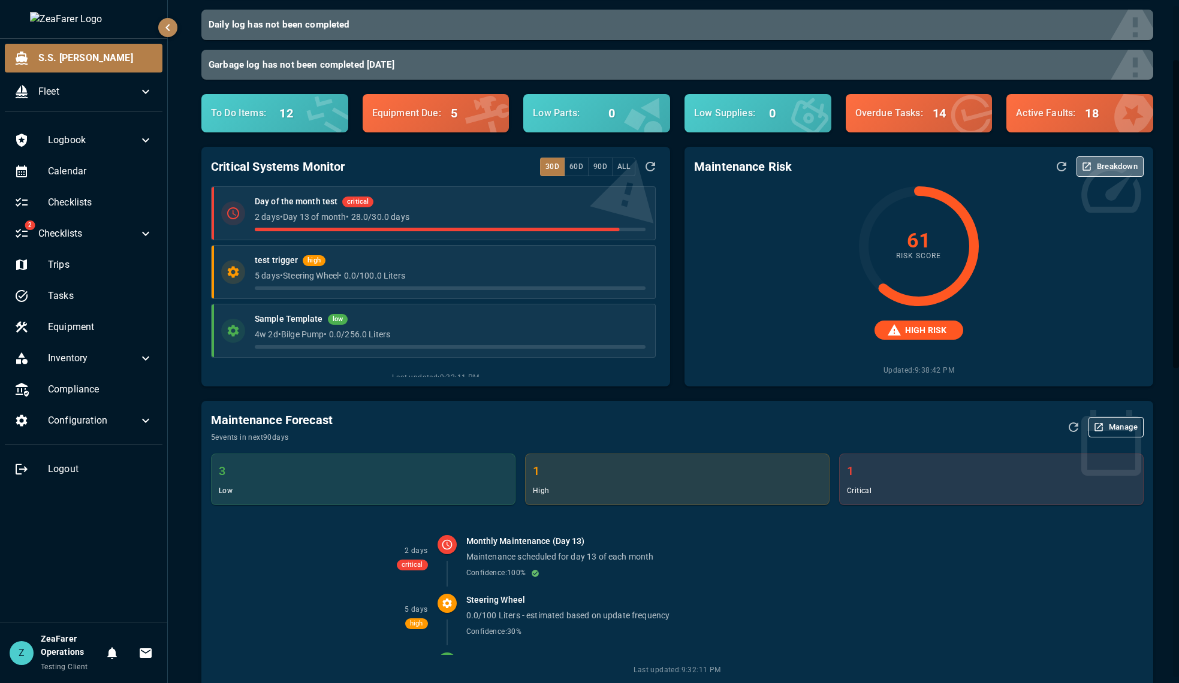
click at [1106, 169] on button "Breakdown" at bounding box center [1110, 166] width 67 height 20
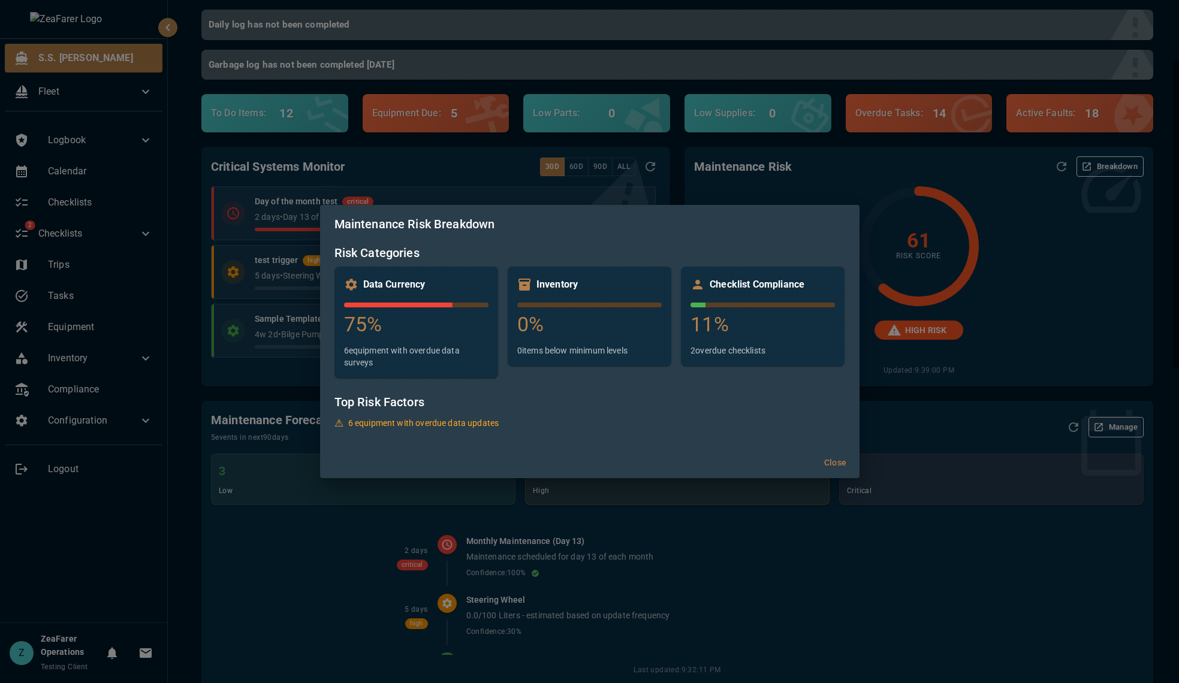
drag, startPoint x: 505, startPoint y: 423, endPoint x: 514, endPoint y: 417, distance: 10.8
click at [510, 417] on p "6 equipment with overdue data updates" at bounding box center [589, 423] width 511 height 14
click at [524, 417] on p "6 equipment with overdue data updates" at bounding box center [589, 423] width 511 height 14
click at [113, 251] on div "Maintenance Risk Breakdown Risk Categories Data Currency 75 % 6 equipment with …" at bounding box center [589, 341] width 1179 height 683
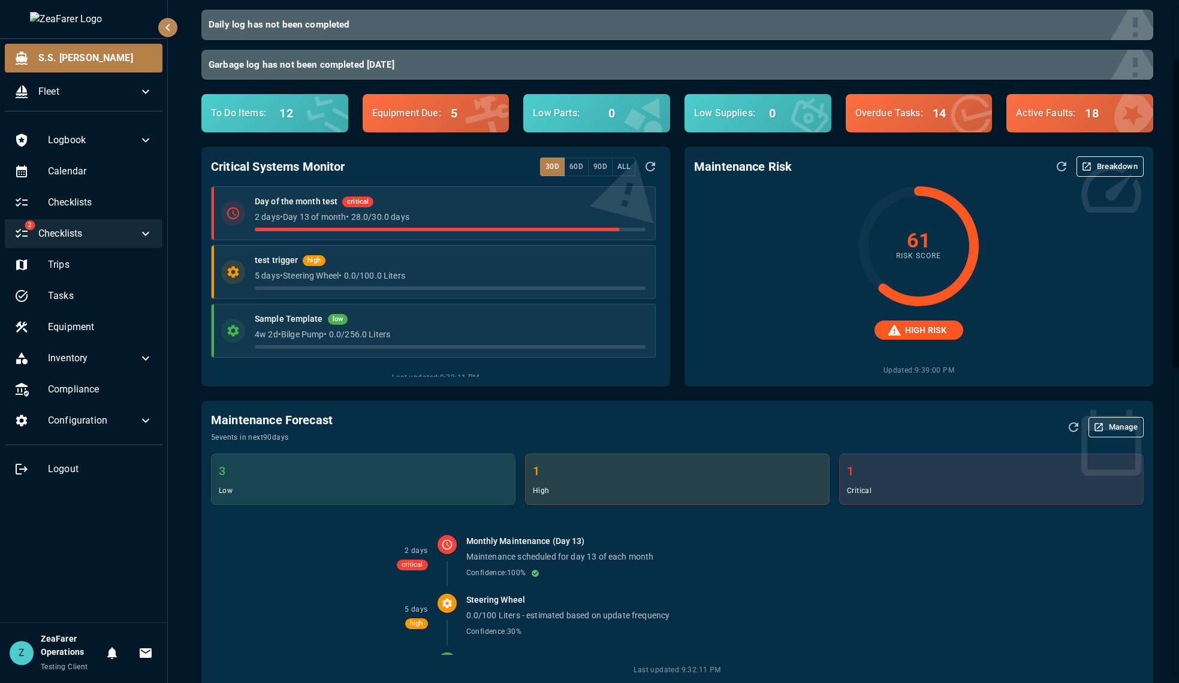
click at [120, 234] on span "Checklists" at bounding box center [88, 234] width 100 height 14
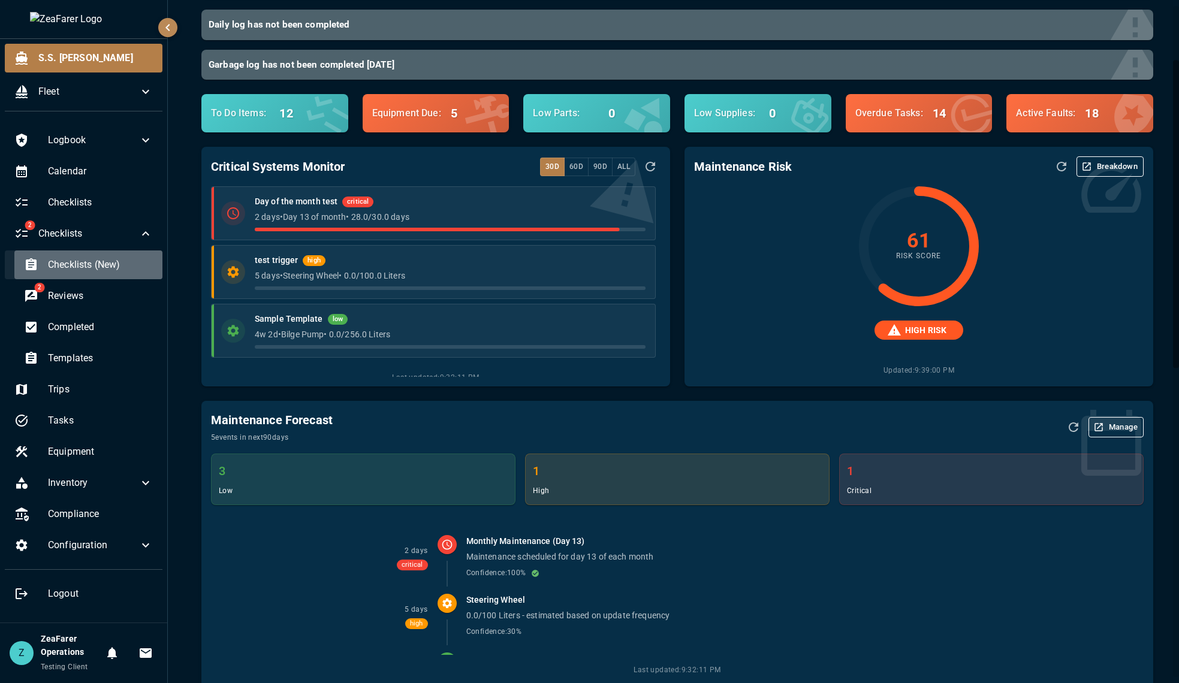
click at [113, 269] on span "Checklists (New)" at bounding box center [100, 265] width 105 height 14
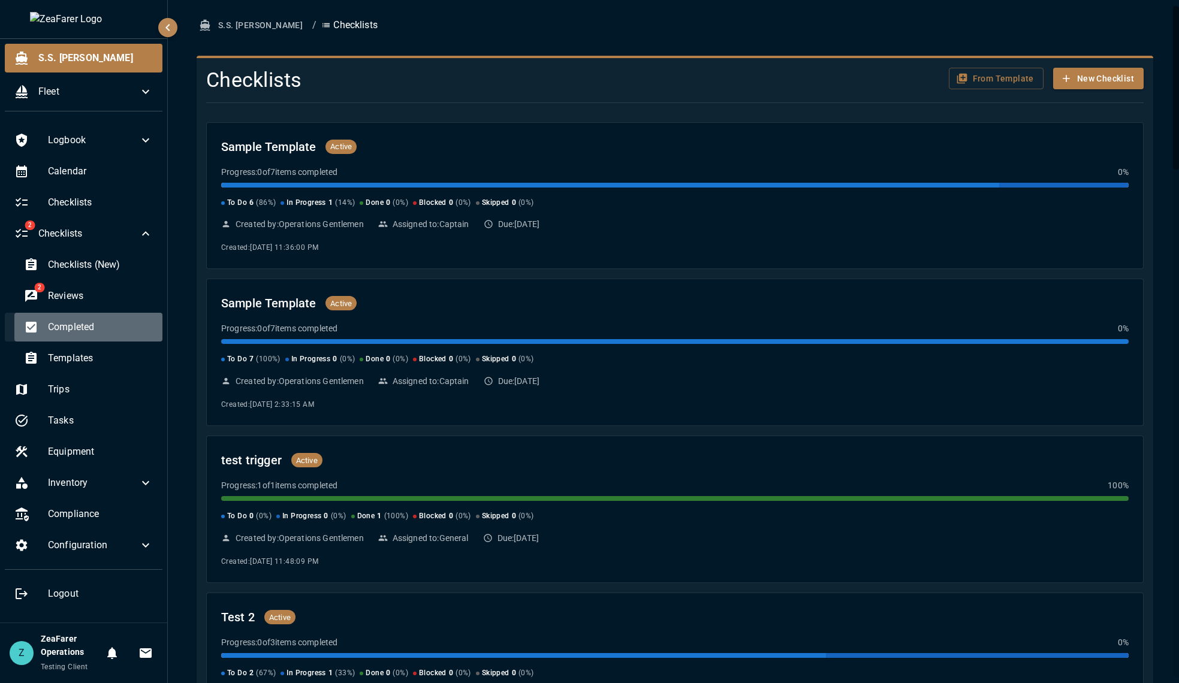
click at [95, 326] on span "Completed" at bounding box center [100, 327] width 105 height 14
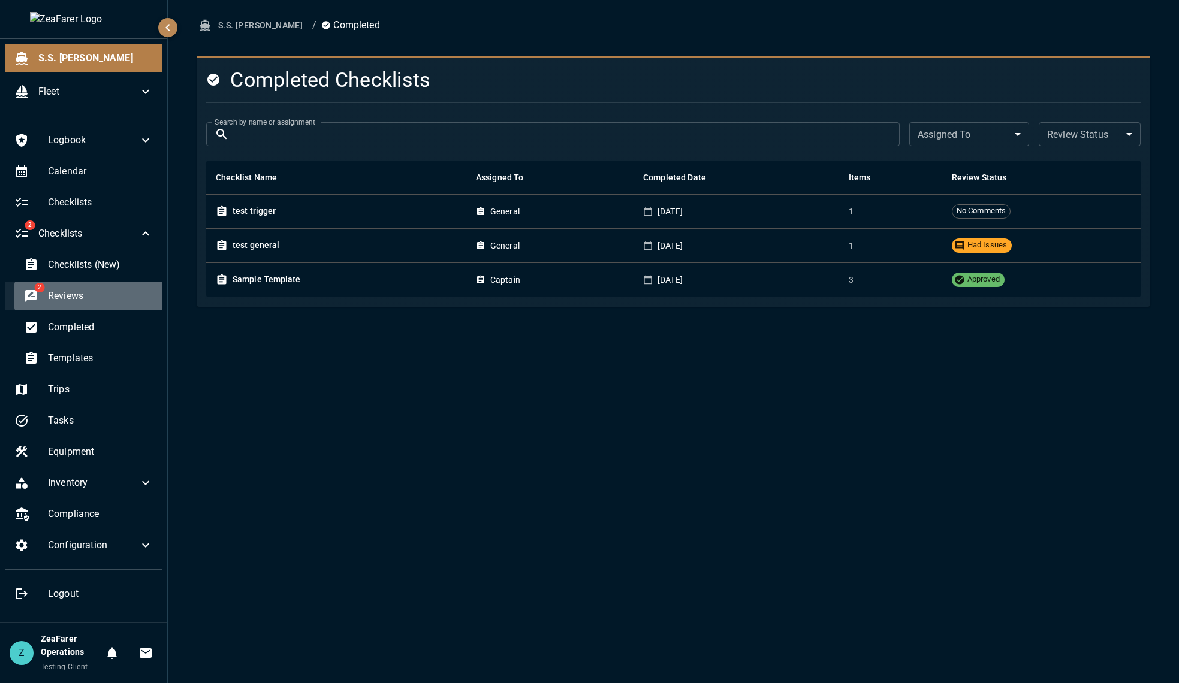
click at [105, 303] on span "Reviews" at bounding box center [100, 296] width 105 height 14
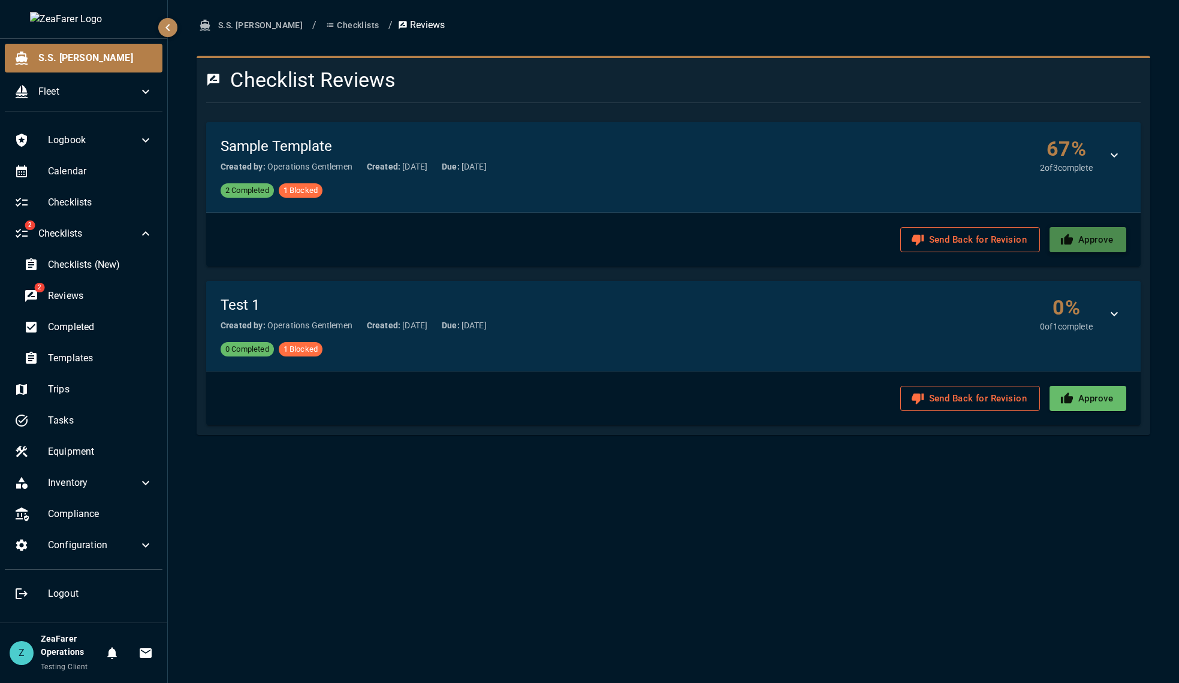
click at [1081, 239] on button "Approve" at bounding box center [1088, 239] width 77 height 25
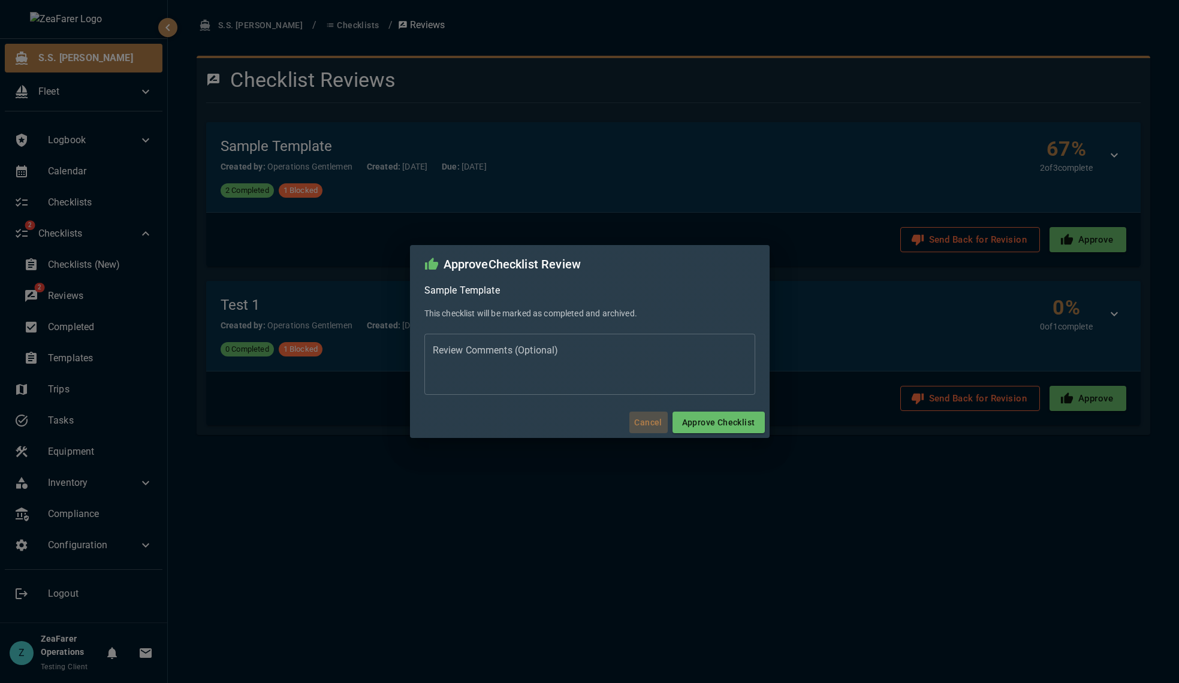
click at [640, 424] on button "Cancel" at bounding box center [648, 423] width 38 height 22
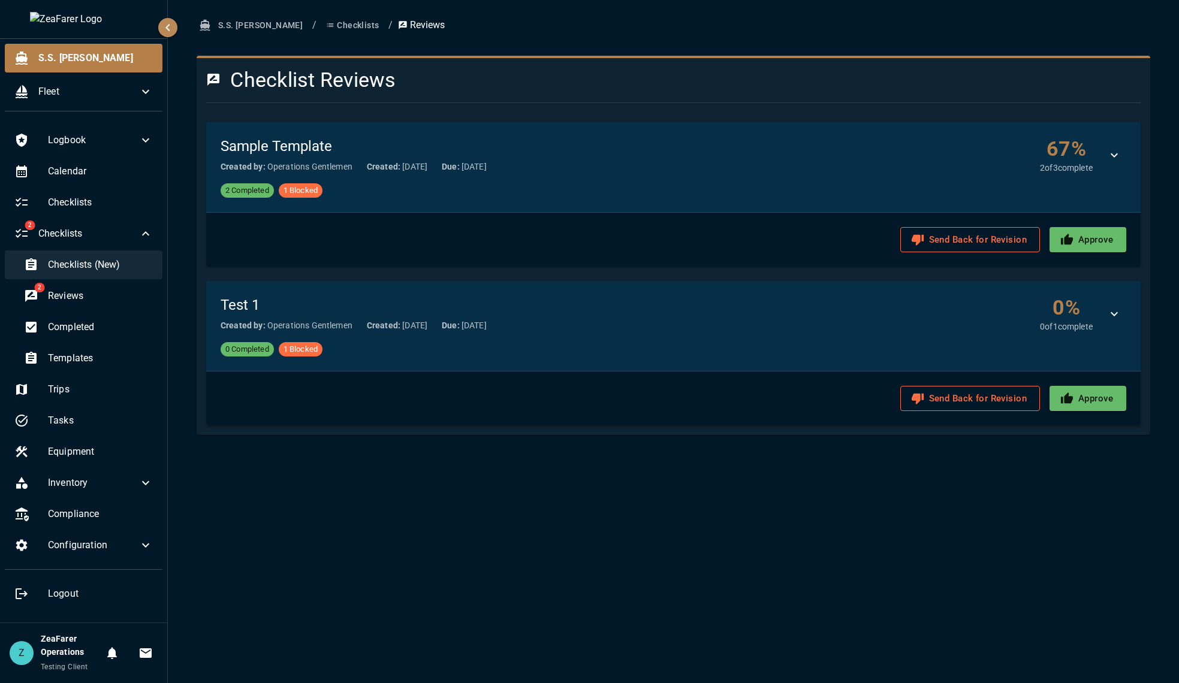
click at [74, 257] on div "Checklists (New)" at bounding box center [88, 265] width 148 height 29
